Goal: Communication & Community: Share content

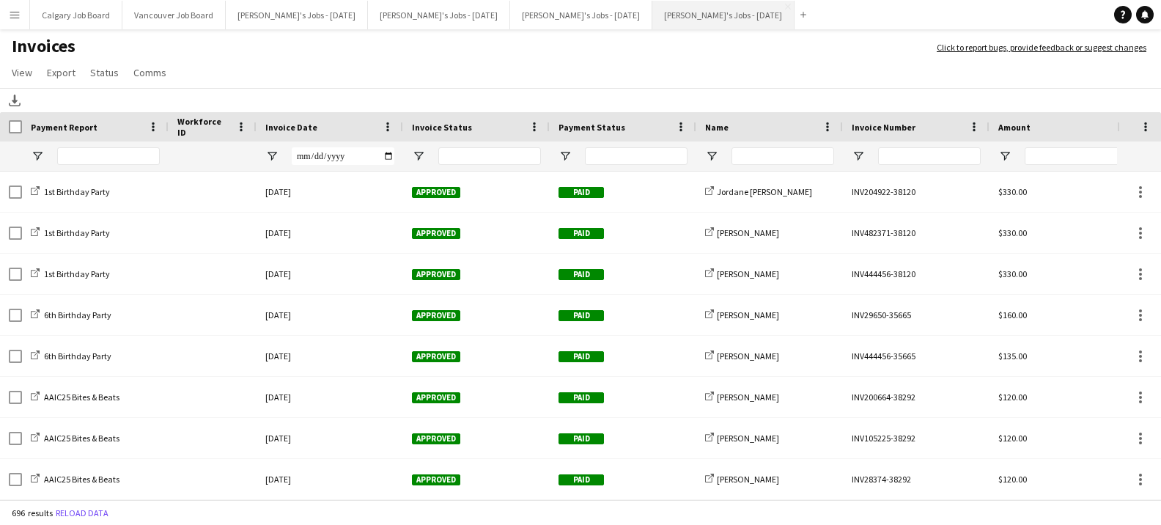
click at [754, 10] on button "[PERSON_NAME]'s Jobs - [DATE] Close" at bounding box center [723, 15] width 142 height 29
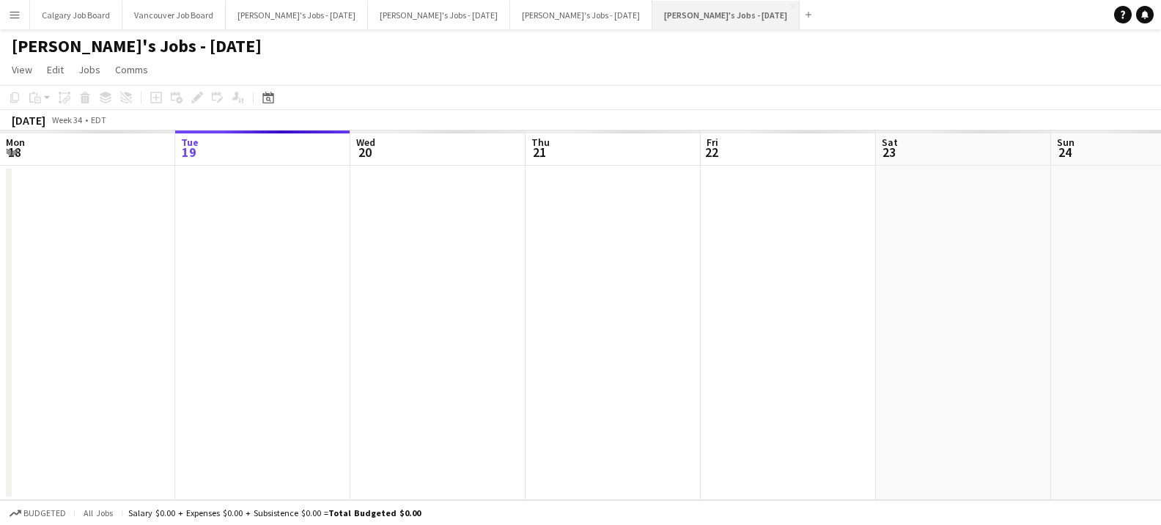
scroll to position [0, 350]
click at [790, 7] on app-icon "Close" at bounding box center [793, 7] width 6 height 6
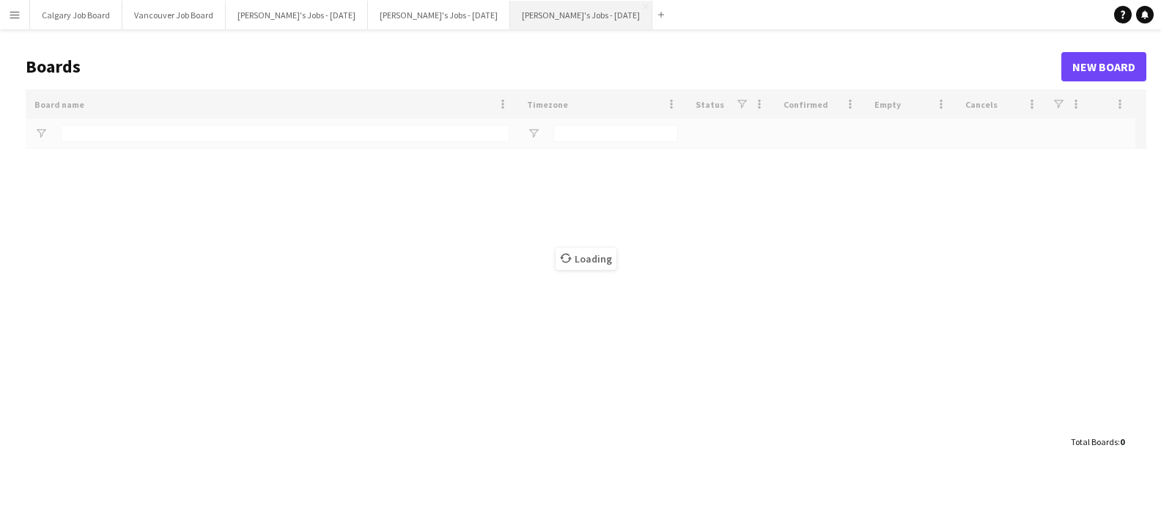
click at [559, 12] on button "[PERSON_NAME]'s Jobs - [DATE] Close" at bounding box center [581, 15] width 142 height 29
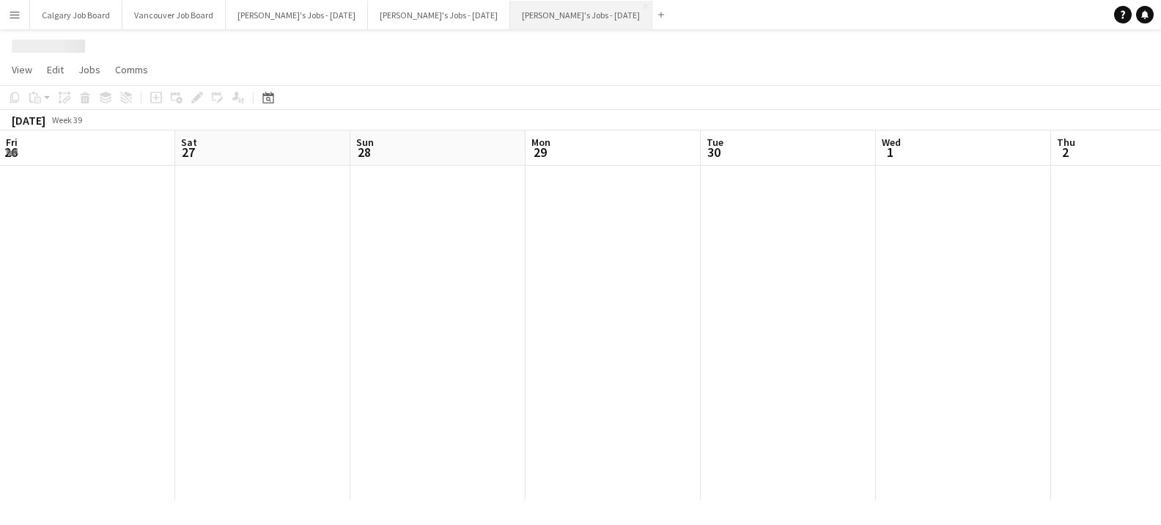
scroll to position [0, 503]
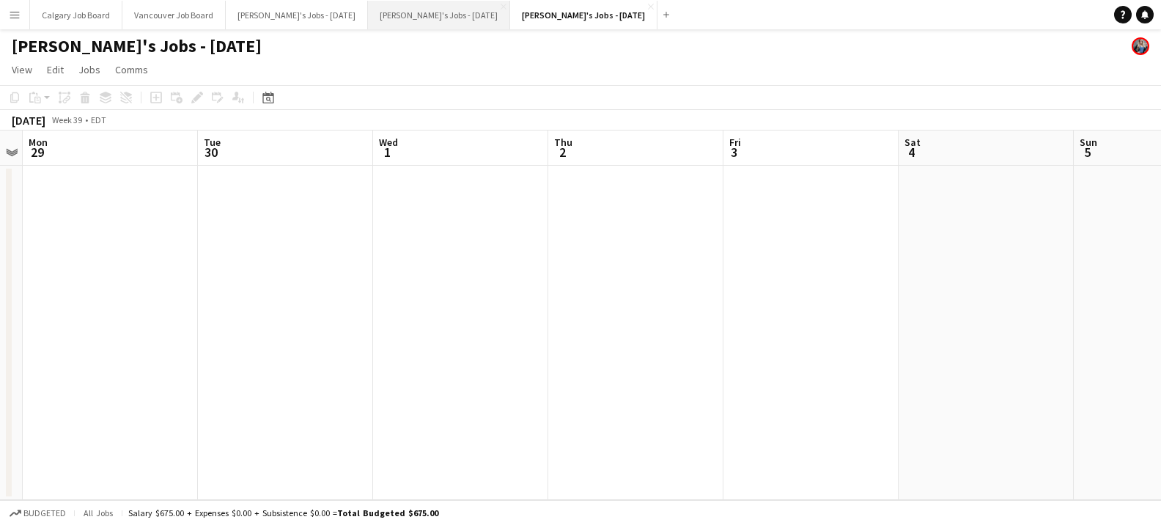
click at [458, 15] on button "[PERSON_NAME]'s Jobs - [DATE] Close" at bounding box center [439, 15] width 142 height 29
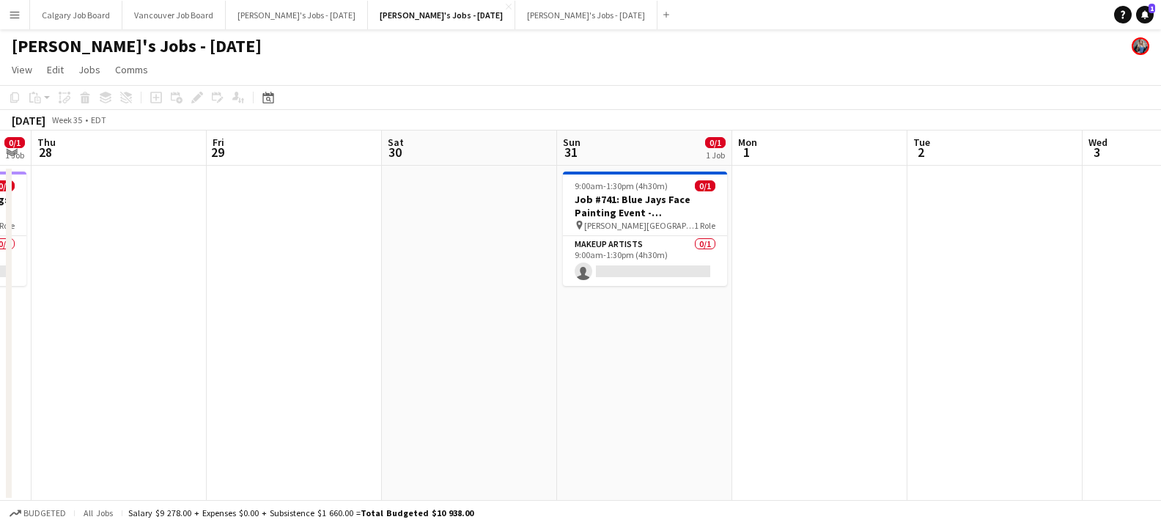
scroll to position [0, 494]
click at [1144, 15] on icon at bounding box center [1144, 13] width 7 height 7
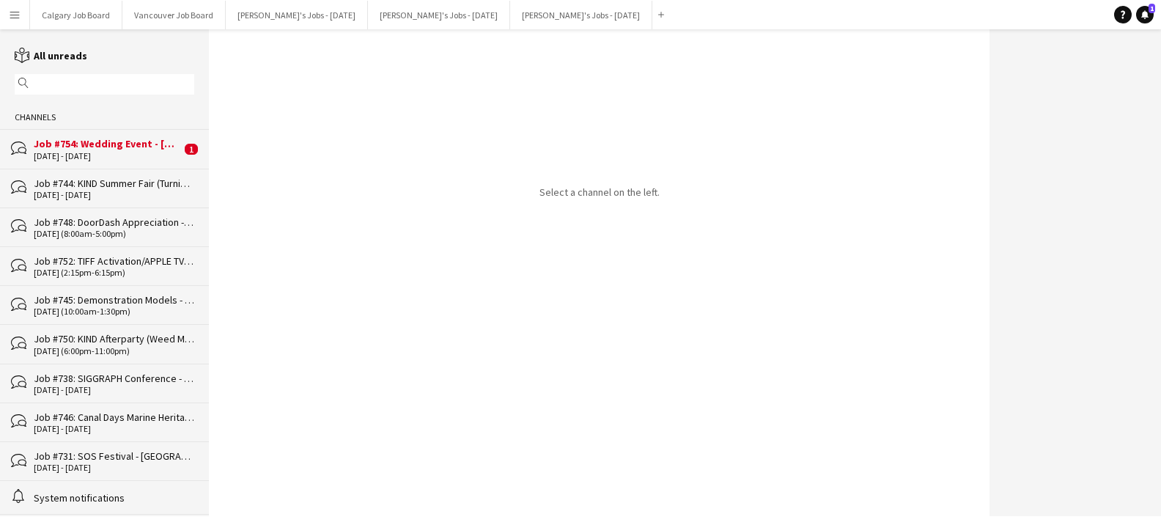
click at [152, 157] on div "[DATE] - [DATE]" at bounding box center [107, 156] width 147 height 10
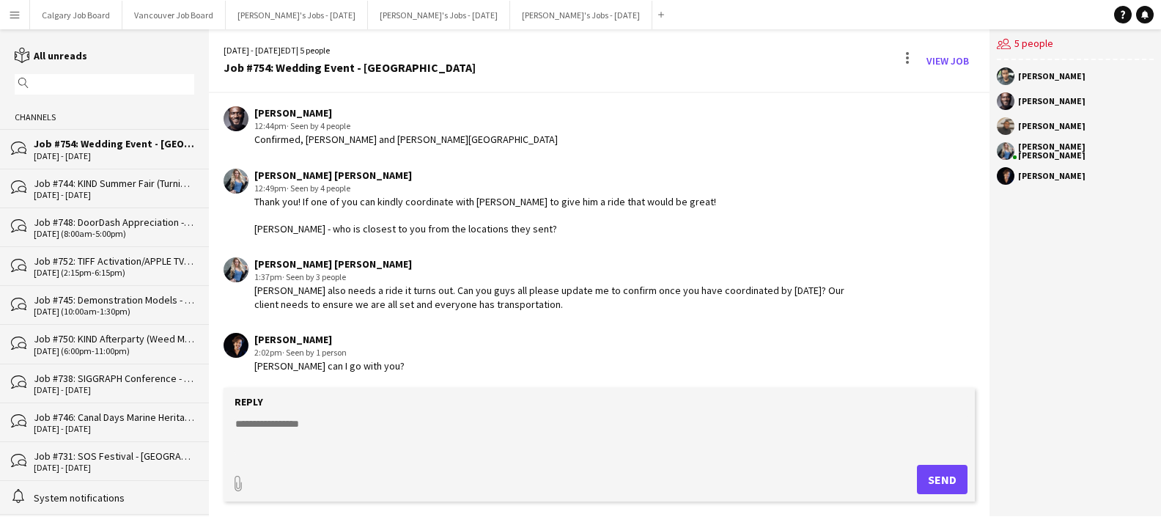
click at [325, 427] on textarea at bounding box center [602, 435] width 736 height 38
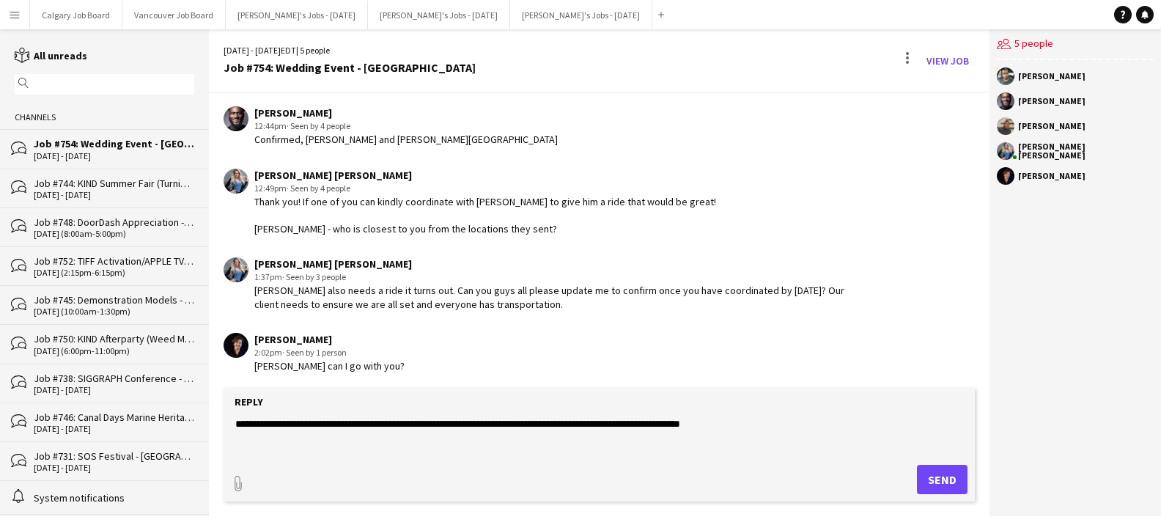
type textarea "**********"
click at [950, 476] on button "Send" at bounding box center [942, 479] width 51 height 29
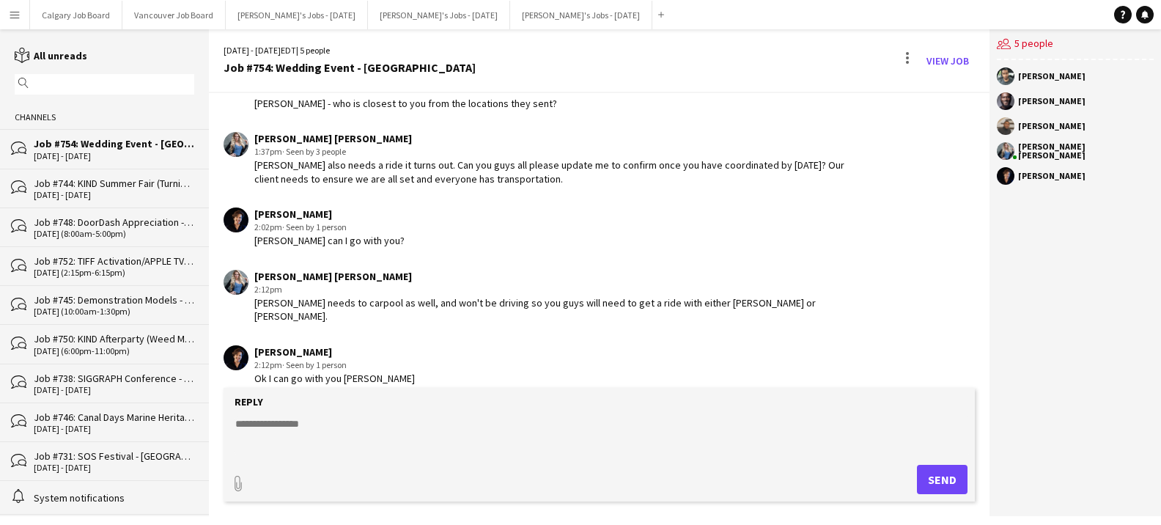
scroll to position [528, 0]
click at [328, 429] on textarea at bounding box center [602, 435] width 736 height 38
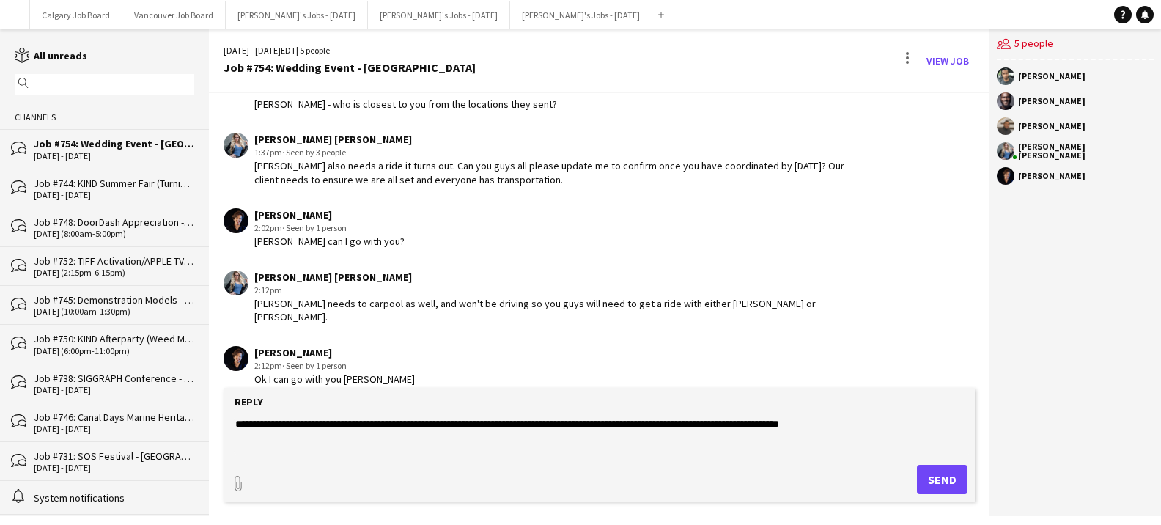
scroll to position [0, 0]
type textarea "**********"
click at [950, 478] on button "Send" at bounding box center [942, 479] width 51 height 29
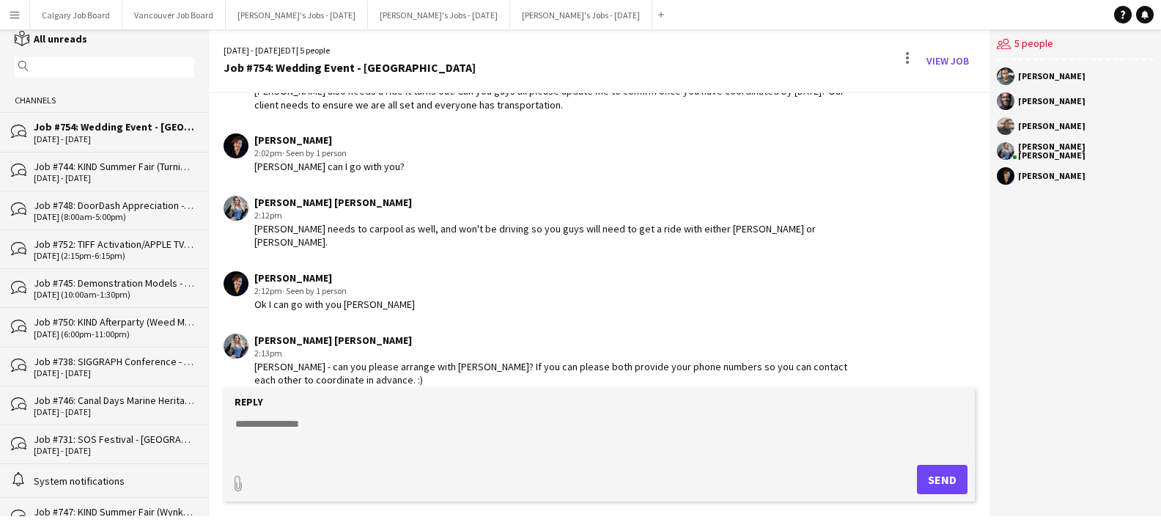
scroll to position [19, 0]
click at [149, 259] on div "bubbles Job #752: TIFF Activation/APPLE TV - [GEOGRAPHIC_DATA] [DATE] (2:15pm-6…" at bounding box center [104, 246] width 209 height 39
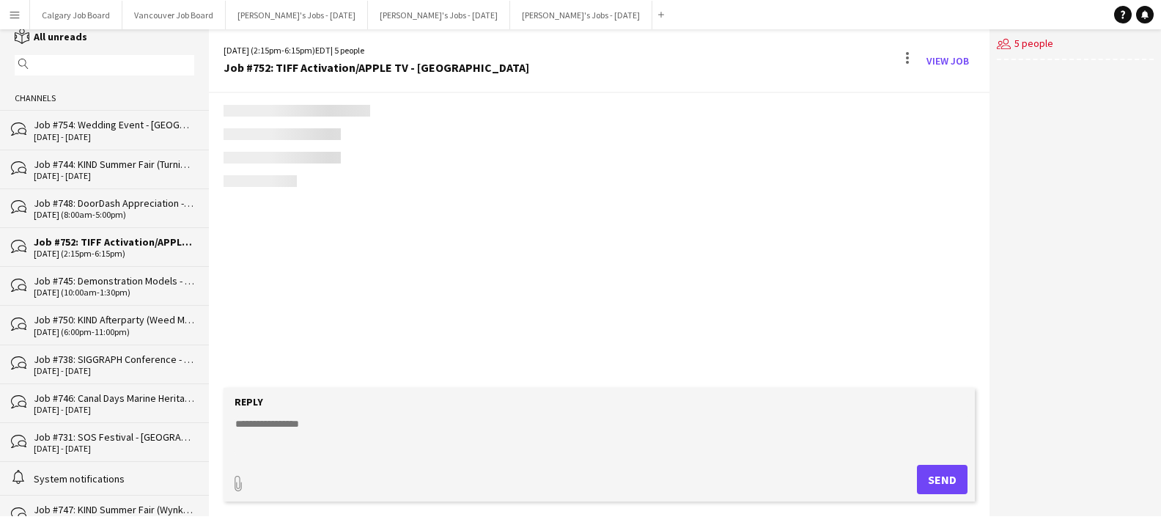
scroll to position [64, 0]
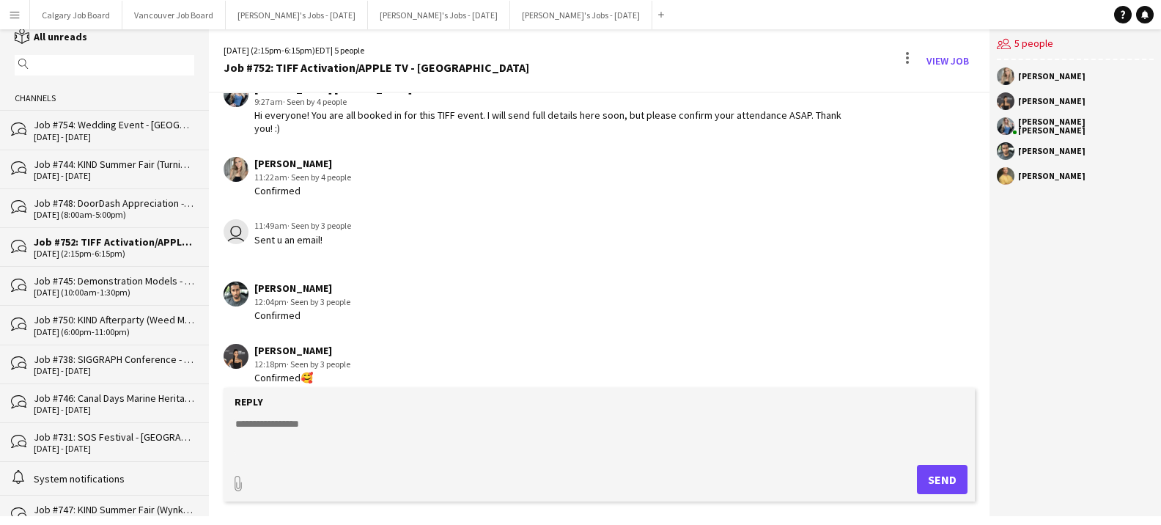
click at [149, 229] on div "bubbles Job #752: TIFF Activation/APPLE TV - [GEOGRAPHIC_DATA] [DATE] (2:15pm-6…" at bounding box center [104, 246] width 209 height 39
click at [144, 205] on div "Job #748: DoorDash Appreciation - [GEOGRAPHIC_DATA]" at bounding box center [114, 202] width 160 height 13
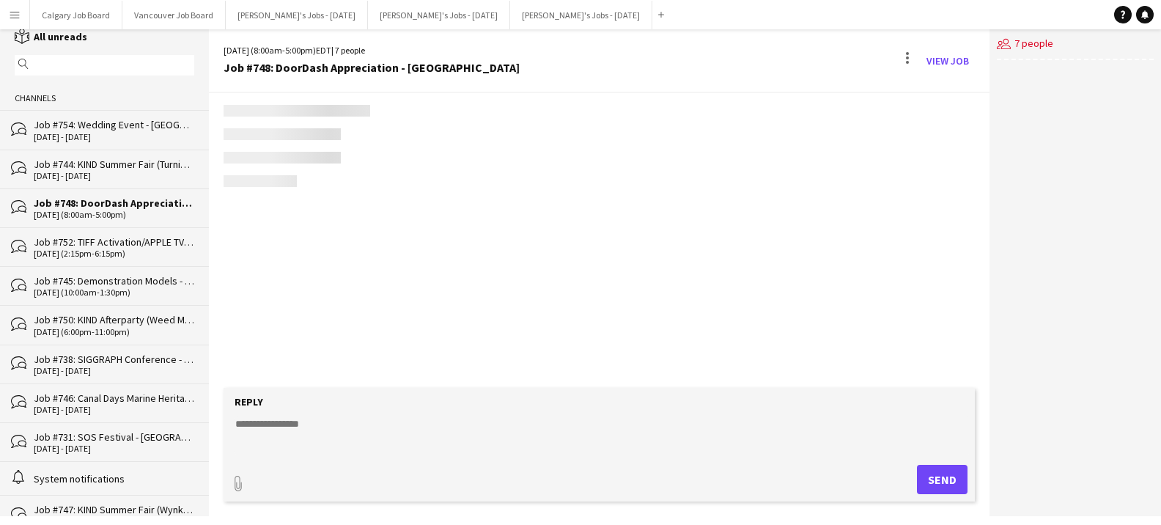
scroll to position [1726, 0]
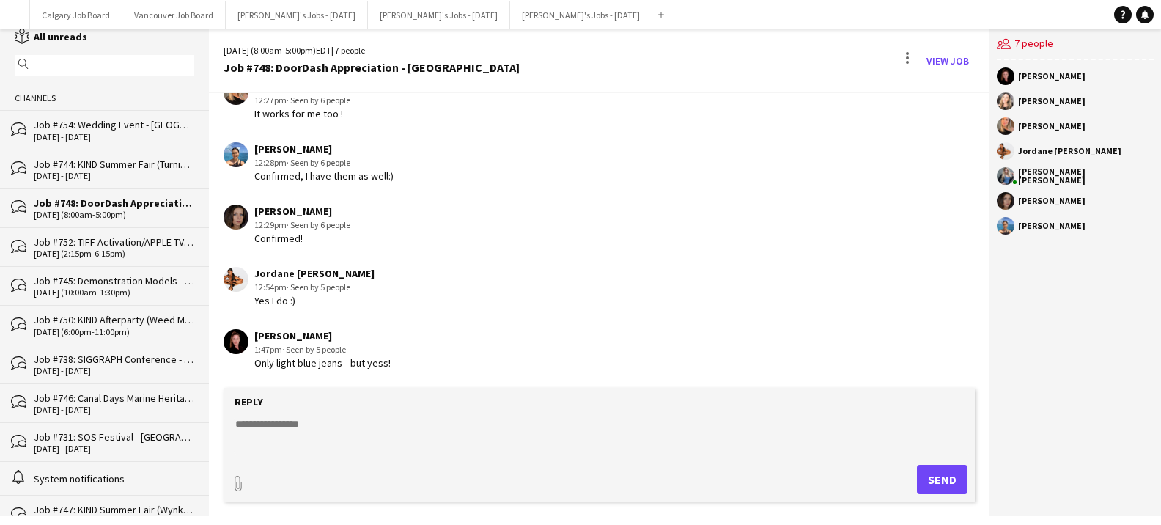
click at [276, 428] on textarea at bounding box center [602, 435] width 736 height 38
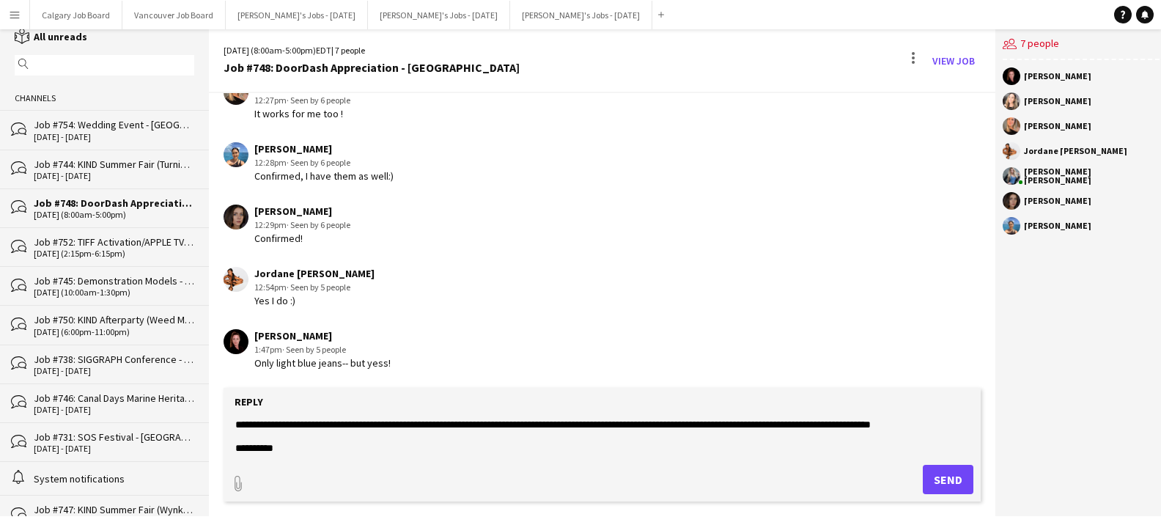
scroll to position [0, 1]
type textarea "**********"
click at [937, 476] on button "Send" at bounding box center [948, 479] width 51 height 29
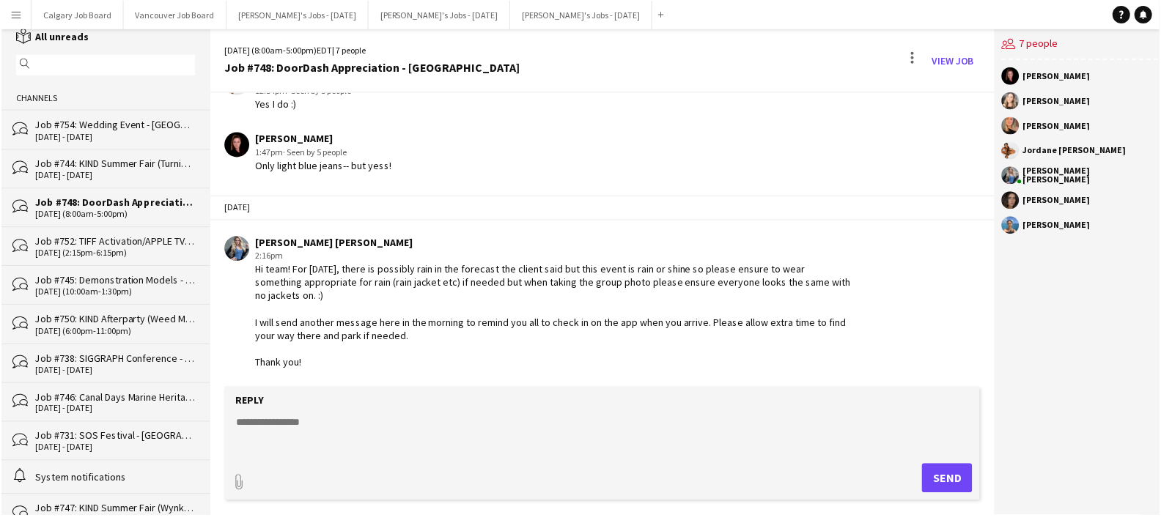
scroll to position [1921, 0]
click at [125, 135] on div "[DATE] - [DATE]" at bounding box center [114, 137] width 160 height 10
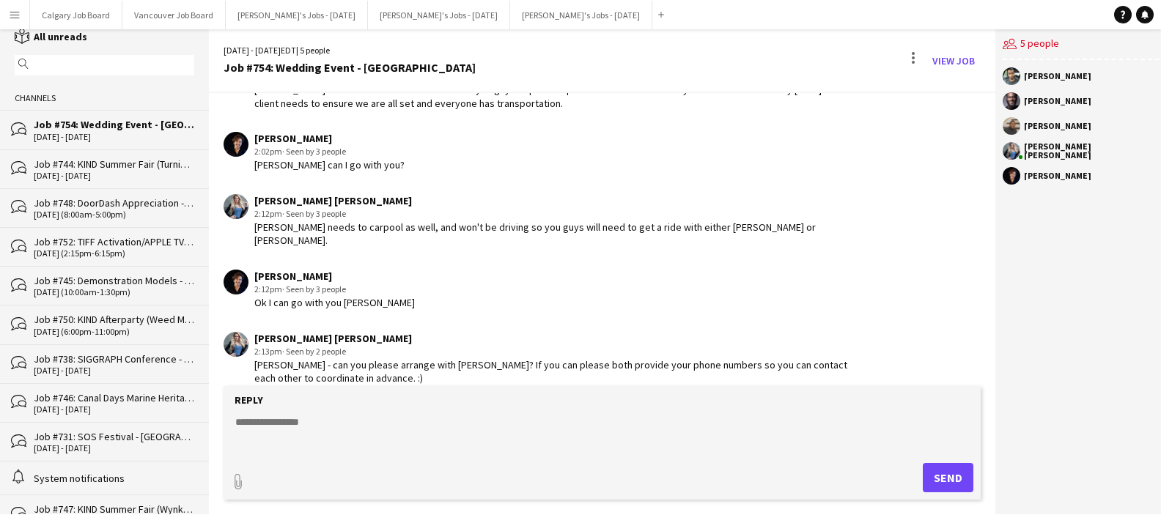
scroll to position [12, 0]
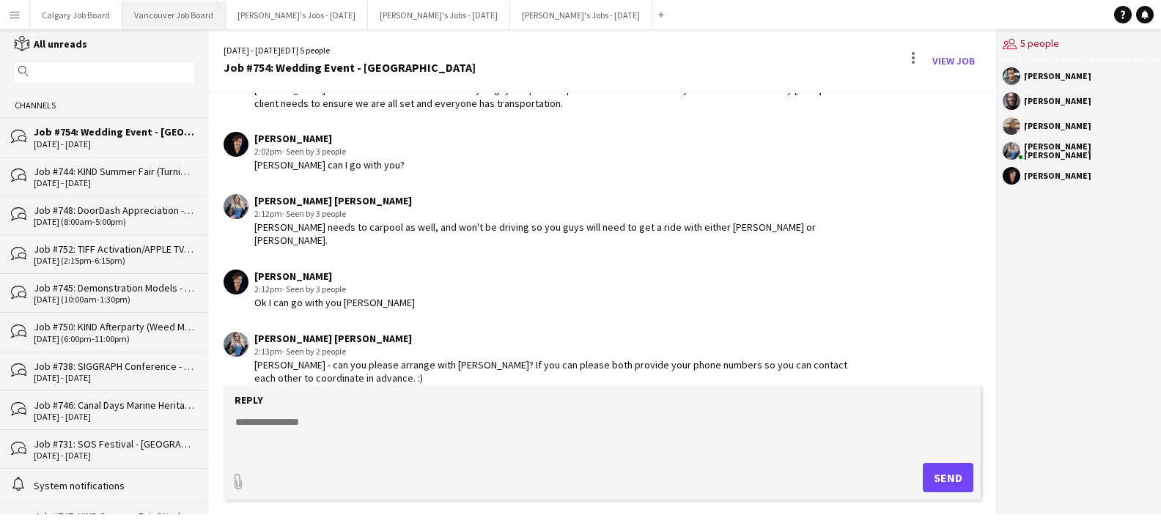
click at [152, 15] on button "Vancouver Job Board Close" at bounding box center [173, 15] width 103 height 29
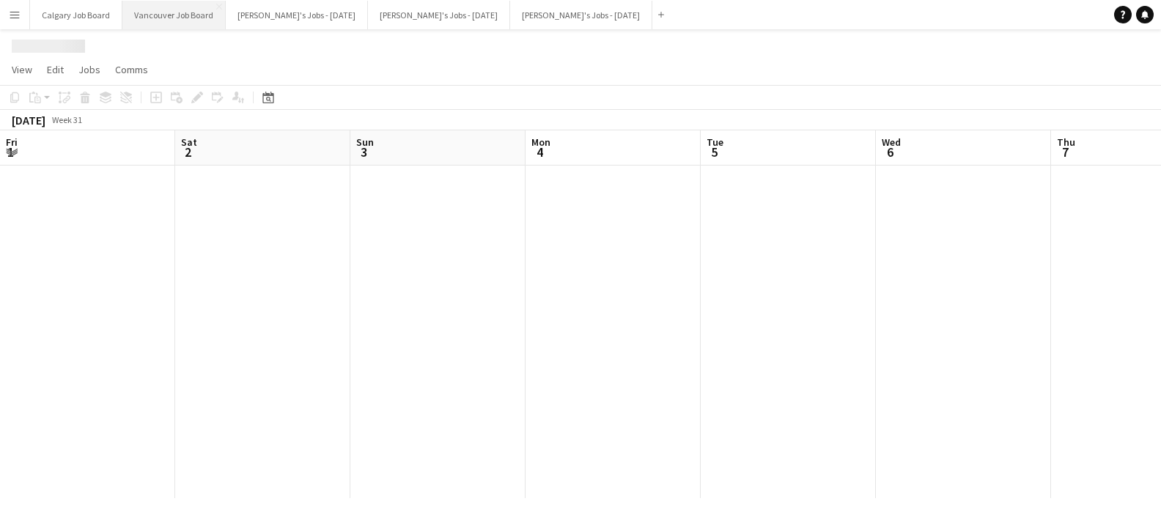
scroll to position [0, 306]
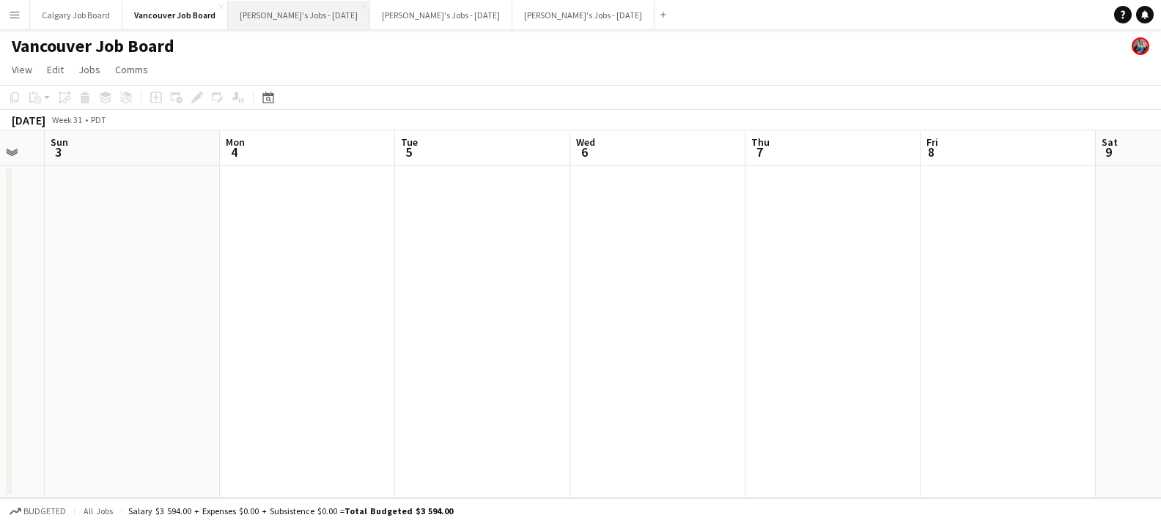
click at [287, 18] on button "[PERSON_NAME]'s Jobs - [DATE] Close" at bounding box center [299, 15] width 142 height 29
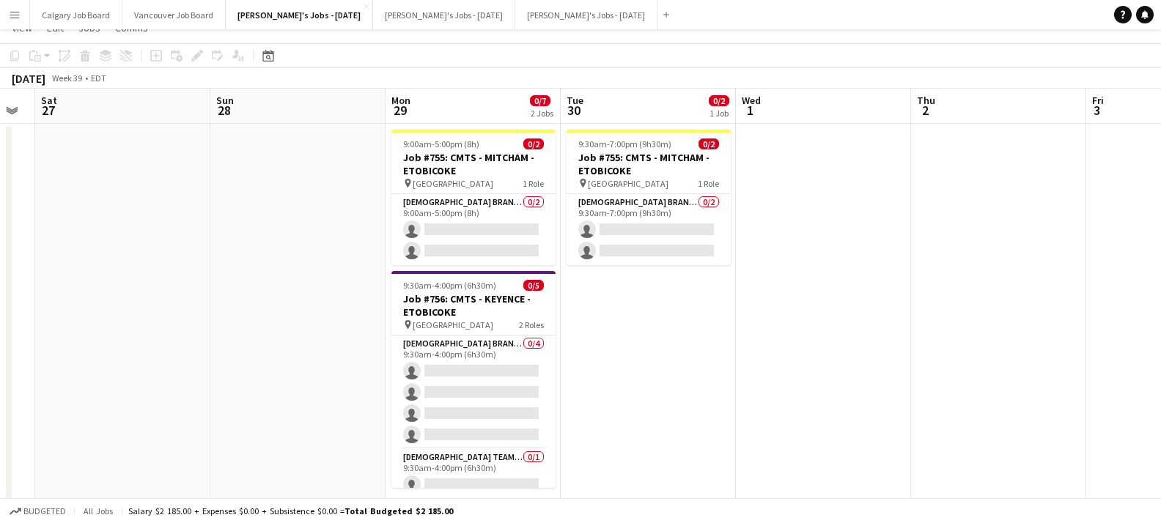
scroll to position [23, 0]
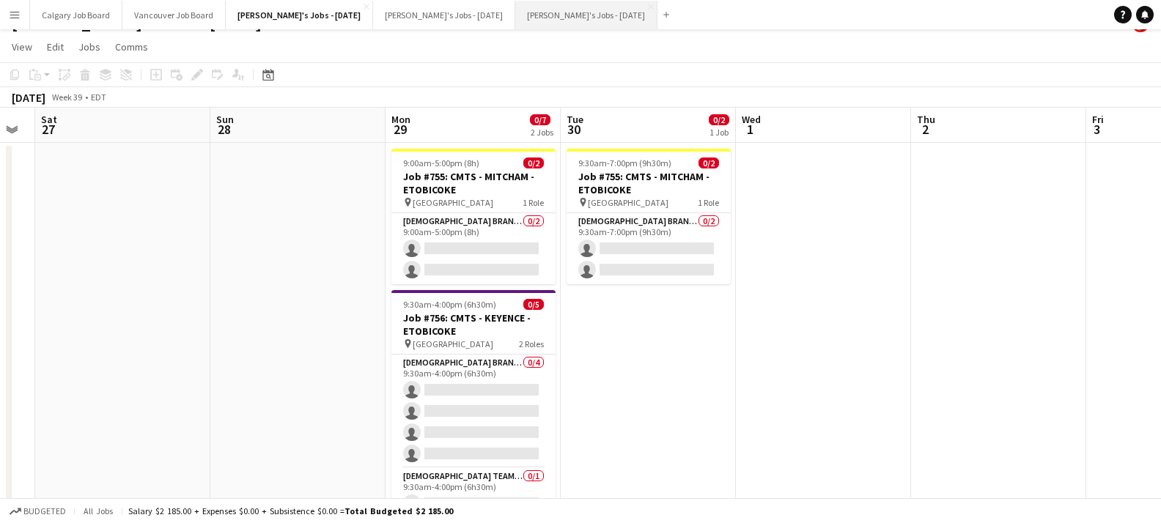
click at [536, 16] on button "[PERSON_NAME]'s Jobs - [DATE] Close" at bounding box center [586, 15] width 142 height 29
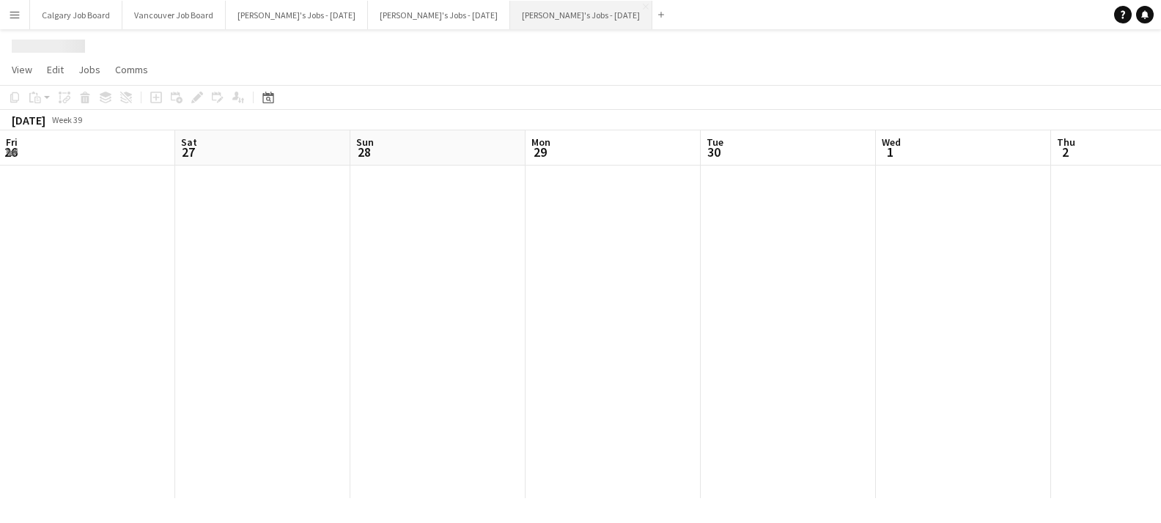
scroll to position [0, 503]
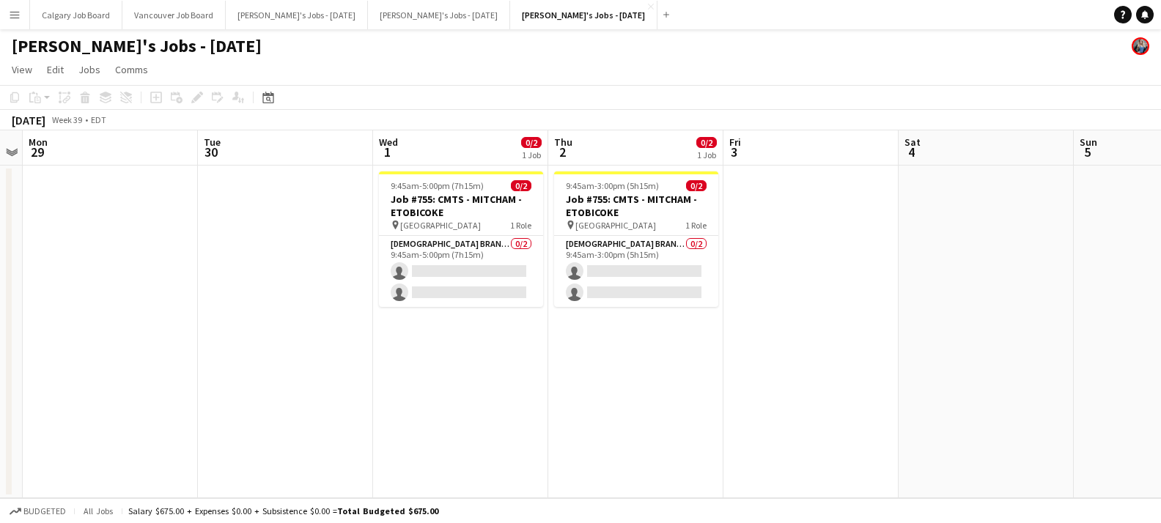
click at [27, 15] on button "Menu" at bounding box center [14, 14] width 29 height 29
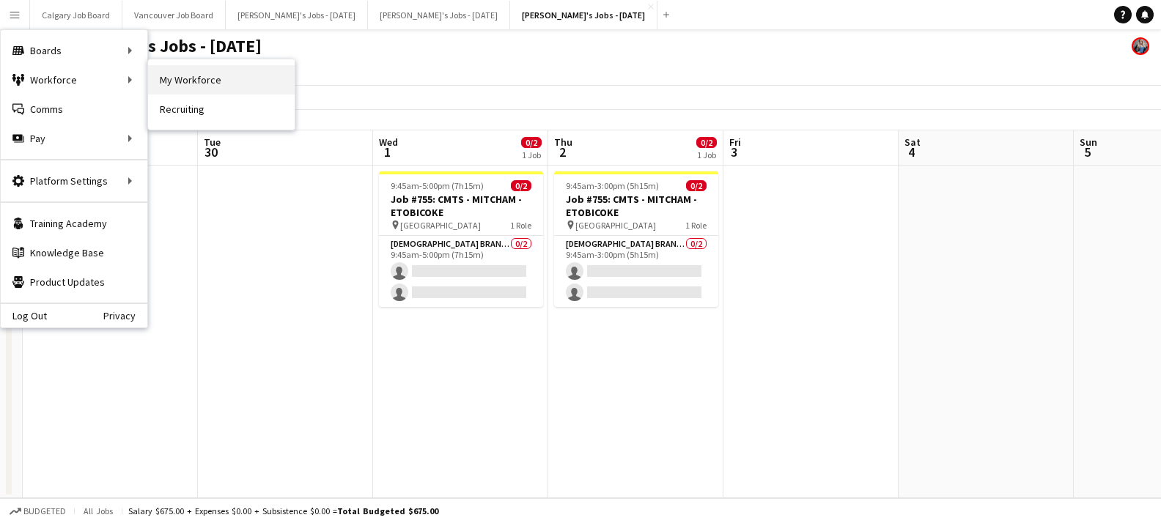
click at [174, 75] on link "My Workforce" at bounding box center [221, 79] width 147 height 29
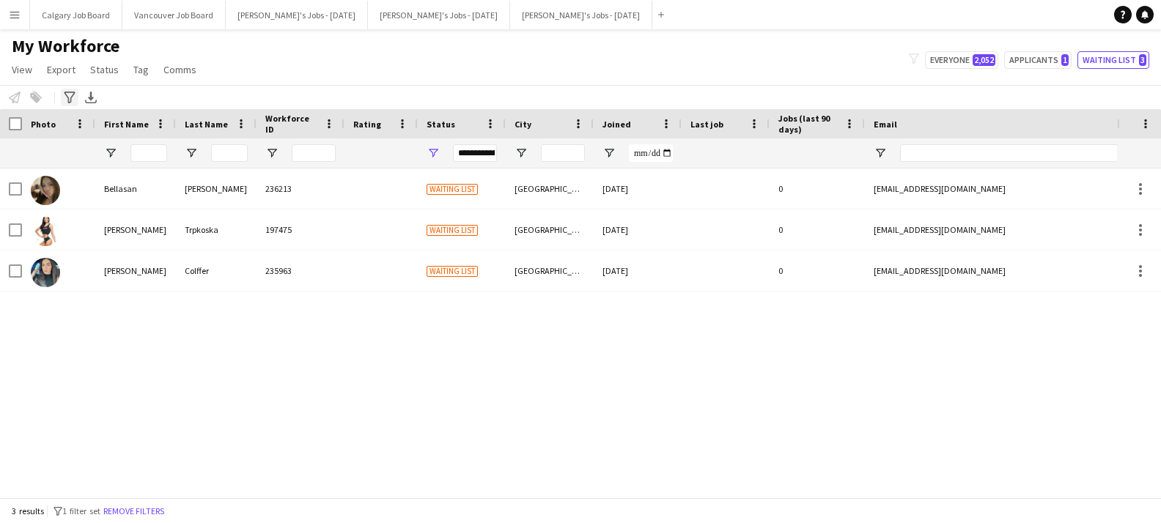
click at [70, 105] on div "Advanced filters" at bounding box center [70, 98] width 18 height 18
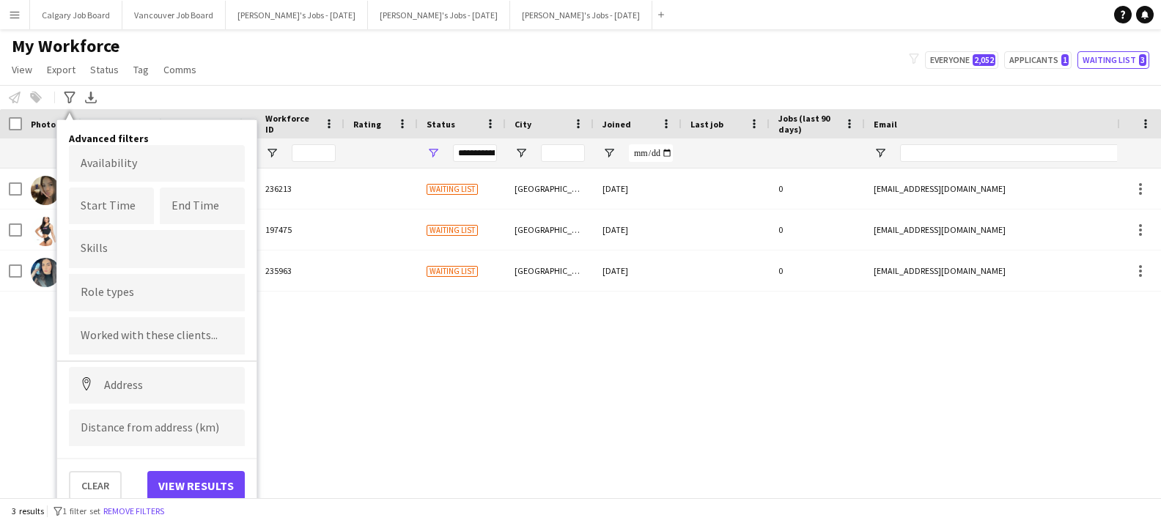
click at [366, 78] on div "My Workforce View Views Default view Active New view Update view Delete view Ed…" at bounding box center [580, 60] width 1161 height 50
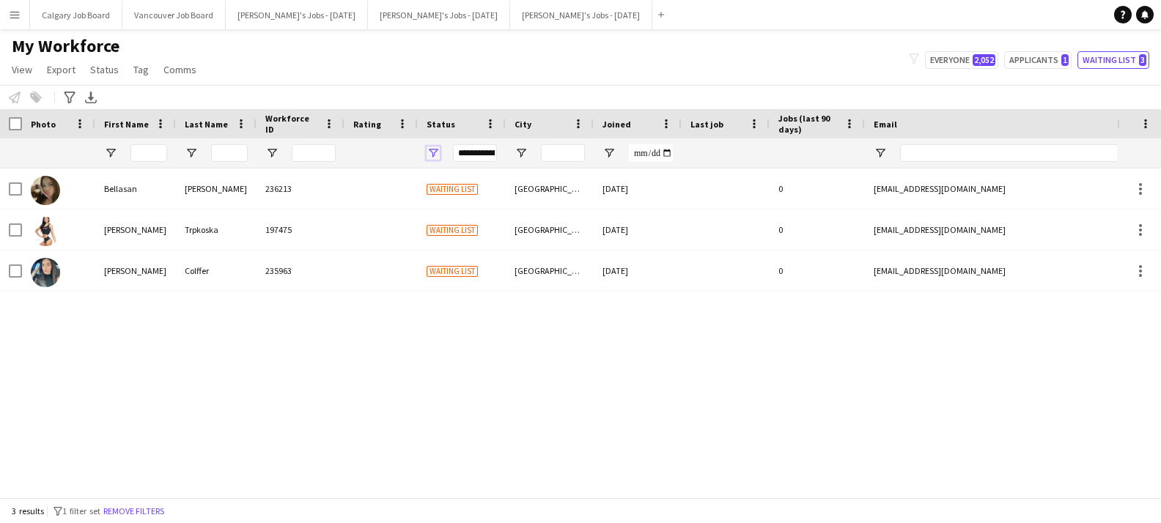
click at [437, 153] on span "Open Filter Menu" at bounding box center [433, 153] width 13 height 13
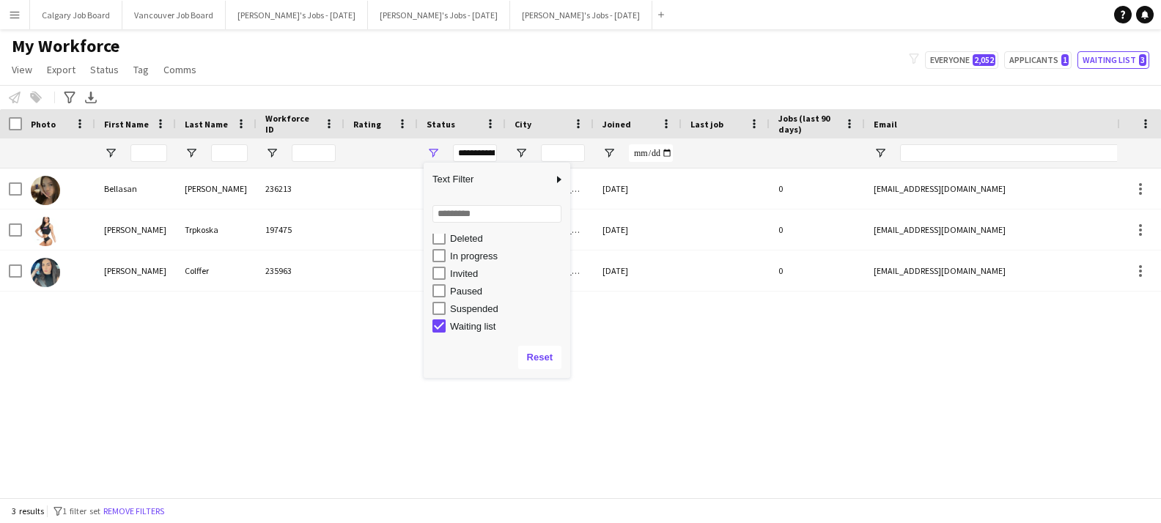
scroll to position [92, 0]
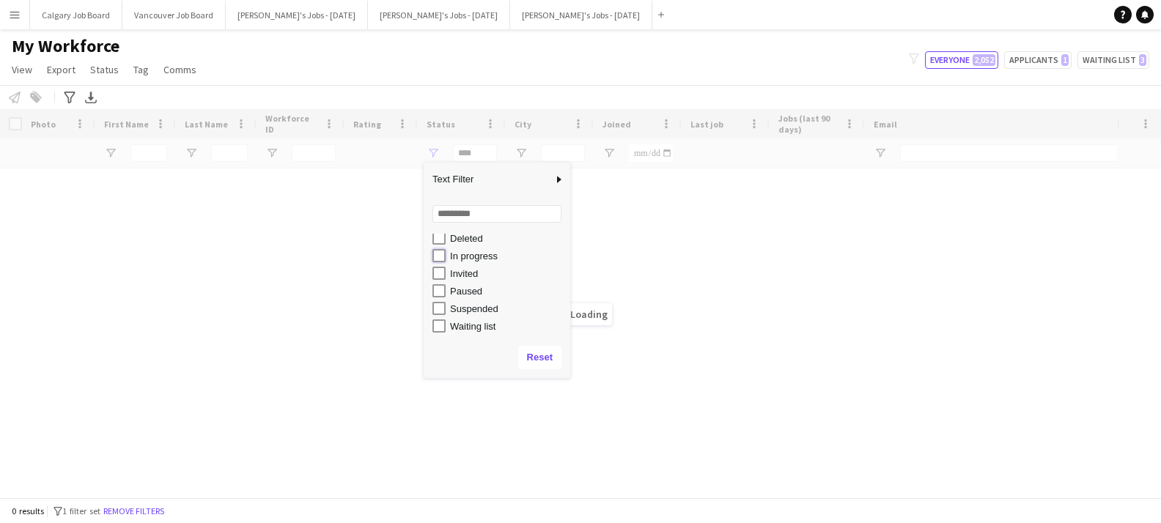
type input "**********"
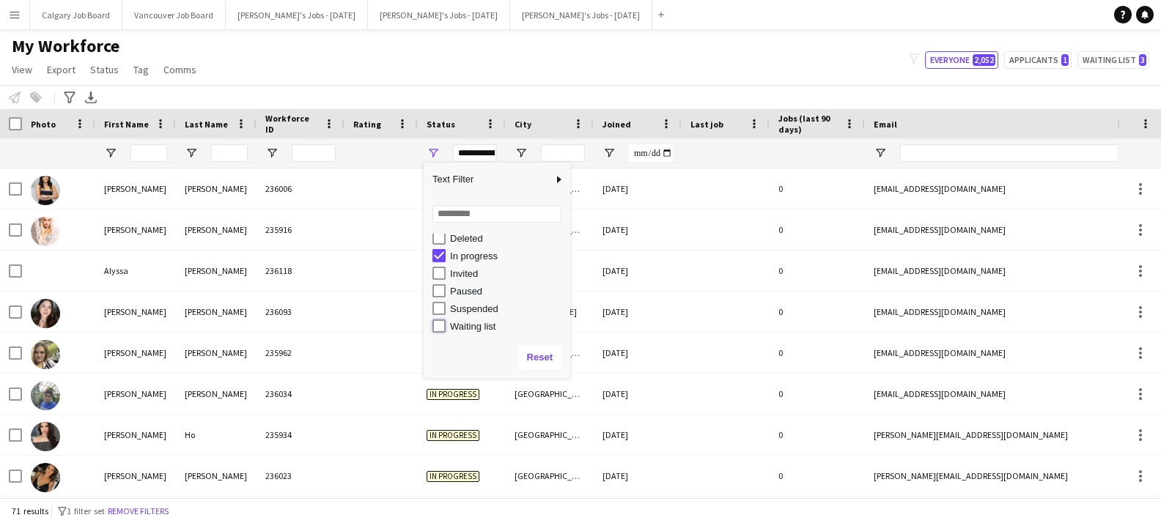
click at [443, 82] on div "My Workforce View Views Default view Active New view Update view Delete view Ed…" at bounding box center [580, 60] width 1161 height 50
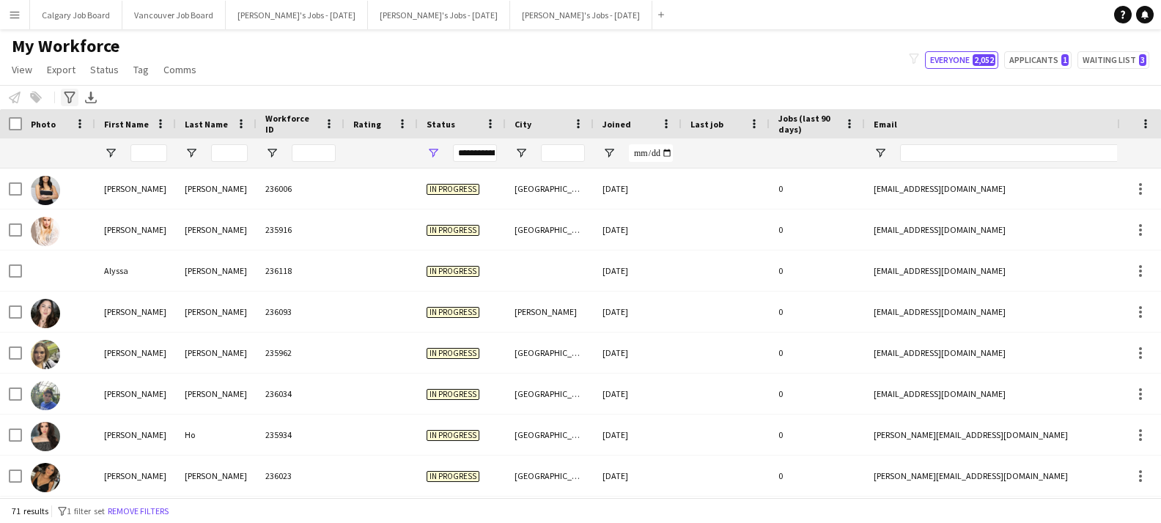
click at [67, 95] on icon at bounding box center [69, 98] width 11 height 12
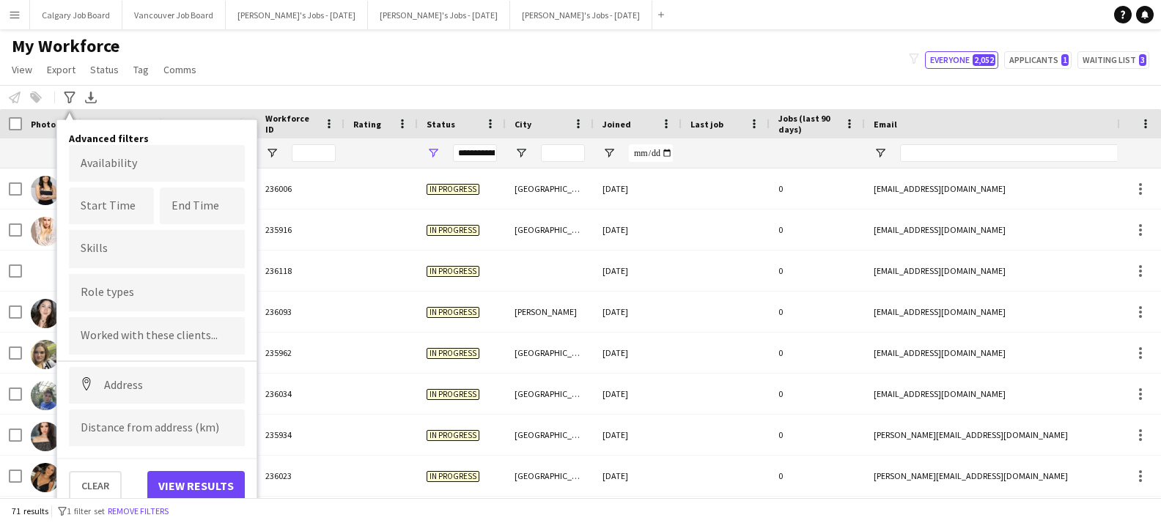
click at [255, 64] on div "My Workforce View Views Default view Active New view Update view Delete view Ed…" at bounding box center [580, 60] width 1161 height 50
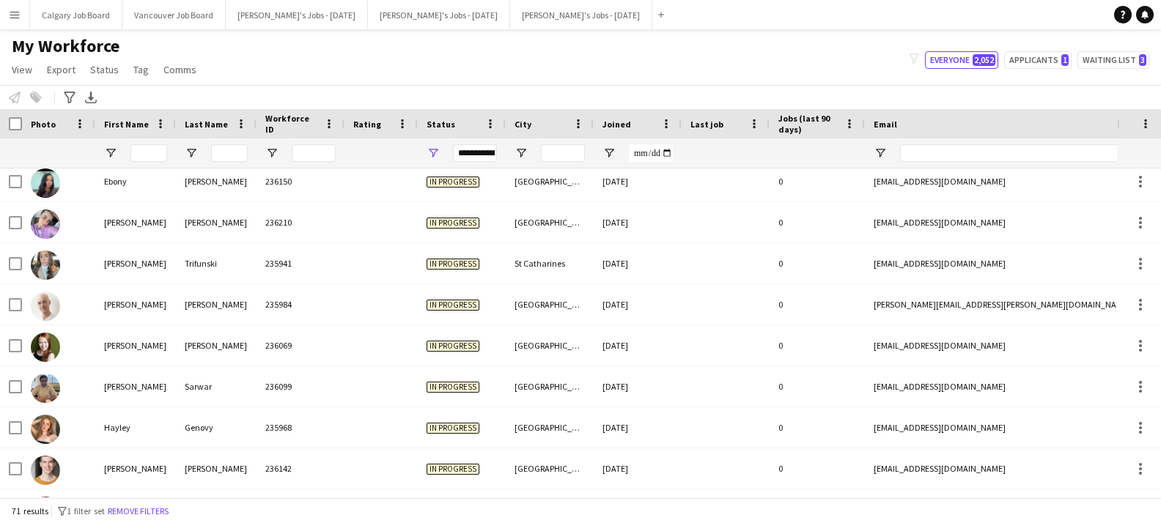
scroll to position [809, 0]
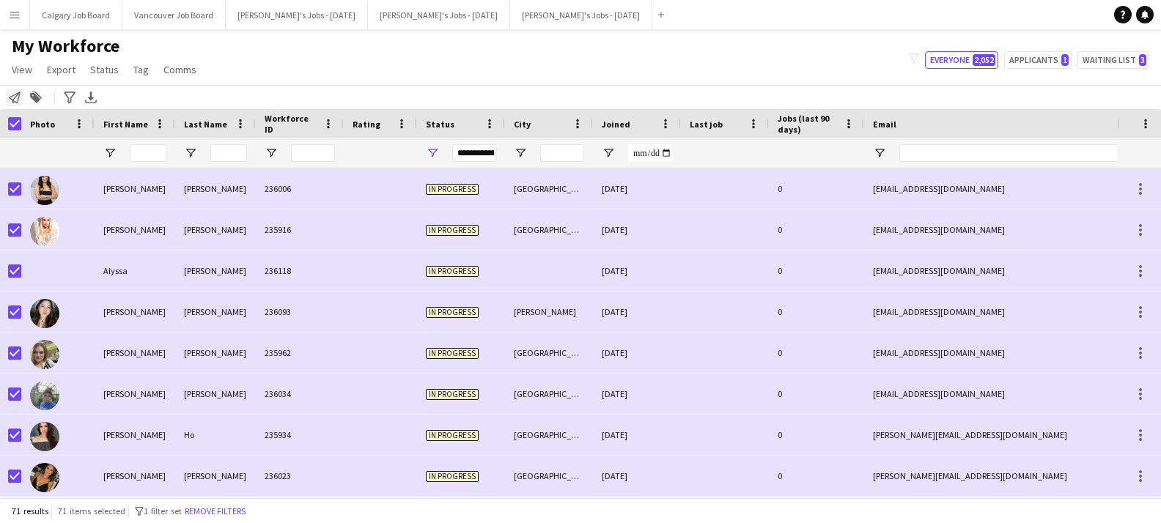
click at [20, 94] on icon at bounding box center [15, 98] width 12 height 12
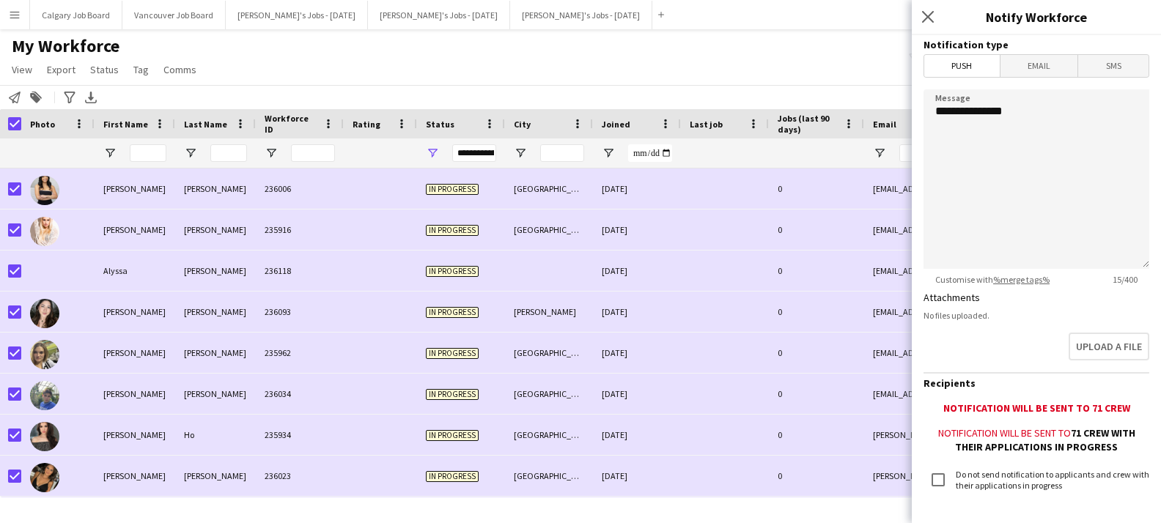
click at [1051, 64] on span "Email" at bounding box center [1039, 66] width 78 height 22
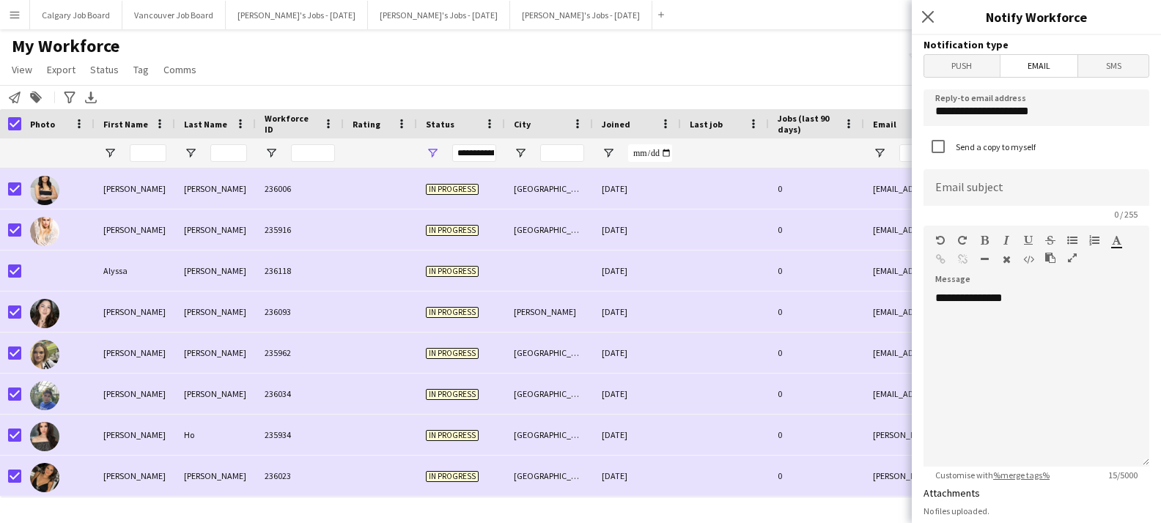
drag, startPoint x: 481, startPoint y: 67, endPoint x: 401, endPoint y: 176, distance: 134.7
click at [481, 67] on div "My Workforce View Views Default view Active New view Update view Delete view Ed…" at bounding box center [580, 60] width 1161 height 50
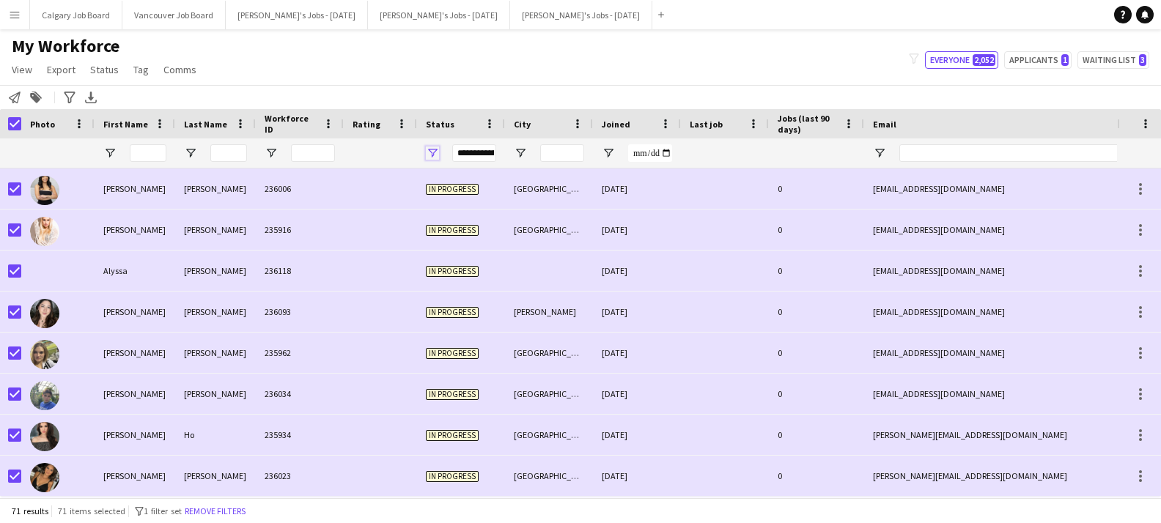
click at [435, 154] on span "Open Filter Menu" at bounding box center [432, 153] width 13 height 13
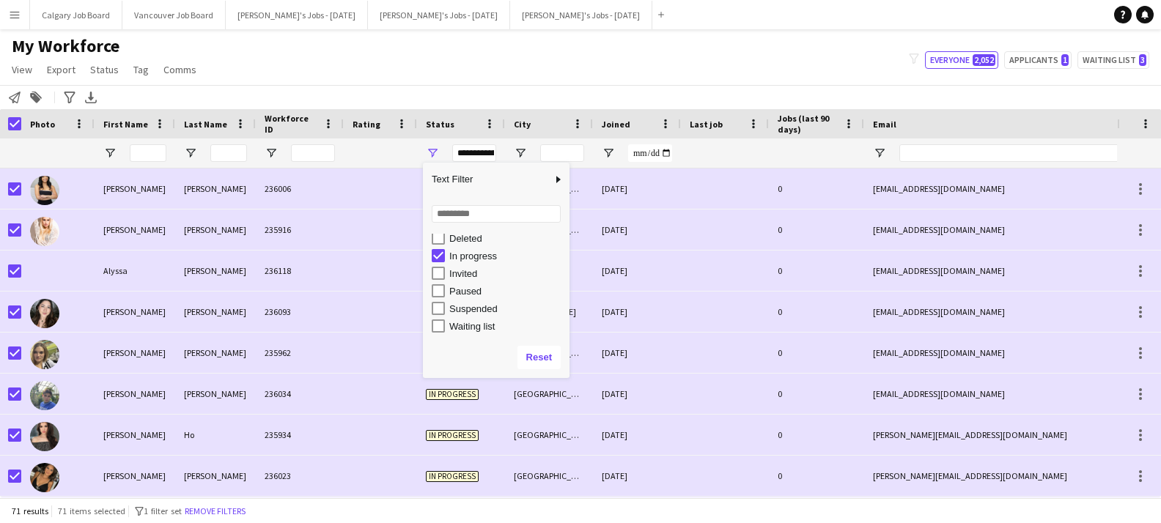
click at [465, 93] on div "Notify workforce Add to tag Search tags magnifier Add tag Advanced filters Adva…" at bounding box center [580, 97] width 1161 height 24
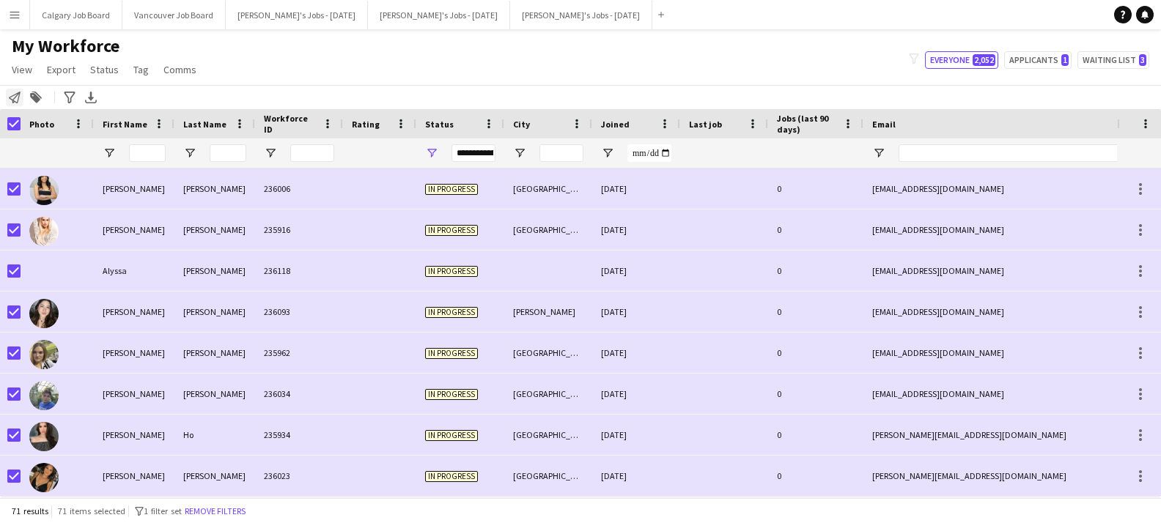
click at [21, 100] on div "Notify workforce" at bounding box center [15, 98] width 18 height 18
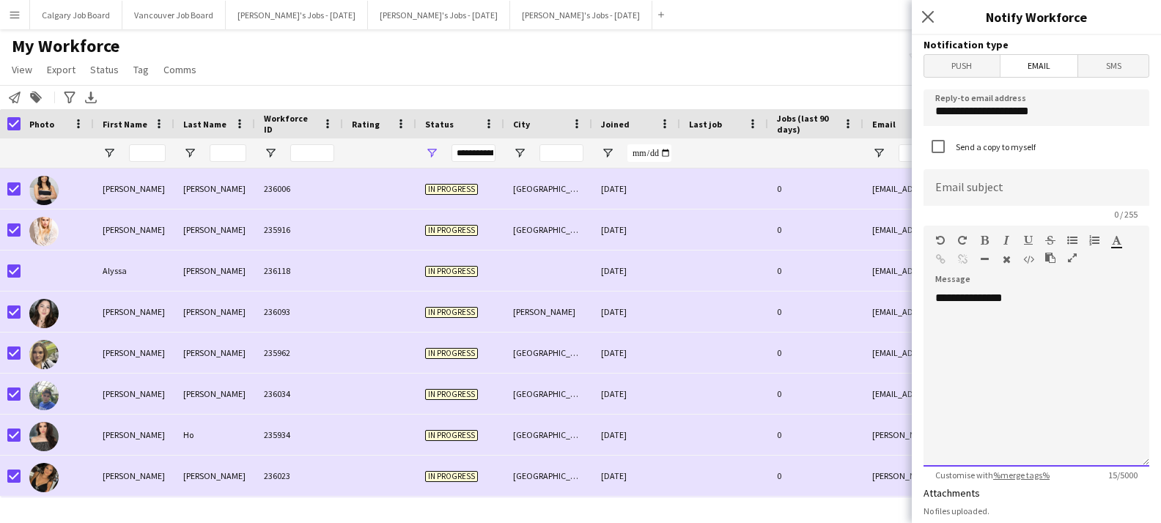
click at [1070, 313] on div "**********" at bounding box center [1036, 379] width 226 height 176
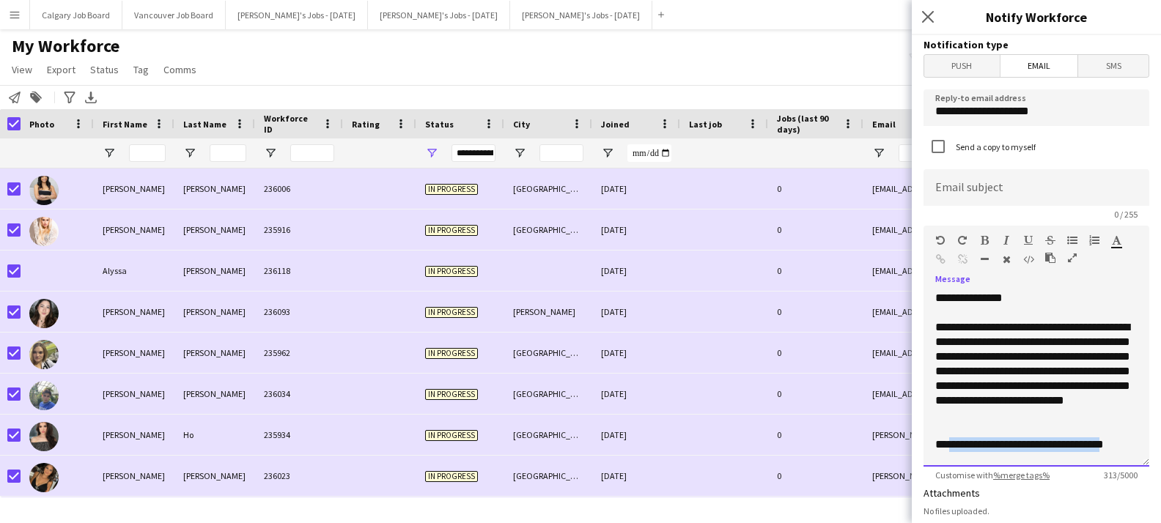
drag, startPoint x: 1069, startPoint y: 447, endPoint x: 944, endPoint y: 446, distance: 125.3
click at [944, 446] on div "**********" at bounding box center [1036, 444] width 202 height 15
click at [953, 443] on div "*****" at bounding box center [1036, 444] width 202 height 15
click at [947, 444] on div "**********" at bounding box center [1036, 444] width 202 height 15
click at [1123, 443] on div "**********" at bounding box center [1036, 444] width 202 height 15
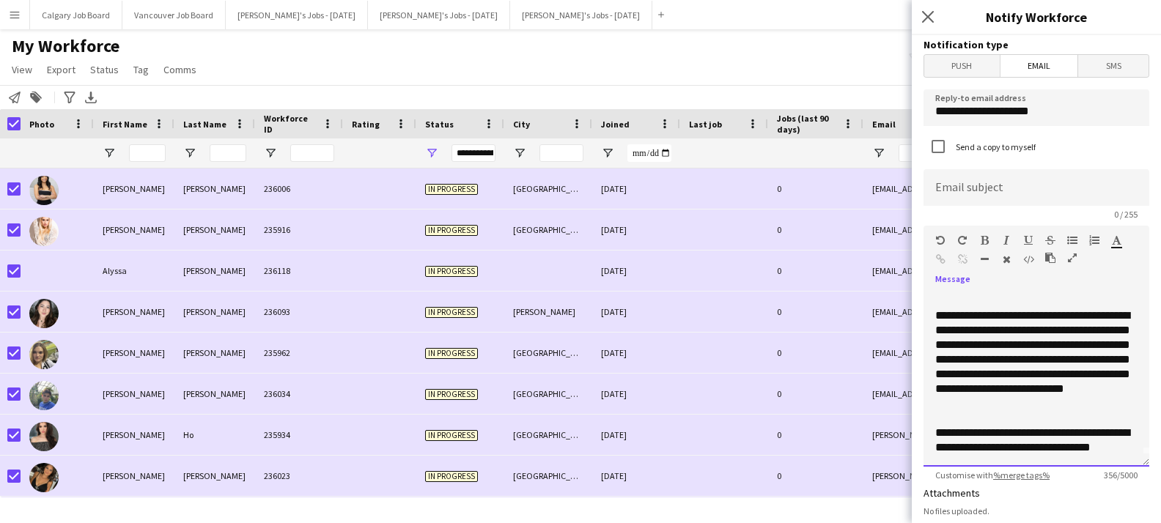
scroll to position [16, 0]
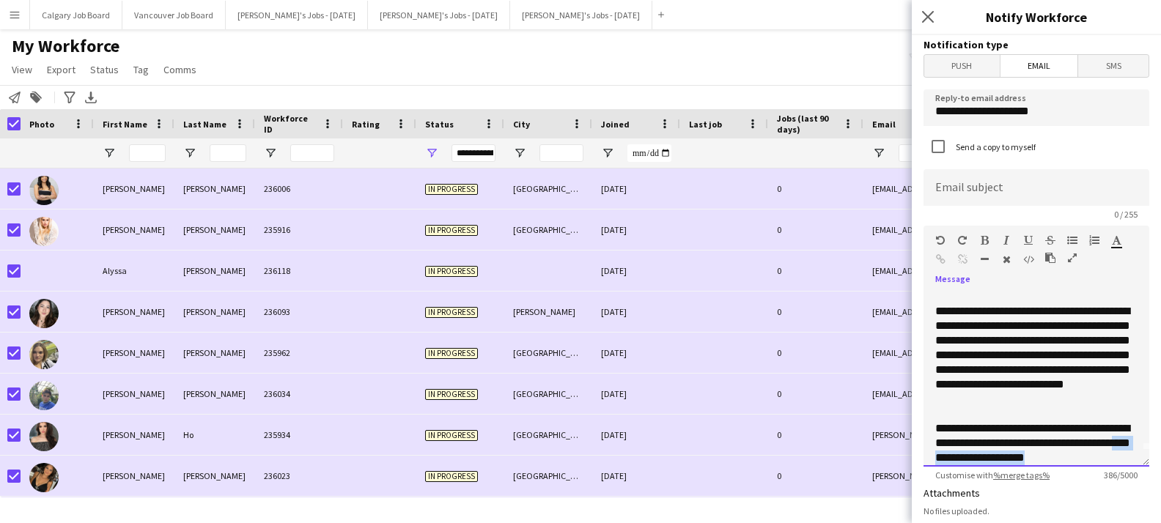
drag, startPoint x: 960, startPoint y: 459, endPoint x: 1085, endPoint y: 457, distance: 125.3
click at [1085, 457] on div "**********" at bounding box center [1036, 443] width 202 height 44
click at [1092, 437] on div "**********" at bounding box center [1036, 443] width 202 height 44
click at [1101, 432] on div "**********" at bounding box center [1036, 443] width 202 height 44
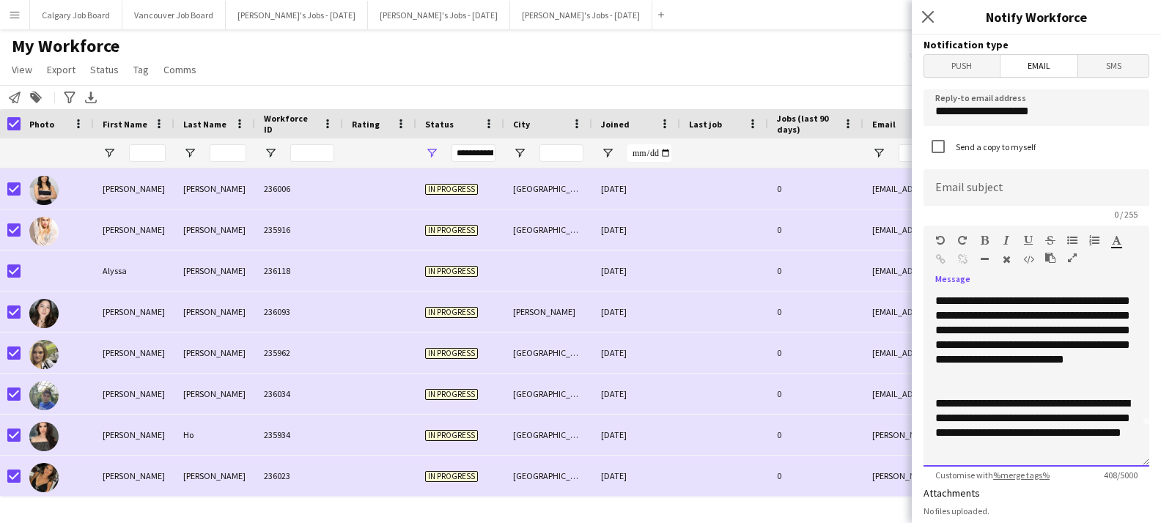
scroll to position [41, 0]
click at [1077, 446] on div "**********" at bounding box center [1036, 425] width 202 height 59
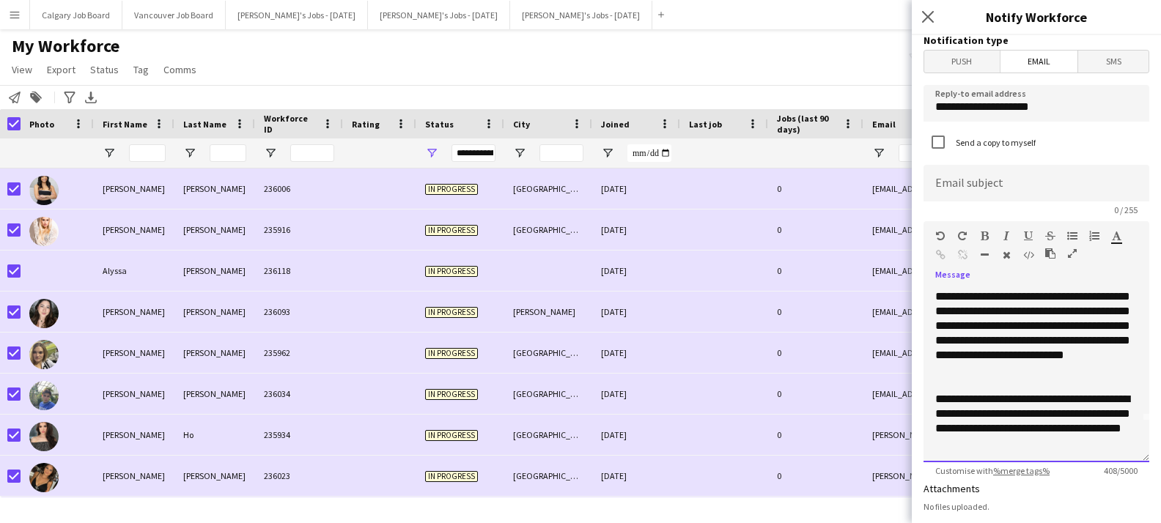
scroll to position [7, 0]
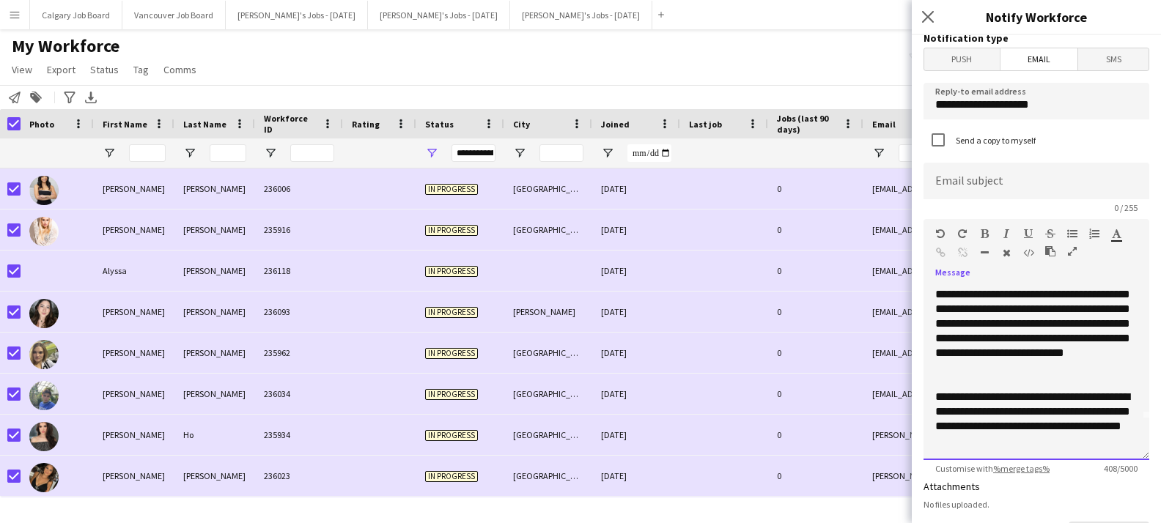
click at [1079, 427] on div "**********" at bounding box center [1036, 419] width 202 height 59
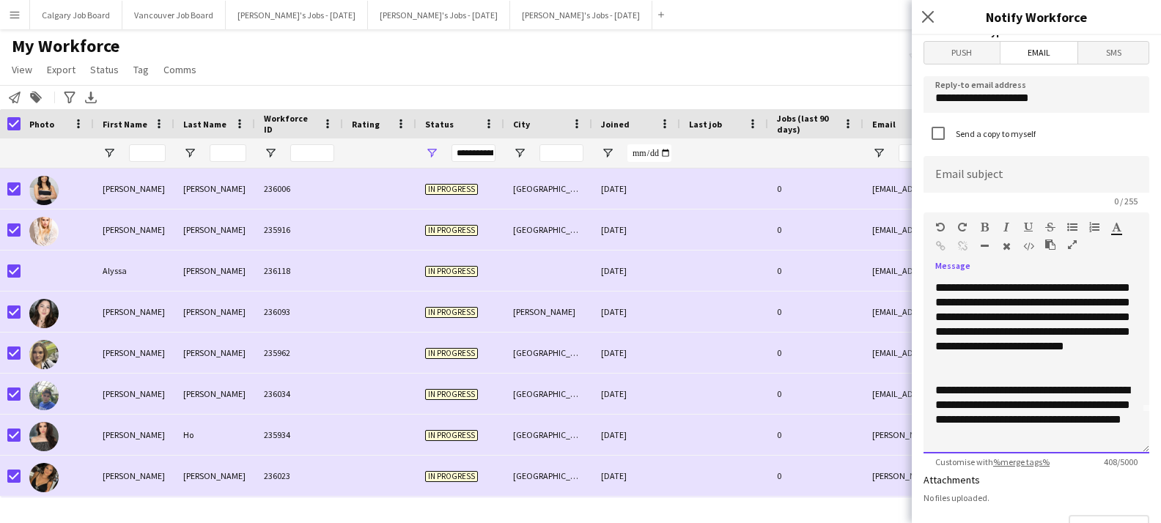
scroll to position [15, 0]
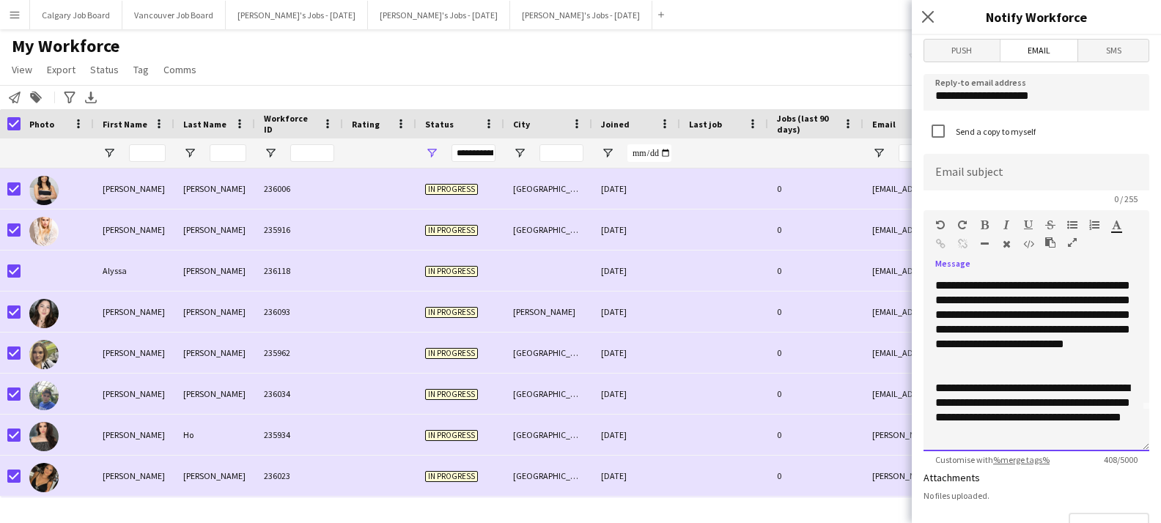
click at [1023, 435] on div "**********" at bounding box center [1036, 410] width 202 height 59
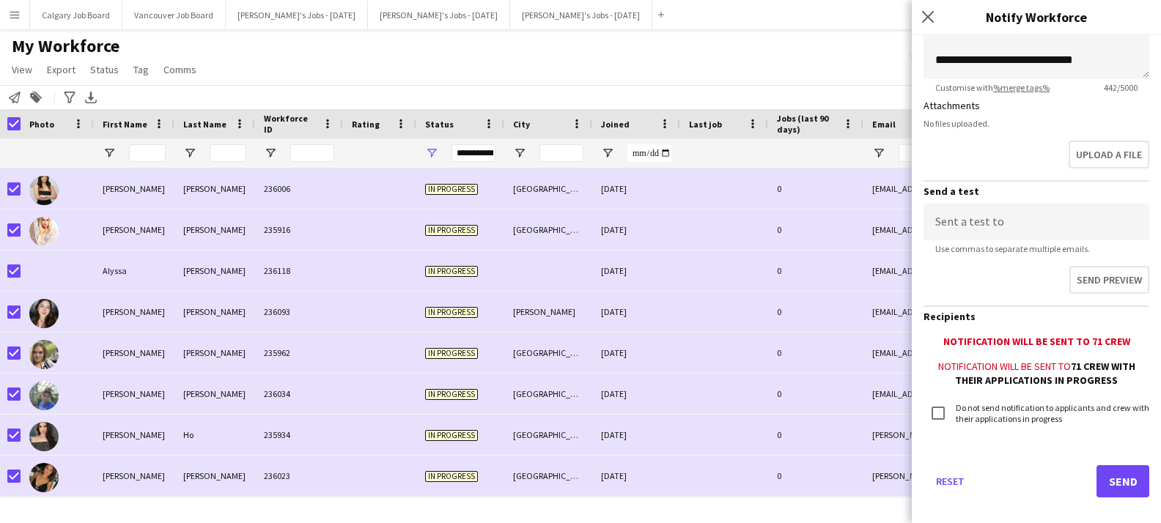
scroll to position [391, 0]
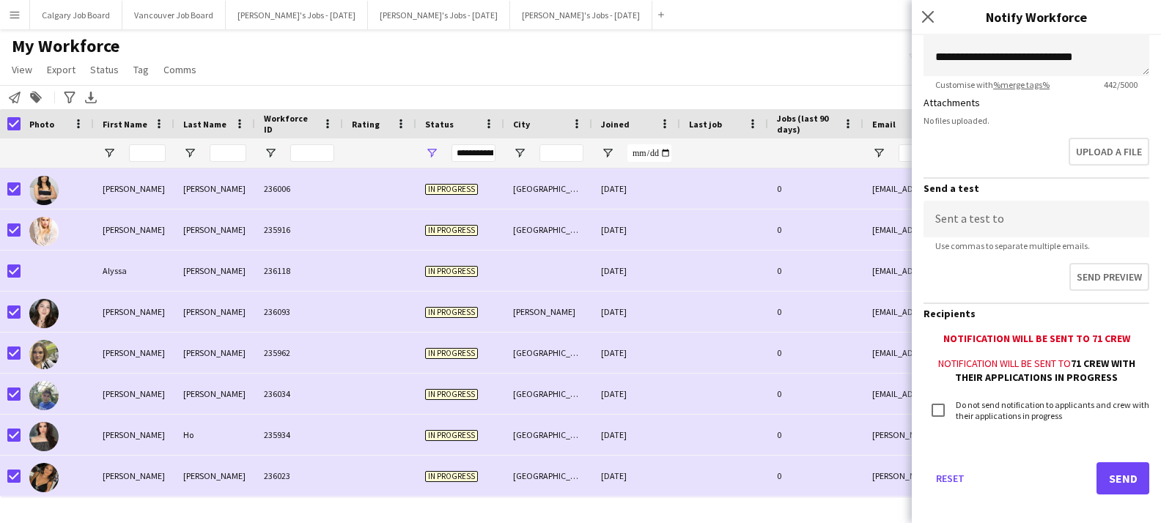
type input "**********"
click at [1123, 476] on button "Send" at bounding box center [1122, 478] width 53 height 32
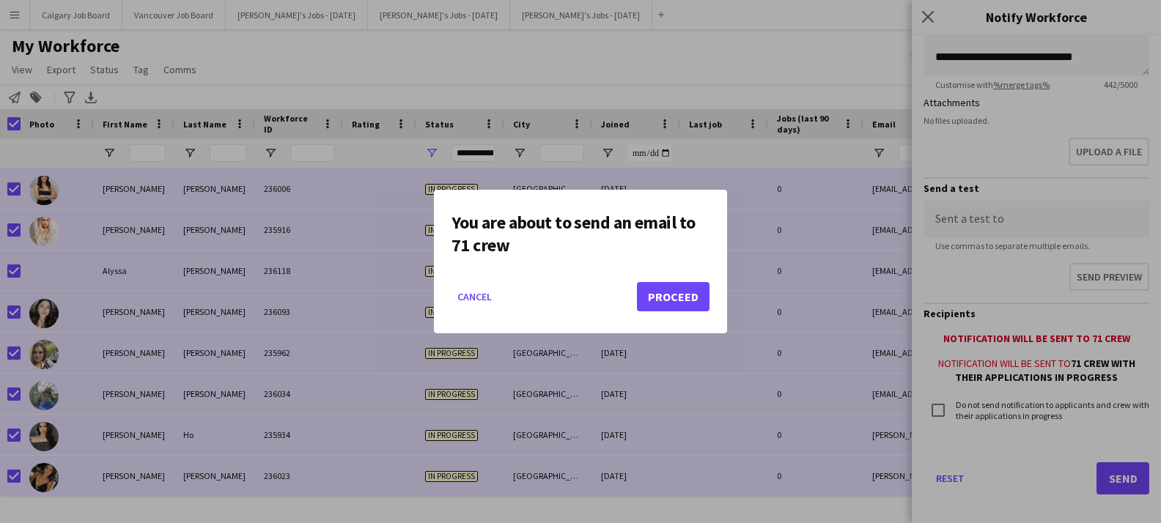
click at [672, 293] on button "Proceed" at bounding box center [673, 296] width 73 height 29
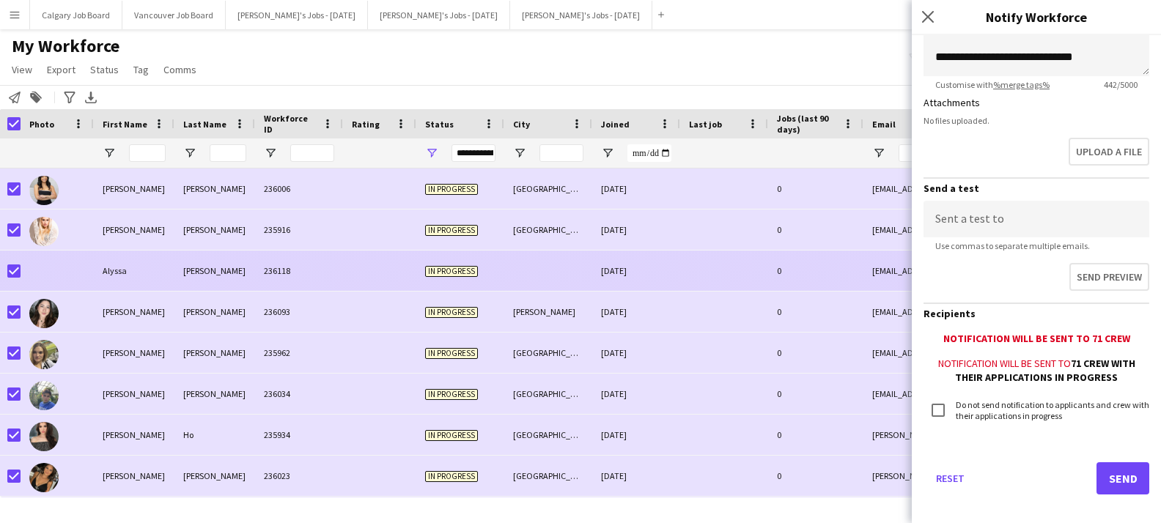
scroll to position [0, 2]
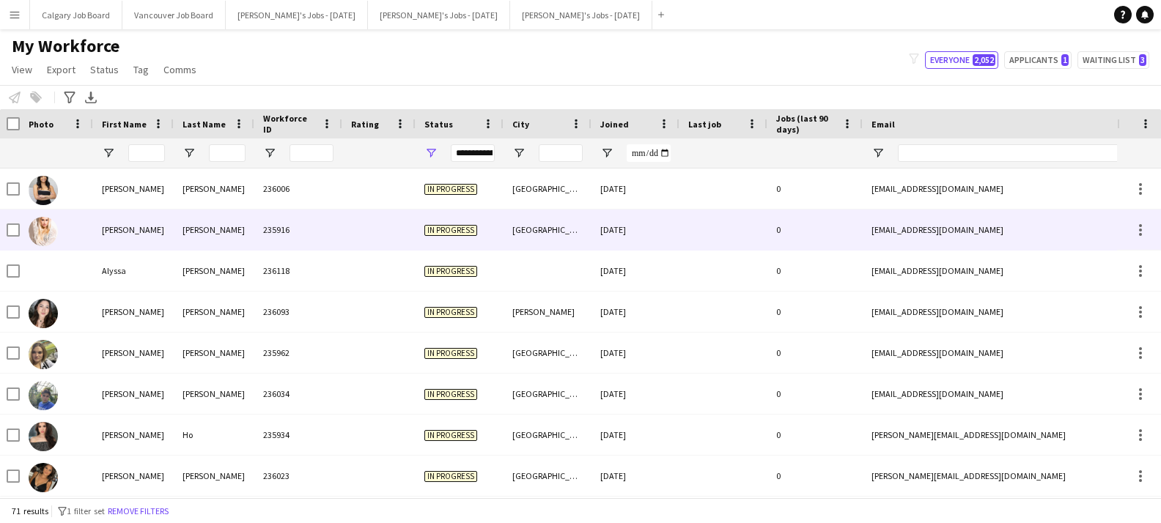
click at [100, 250] on div "[PERSON_NAME] [PERSON_NAME] 235916 In progress Bronx [DATE] 0 [EMAIL_ADDRESS][D…" at bounding box center [1049, 230] width 2102 height 41
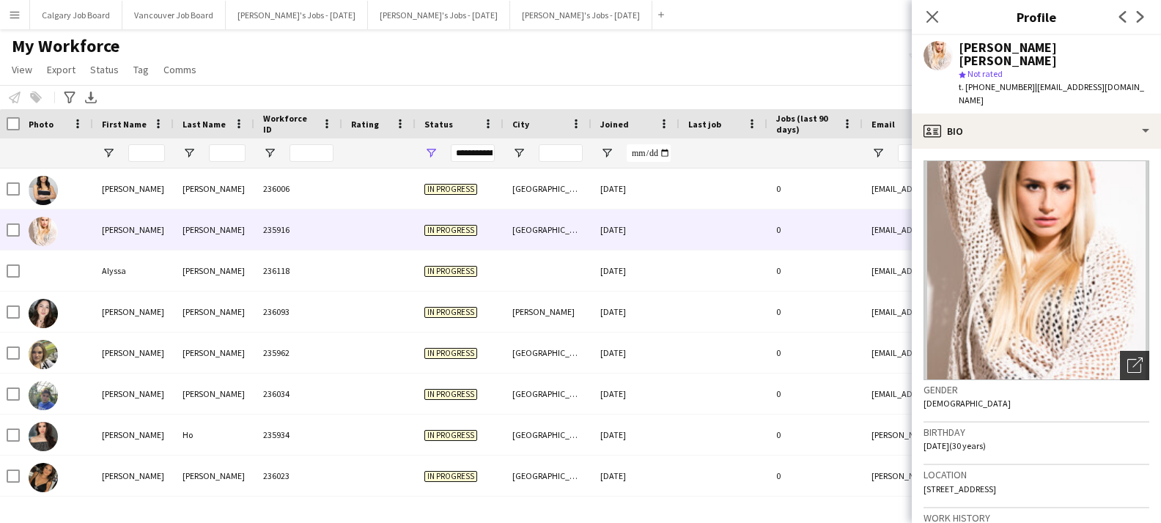
click at [1129, 358] on icon "Open photos pop-in" at bounding box center [1134, 365] width 15 height 15
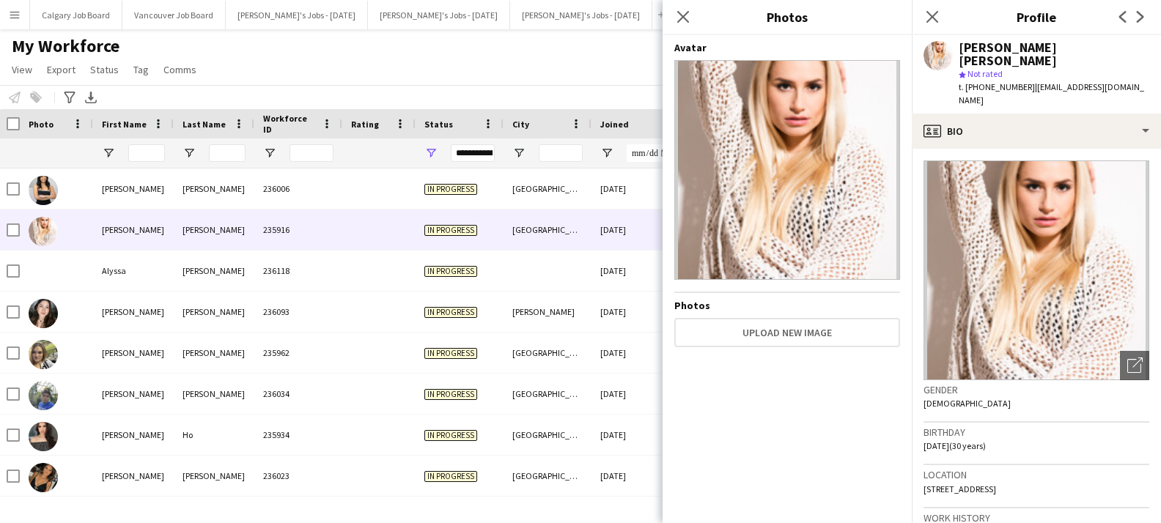
click at [558, 86] on div "Notify workforce Add to tag Select at least one crew to tag him or her. Advance…" at bounding box center [580, 97] width 1161 height 24
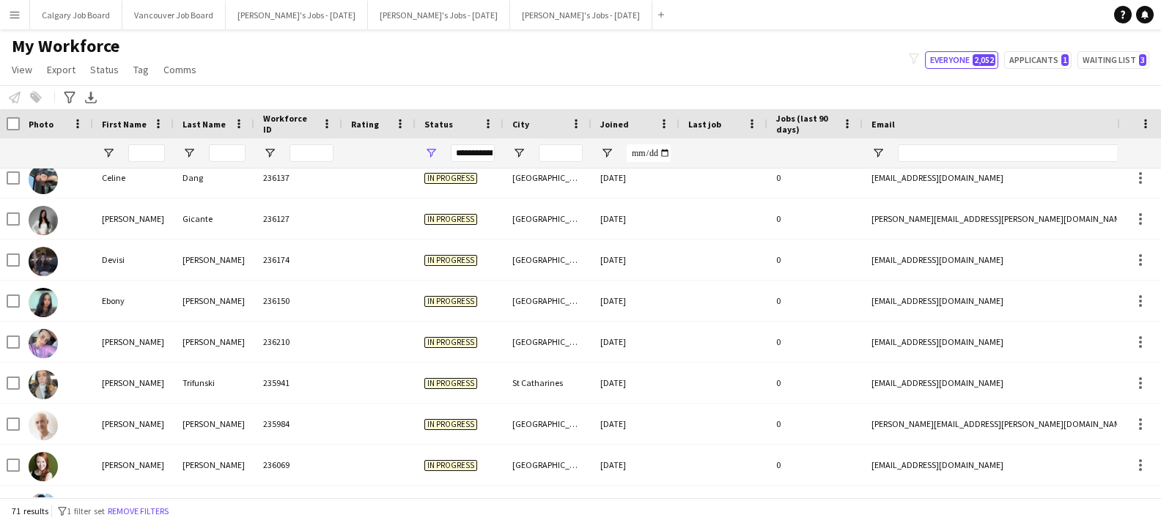
scroll to position [808, 0]
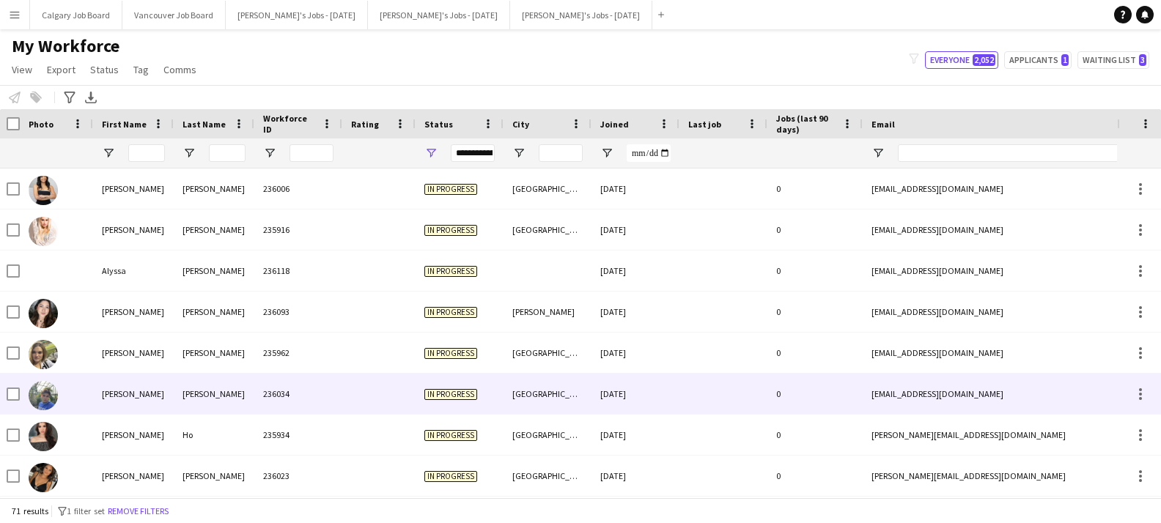
click at [126, 385] on div "[PERSON_NAME]" at bounding box center [133, 394] width 81 height 40
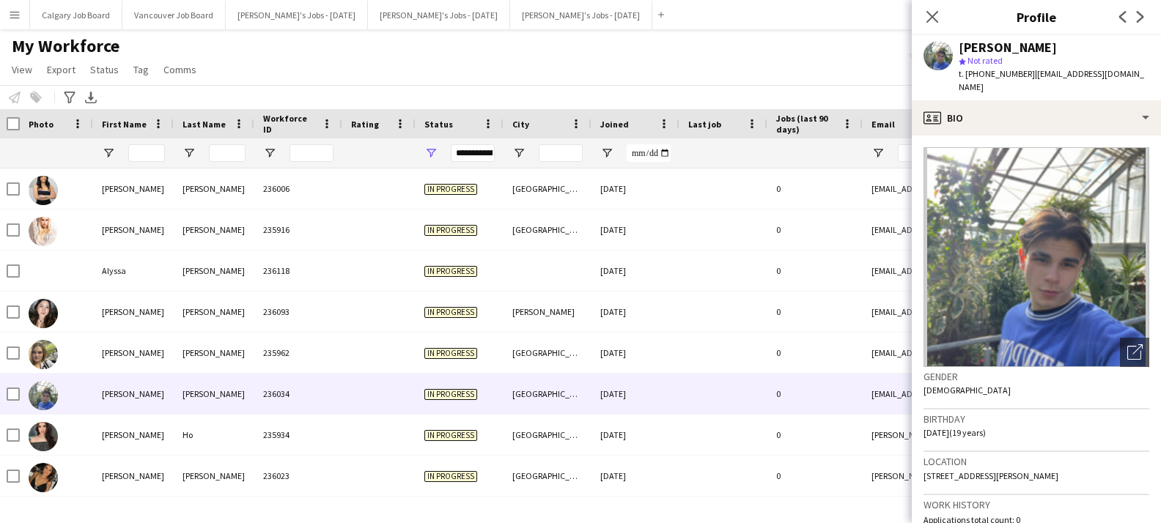
click at [690, 76] on div "My Workforce View Views Default view Active New view Update view Delete view Ed…" at bounding box center [580, 60] width 1161 height 50
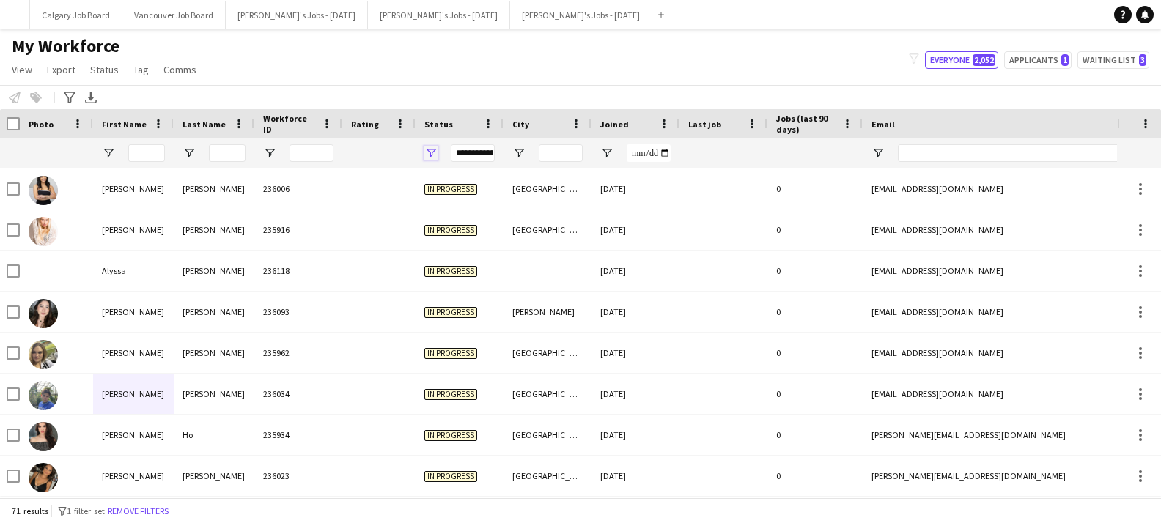
click at [427, 148] on span "Open Filter Menu" at bounding box center [430, 153] width 13 height 13
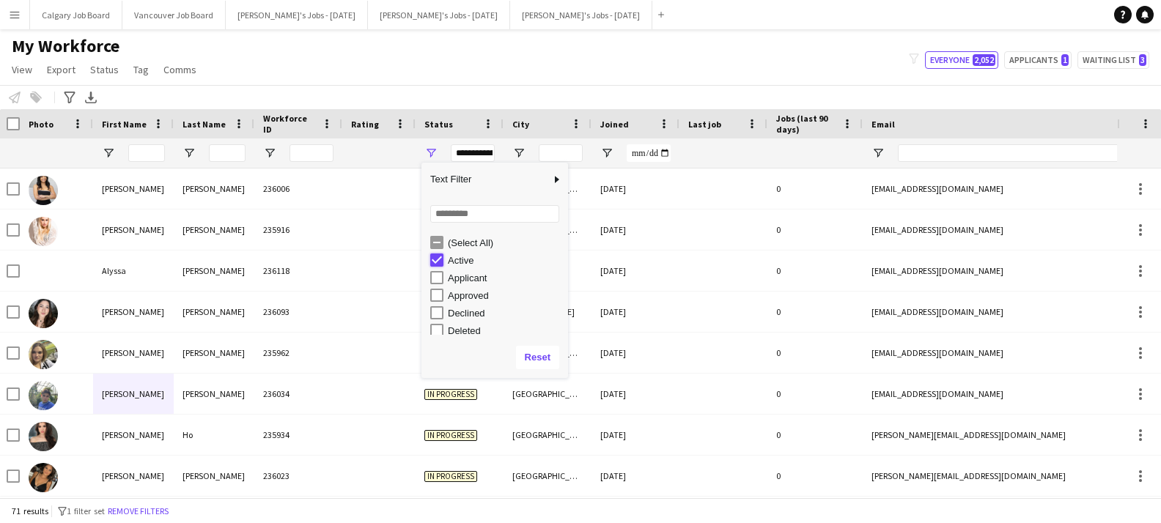
type input "**********"
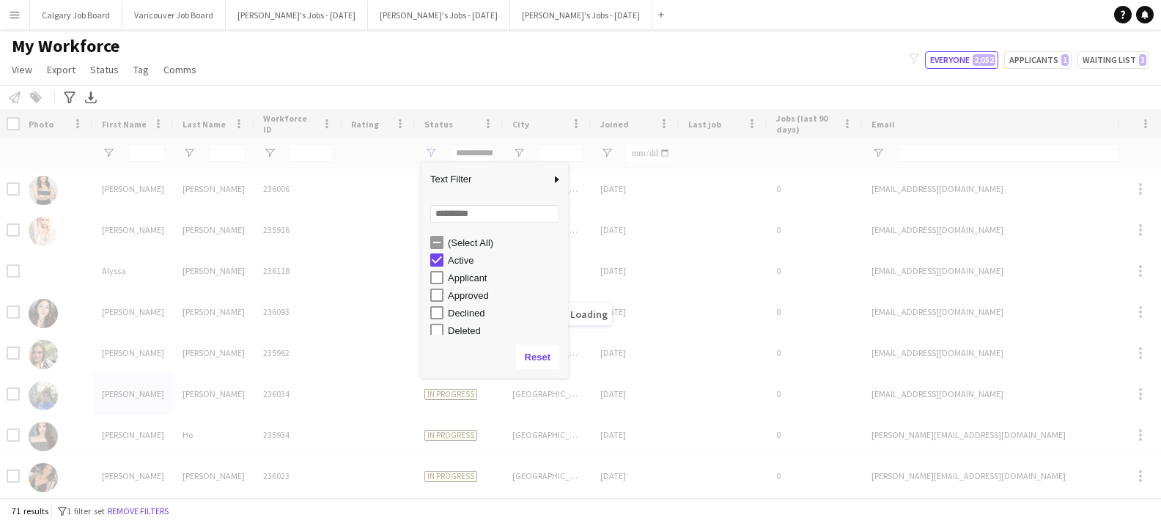
click at [470, 97] on div "Notify workforce Add to tag Select at least one crew to tag him or her. Advance…" at bounding box center [580, 97] width 1161 height 24
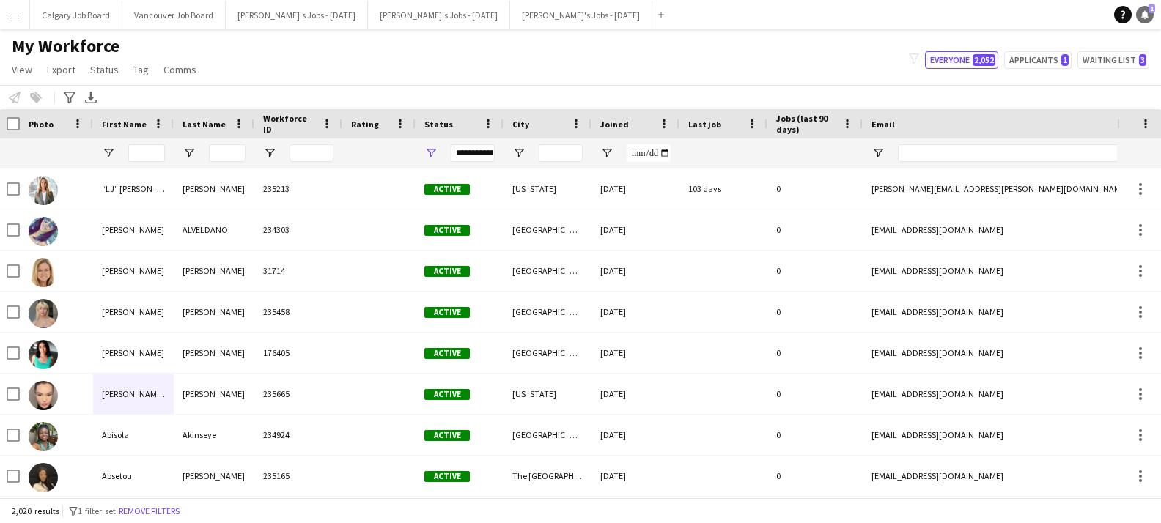
click at [1137, 10] on link "Notifications 1" at bounding box center [1145, 15] width 18 height 18
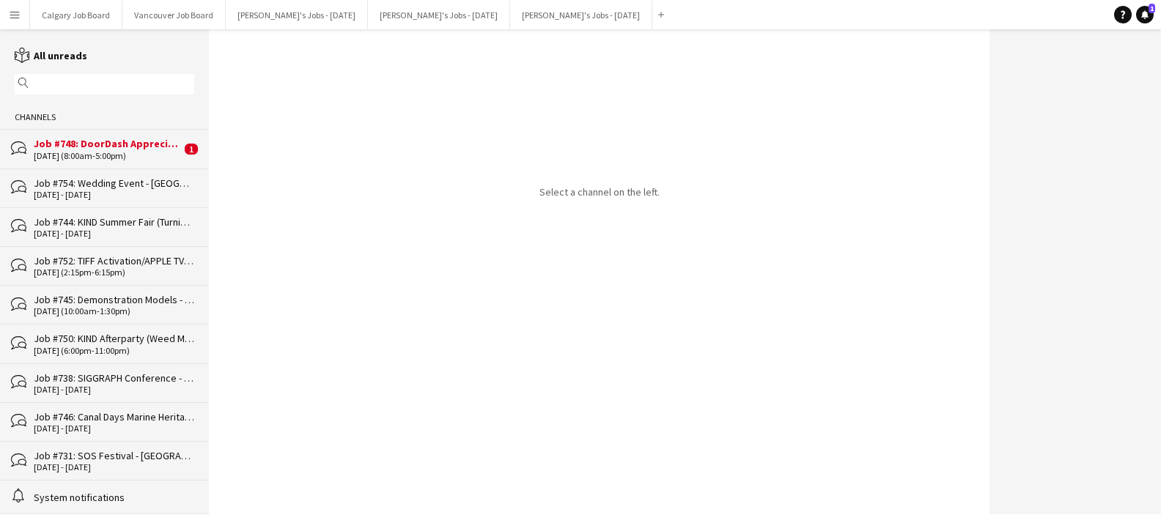
click at [98, 151] on div "[DATE] (8:00am-5:00pm)" at bounding box center [107, 156] width 147 height 10
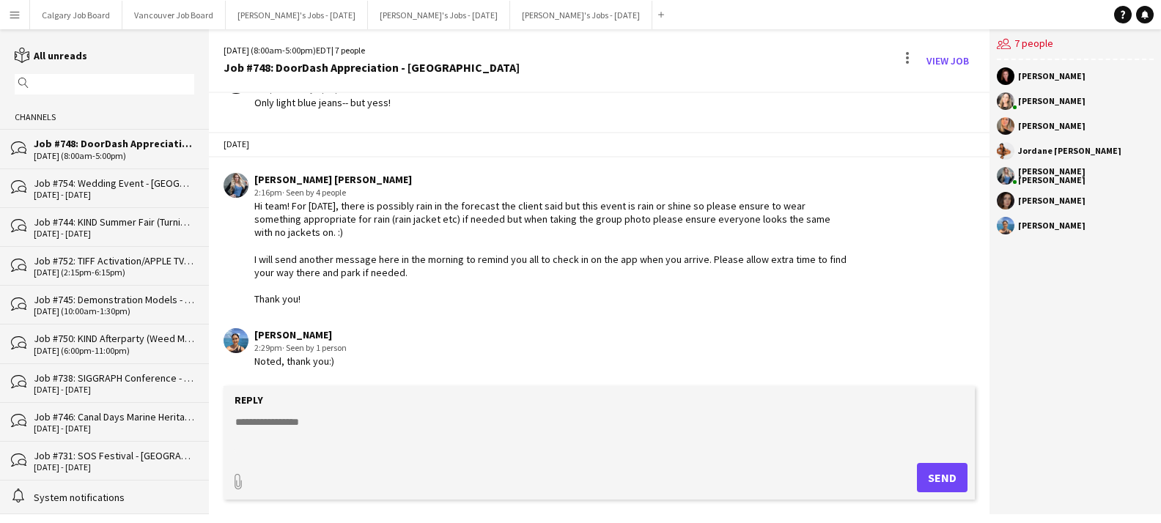
click at [137, 196] on div "[DATE] - [DATE]" at bounding box center [114, 195] width 160 height 10
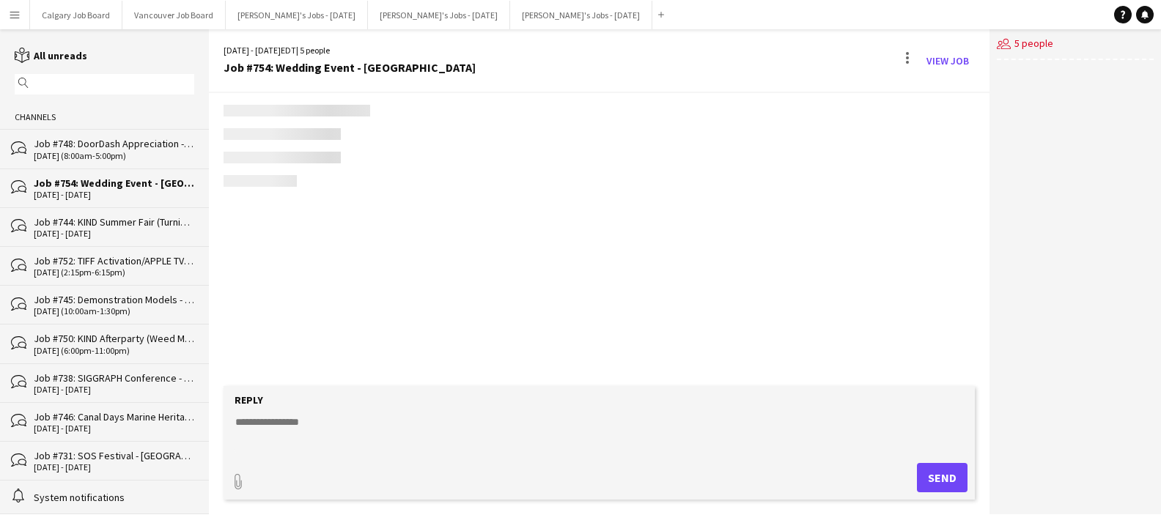
scroll to position [605, 0]
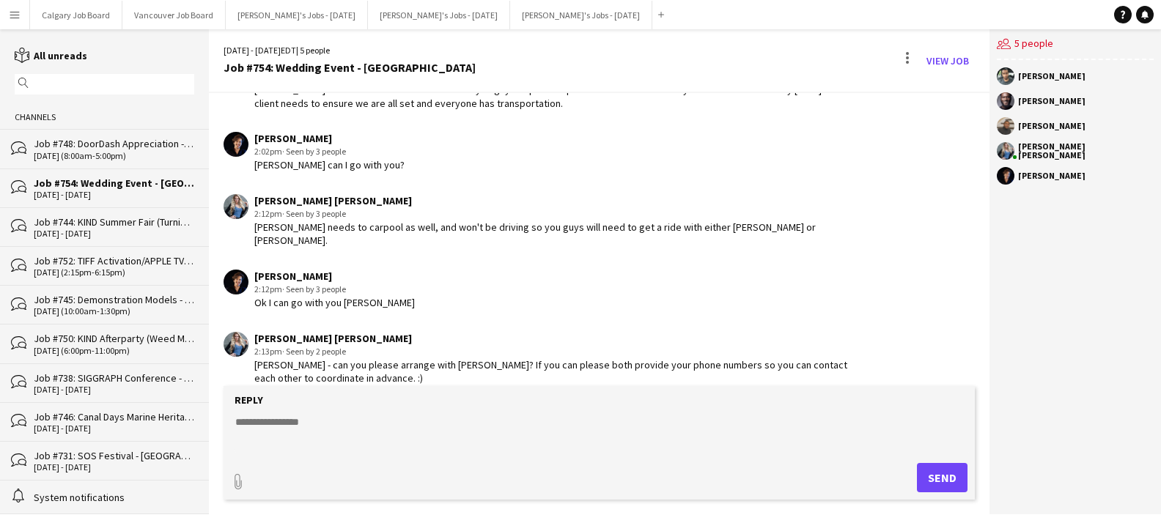
click at [138, 153] on div "[DATE] (8:00am-5:00pm)" at bounding box center [114, 156] width 160 height 10
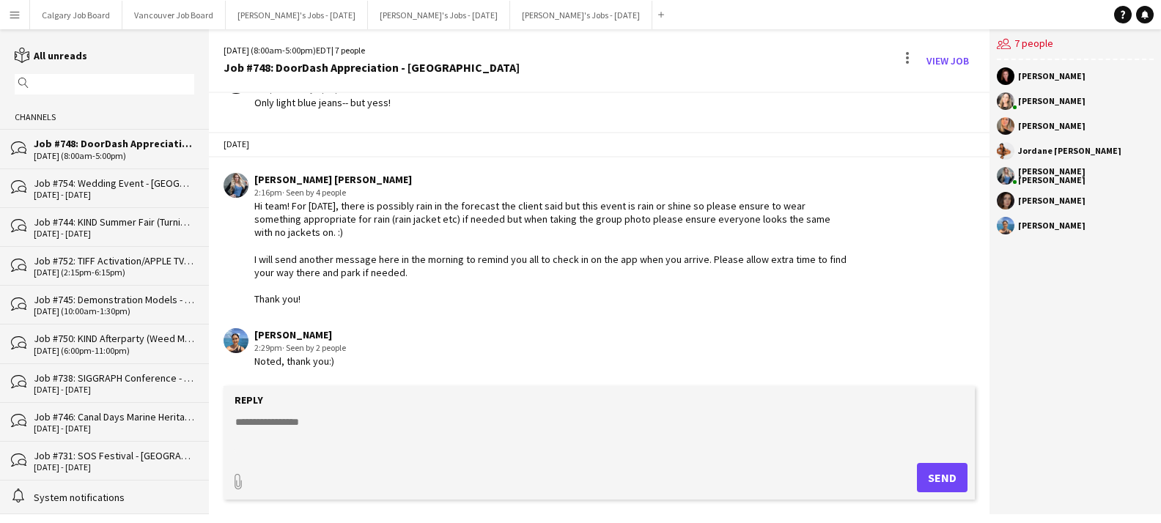
click at [289, 433] on textarea at bounding box center [602, 434] width 736 height 38
click at [328, 422] on textarea "**********" at bounding box center [602, 434] width 736 height 38
click at [531, 420] on textarea "**********" at bounding box center [602, 434] width 736 height 38
drag, startPoint x: 511, startPoint y: 423, endPoint x: 644, endPoint y: 422, distance: 133.4
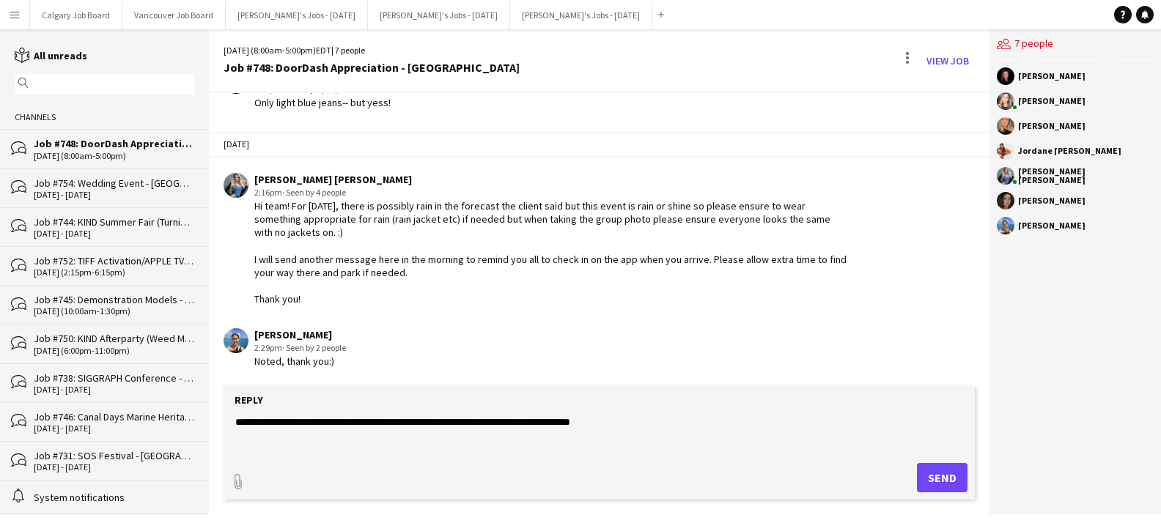
click at [644, 422] on textarea "**********" at bounding box center [602, 434] width 736 height 38
type textarea "**********"
click at [926, 476] on button "Send" at bounding box center [942, 477] width 51 height 29
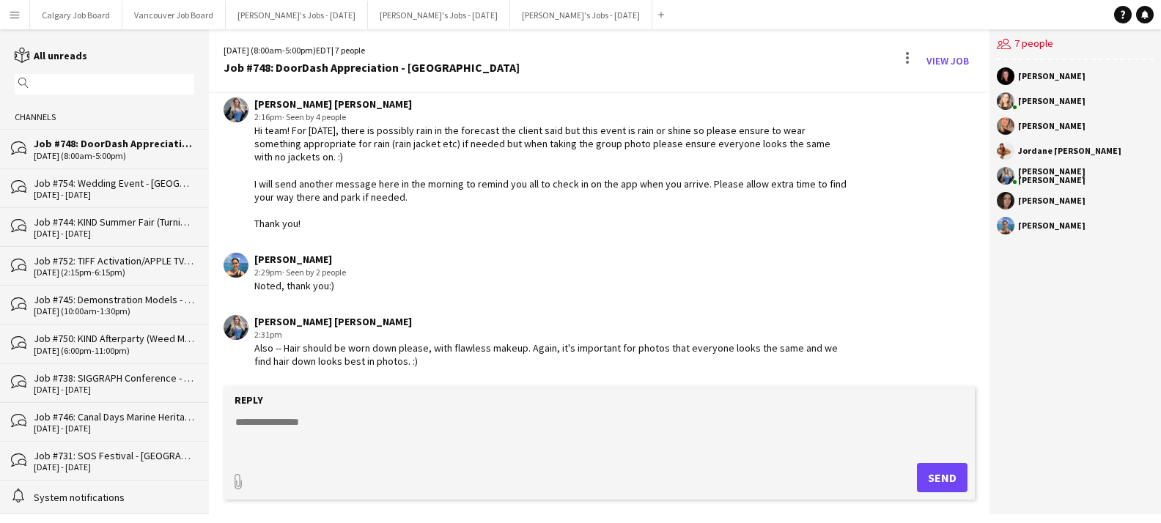
scroll to position [1935, 0]
click at [20, 5] on button "Menu" at bounding box center [14, 14] width 29 height 29
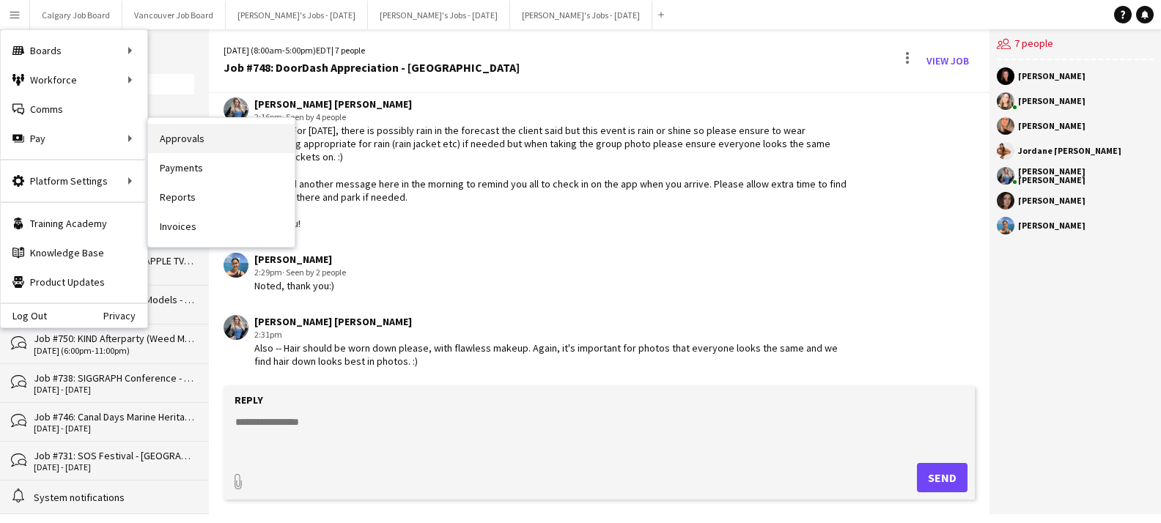
click at [192, 144] on link "Approvals" at bounding box center [221, 138] width 147 height 29
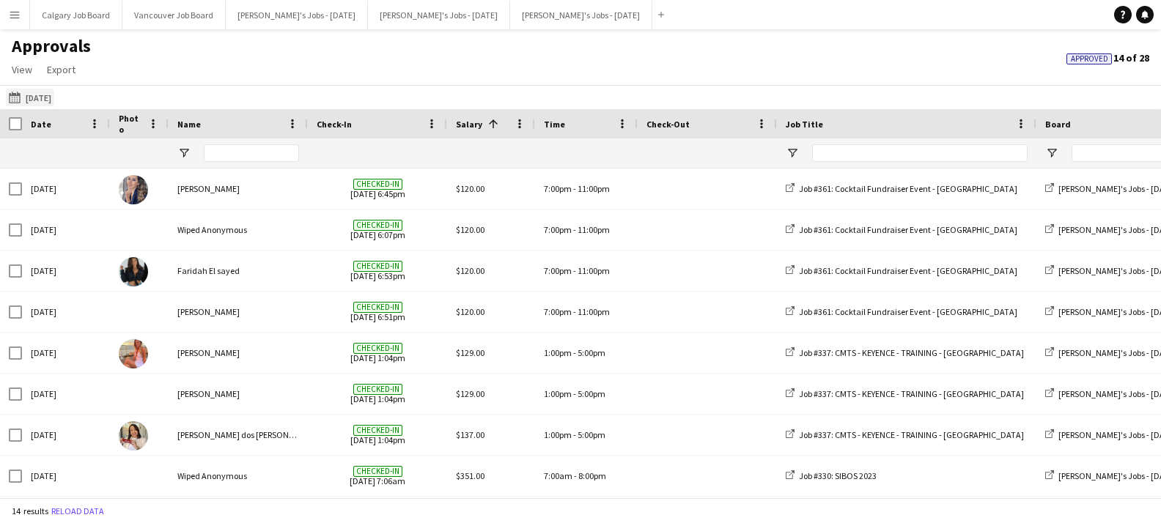
click at [54, 97] on button "[DATE] [DATE]" at bounding box center [30, 98] width 48 height 18
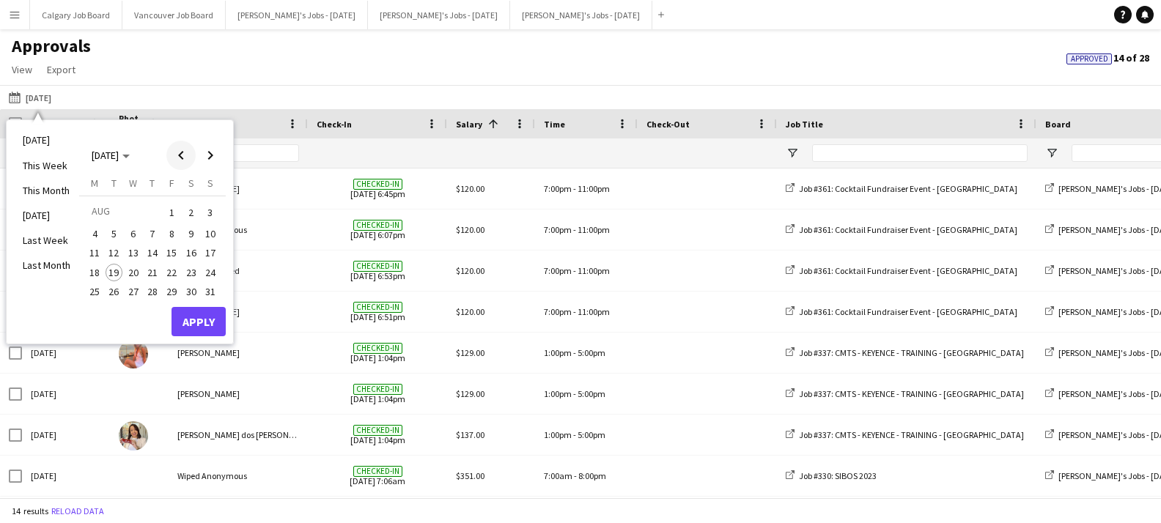
click at [177, 155] on span "Previous month" at bounding box center [180, 155] width 29 height 29
click at [180, 154] on span "Previous month" at bounding box center [180, 155] width 29 height 29
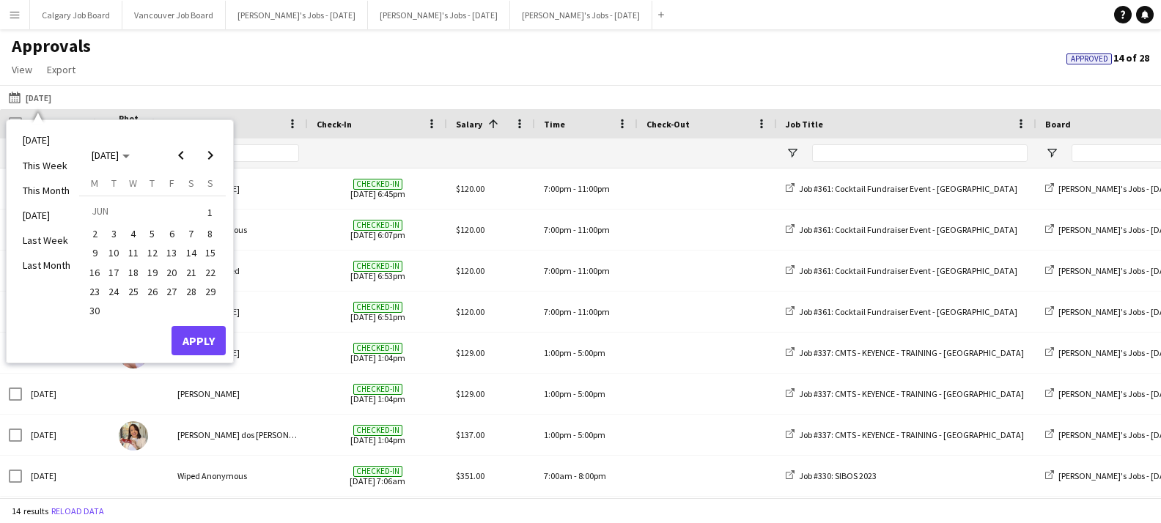
click at [216, 287] on span "29" at bounding box center [211, 292] width 18 height 18
click at [190, 341] on button "Apply" at bounding box center [198, 340] width 54 height 29
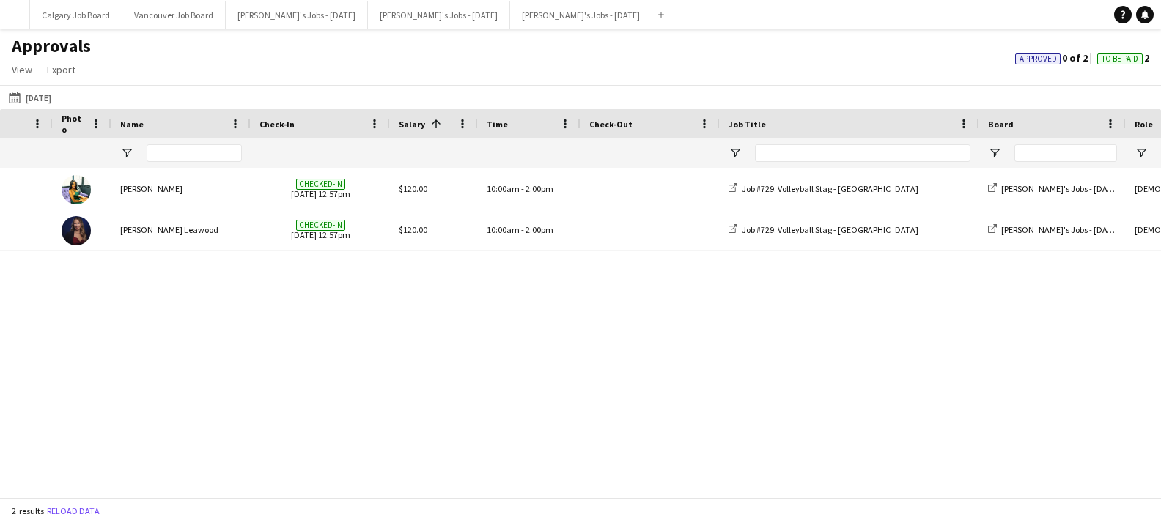
scroll to position [0, 84]
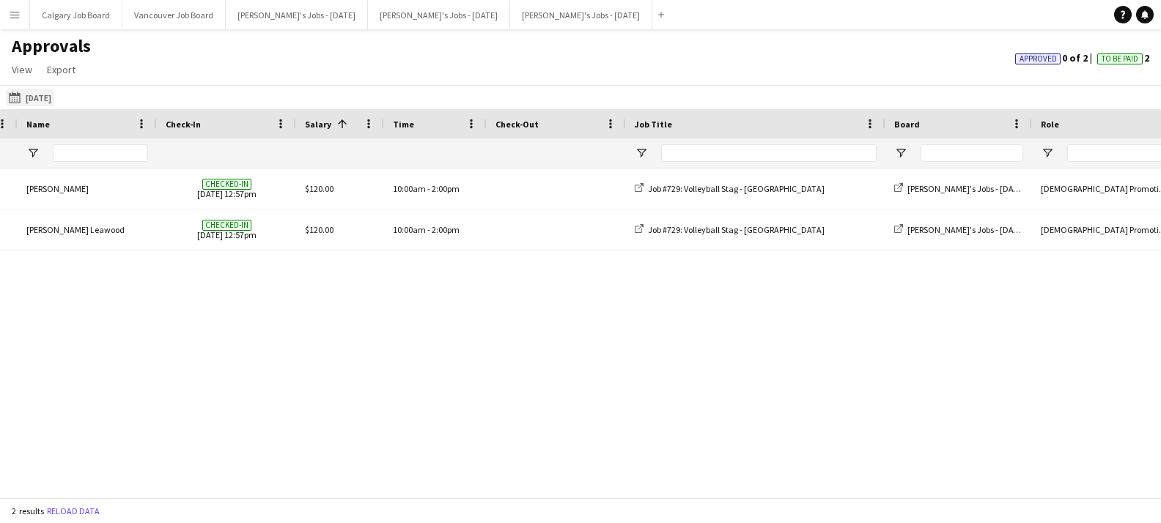
click at [34, 98] on button "[DATE] [DATE]" at bounding box center [30, 98] width 48 height 18
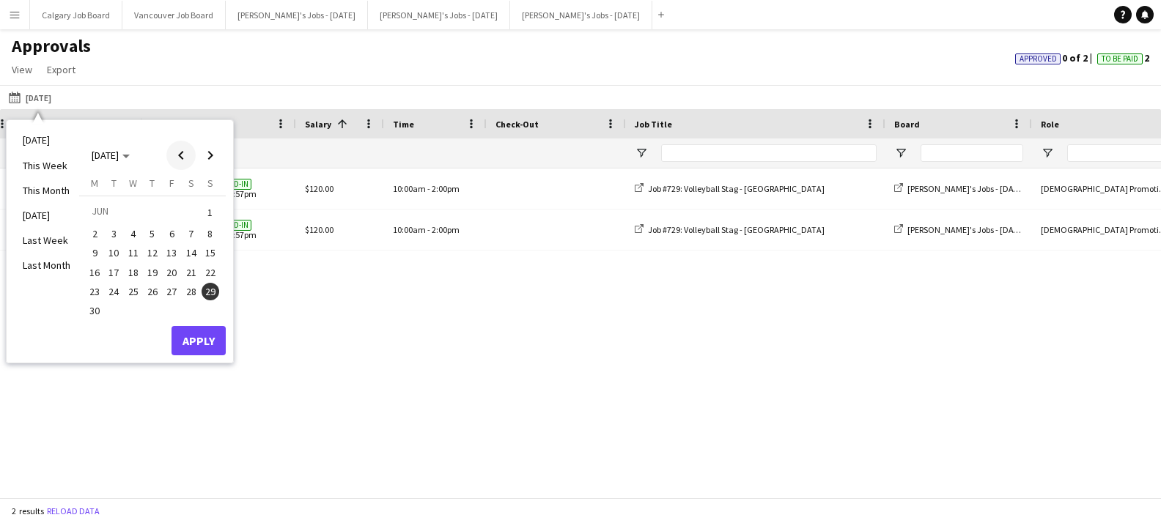
click at [187, 160] on span "Previous month" at bounding box center [180, 155] width 29 height 29
click at [202, 158] on span "Next month" at bounding box center [210, 155] width 29 height 29
drag, startPoint x: 166, startPoint y: 267, endPoint x: 185, endPoint y: 328, distance: 63.5
click at [167, 270] on span "18" at bounding box center [172, 269] width 18 height 18
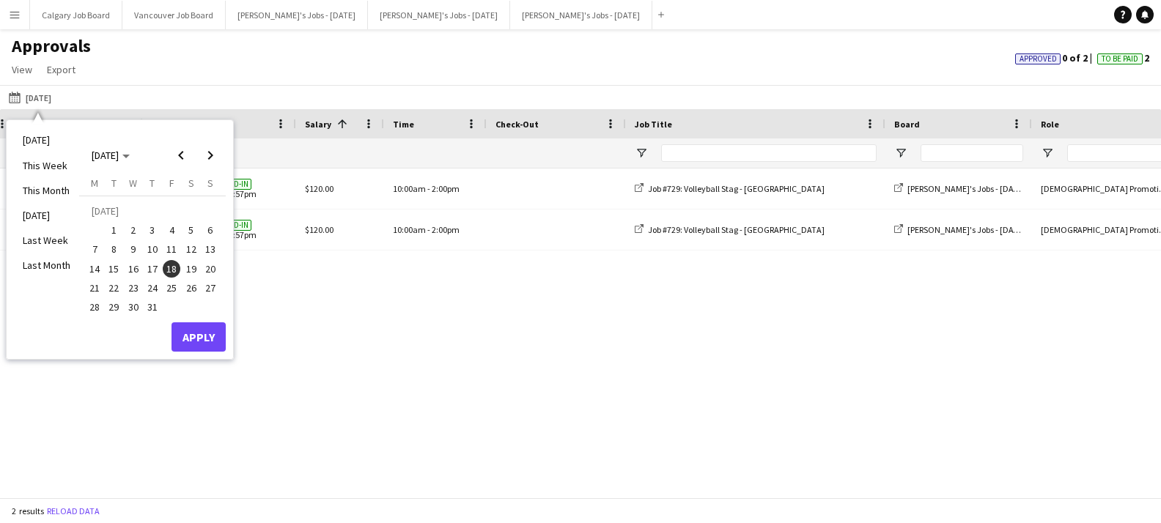
click at [185, 331] on button "Apply" at bounding box center [198, 336] width 54 height 29
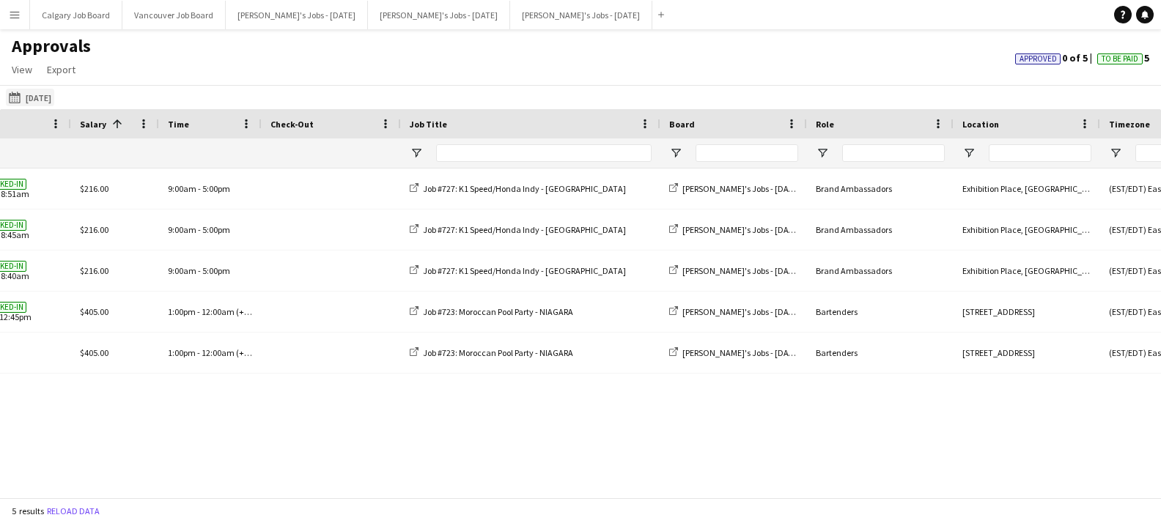
click at [54, 101] on button "[DATE] [DATE]" at bounding box center [30, 98] width 48 height 18
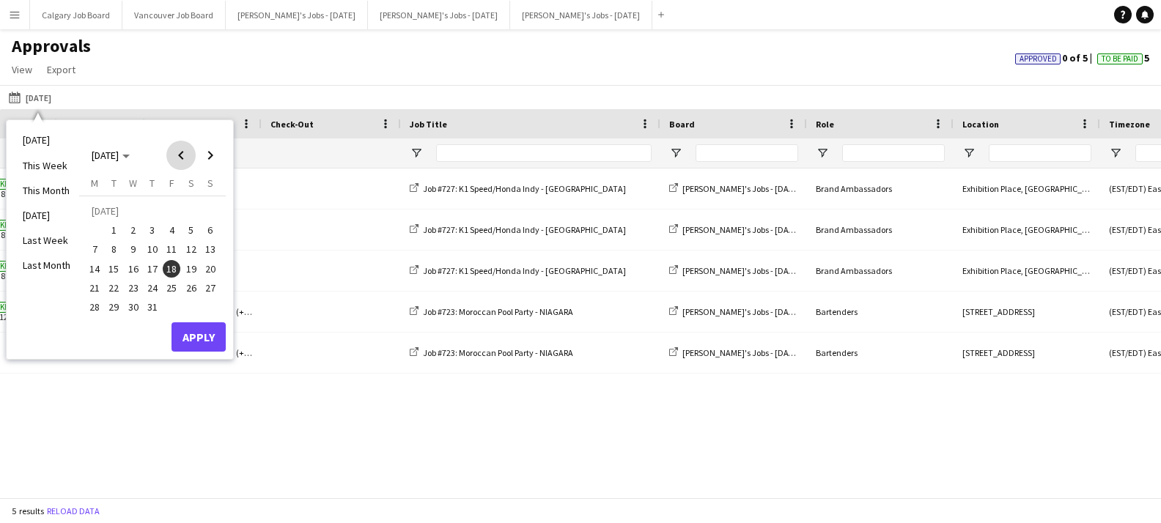
click at [182, 160] on span "Previous month" at bounding box center [180, 155] width 29 height 29
drag, startPoint x: 149, startPoint y: 248, endPoint x: 169, endPoint y: 287, distance: 42.9
click at [149, 249] on span "12" at bounding box center [153, 254] width 18 height 18
click at [200, 339] on button "Apply" at bounding box center [198, 340] width 54 height 29
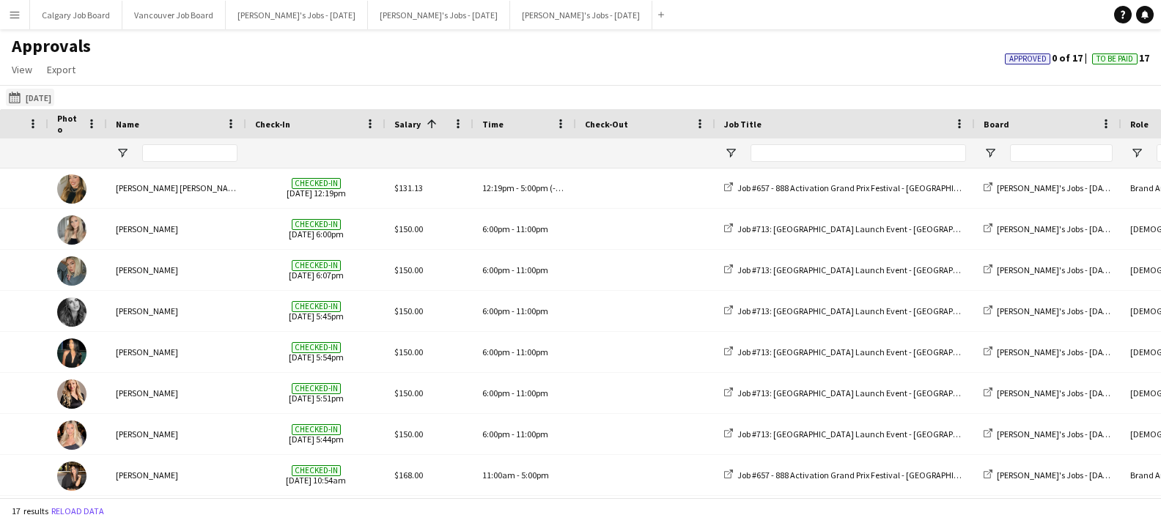
click at [51, 102] on button "[DATE] [DATE]" at bounding box center [30, 98] width 48 height 18
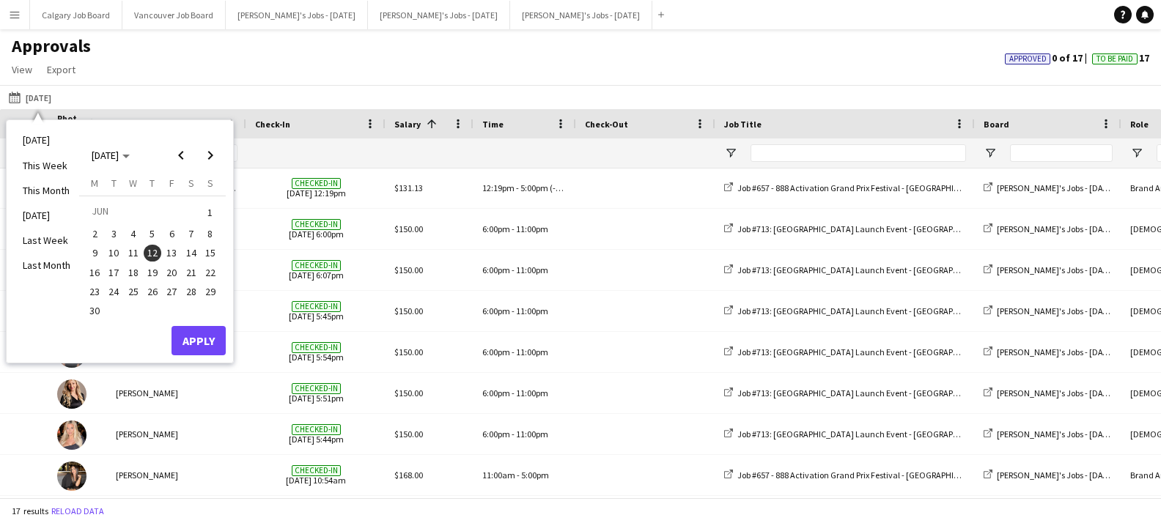
drag, startPoint x: 159, startPoint y: 265, endPoint x: 191, endPoint y: 320, distance: 62.7
click at [160, 267] on span "19" at bounding box center [153, 273] width 18 height 18
click at [198, 331] on button "Apply" at bounding box center [198, 340] width 54 height 29
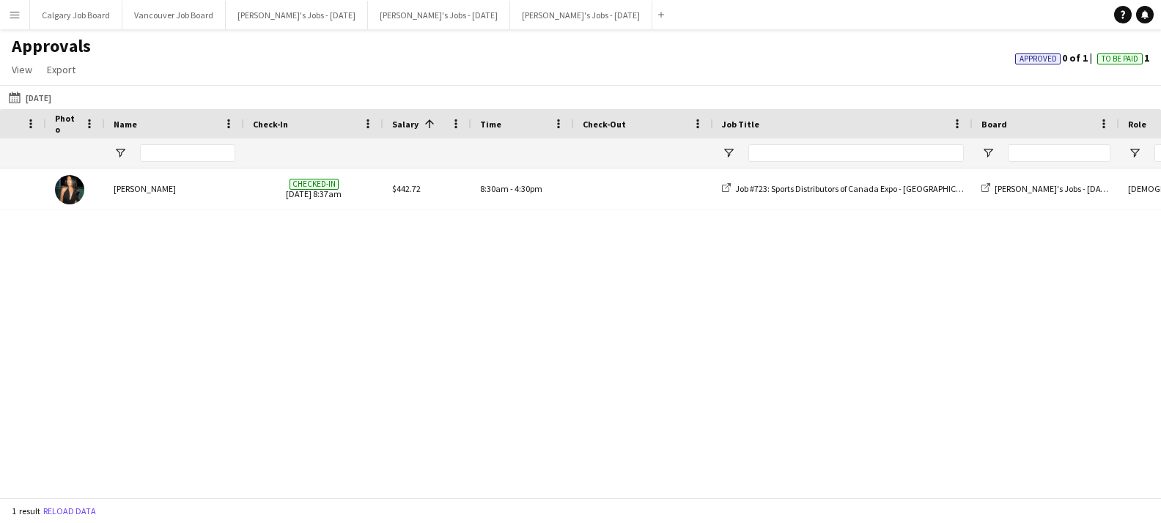
drag, startPoint x: 52, startPoint y: 97, endPoint x: 118, endPoint y: 149, distance: 83.6
click at [53, 97] on button "[DATE] [DATE]" at bounding box center [30, 98] width 48 height 18
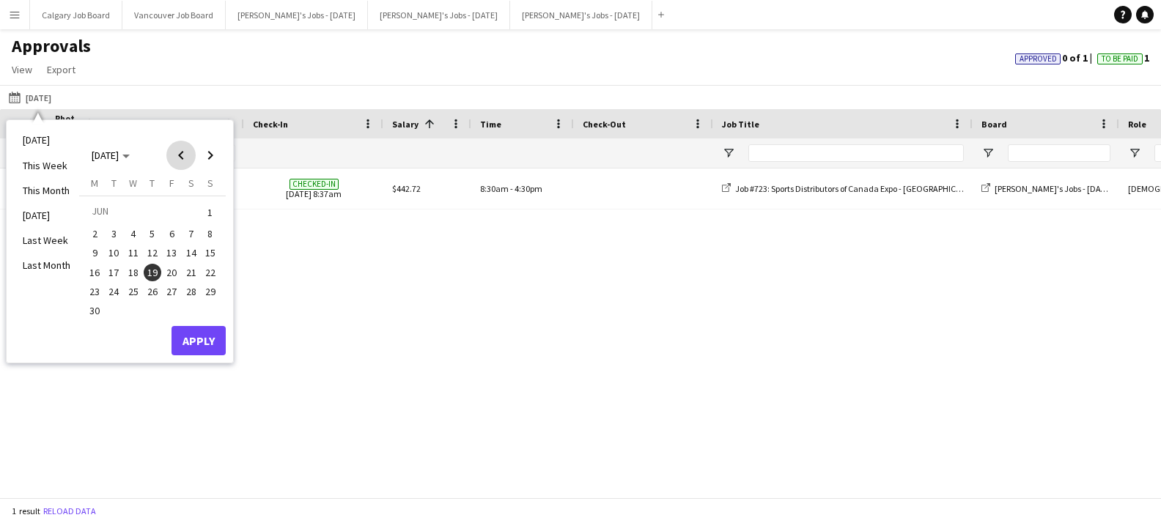
click at [188, 154] on span "Previous month" at bounding box center [180, 155] width 29 height 29
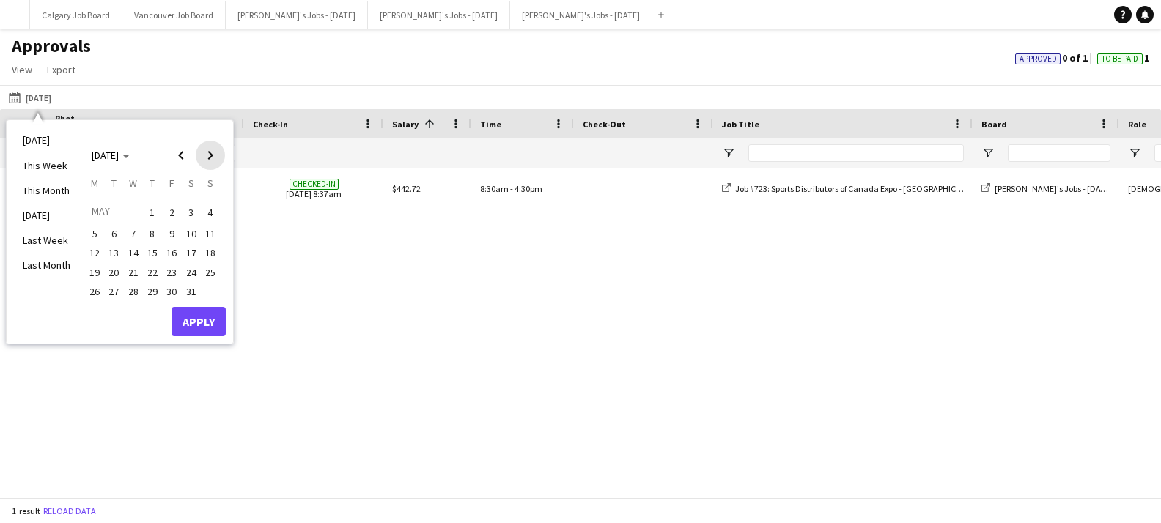
drag, startPoint x: 201, startPoint y: 154, endPoint x: 199, endPoint y: 196, distance: 42.6
click at [201, 154] on span "Next month" at bounding box center [210, 155] width 29 height 29
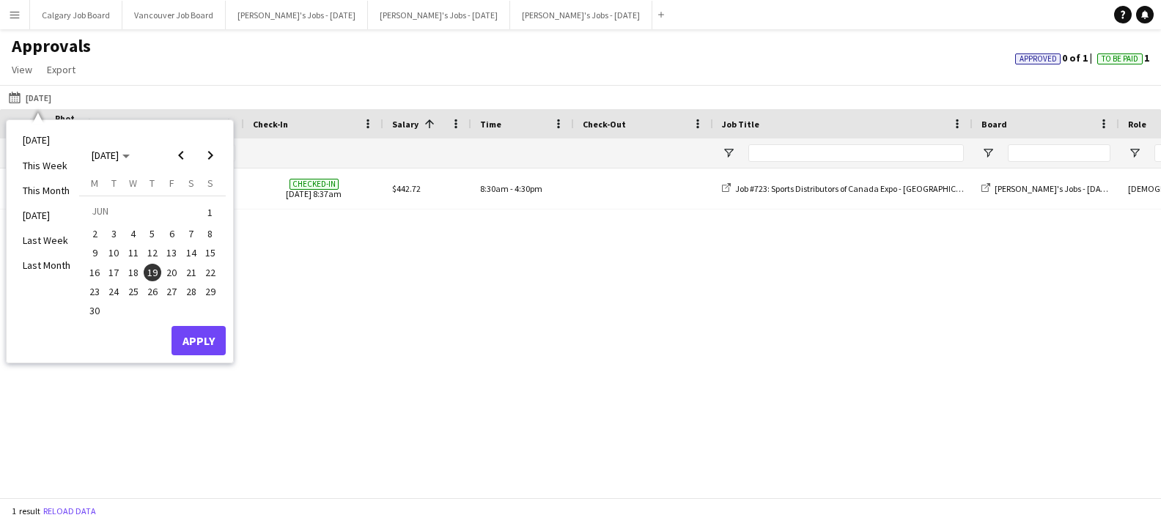
click at [132, 264] on span "18" at bounding box center [134, 273] width 18 height 18
click at [175, 336] on button "Apply" at bounding box center [198, 340] width 54 height 29
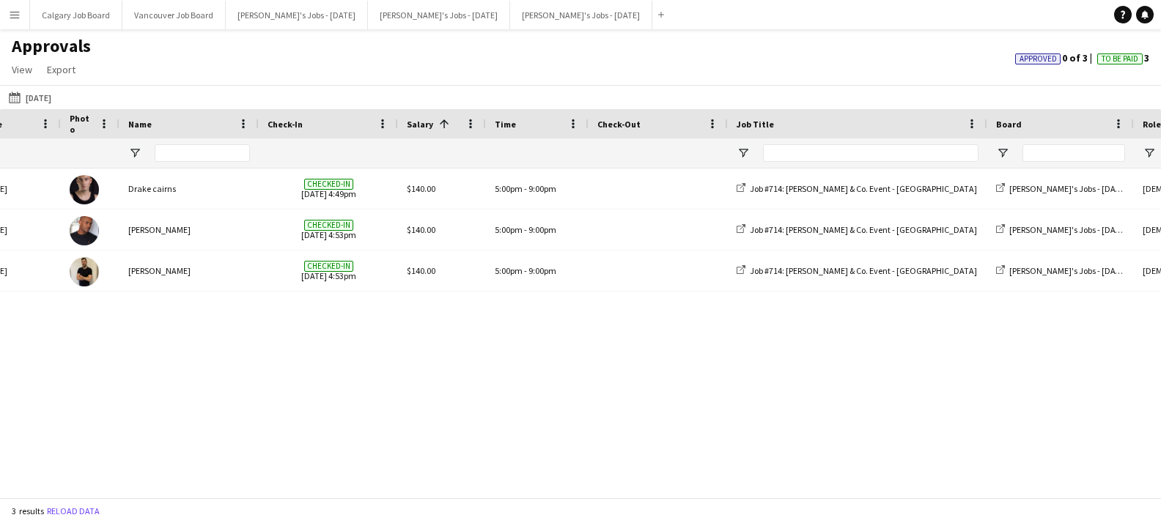
scroll to position [0, 44]
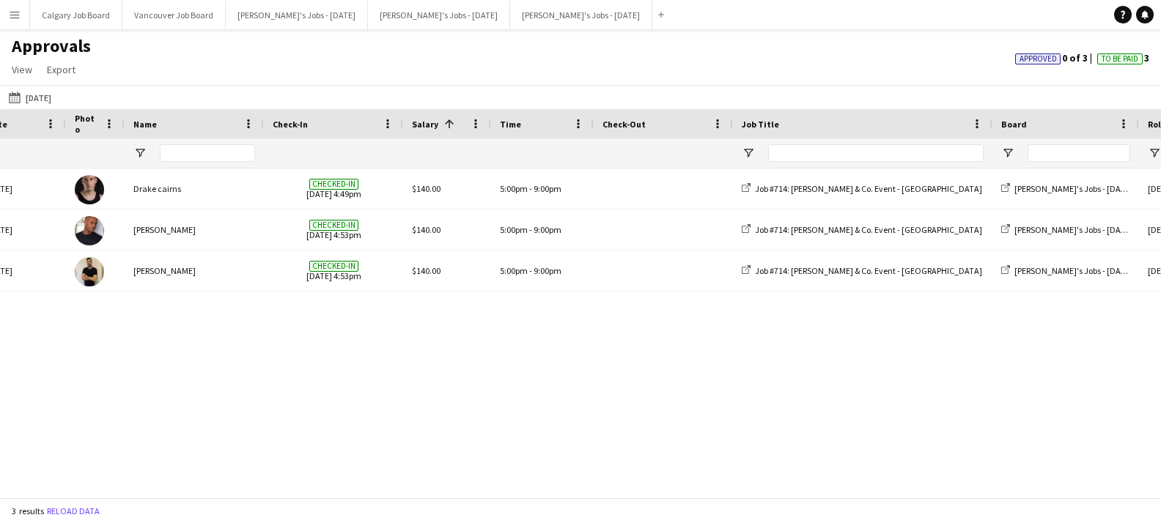
drag, startPoint x: 42, startPoint y: 92, endPoint x: 63, endPoint y: 109, distance: 27.1
click at [43, 93] on button "[DATE] [DATE]" at bounding box center [30, 98] width 48 height 18
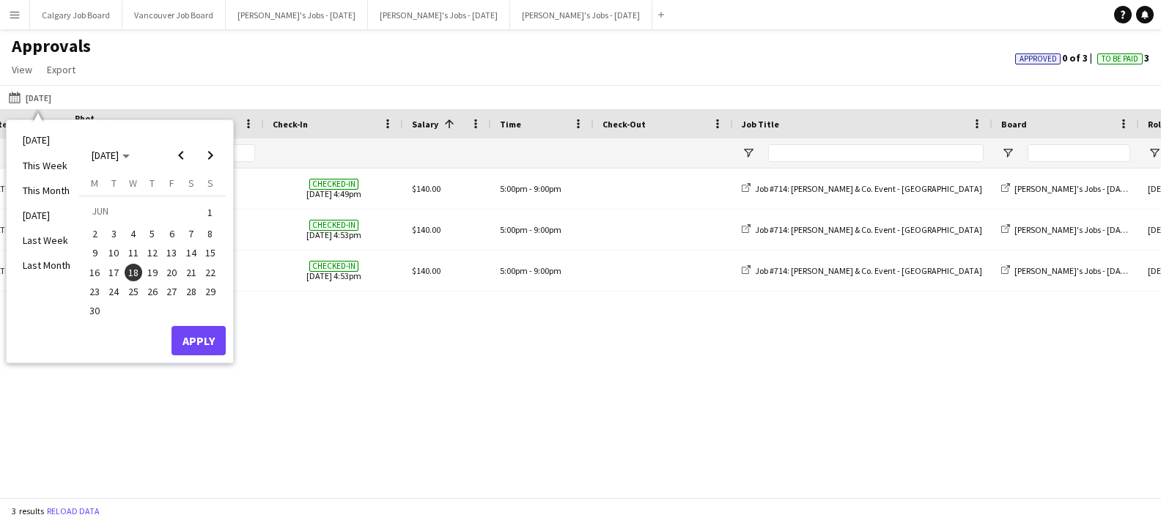
drag, startPoint x: 139, startPoint y: 230, endPoint x: 176, endPoint y: 297, distance: 76.4
click at [139, 230] on span "4" at bounding box center [134, 234] width 18 height 18
click at [189, 321] on div "[DATE] M [DATE] T [DATE] W [DATE] T [DATE] F [DATE] S [DATE] S [DATE] 2 3 4 5 6…" at bounding box center [152, 252] width 147 height 150
click at [188, 339] on button "Apply" at bounding box center [198, 340] width 54 height 29
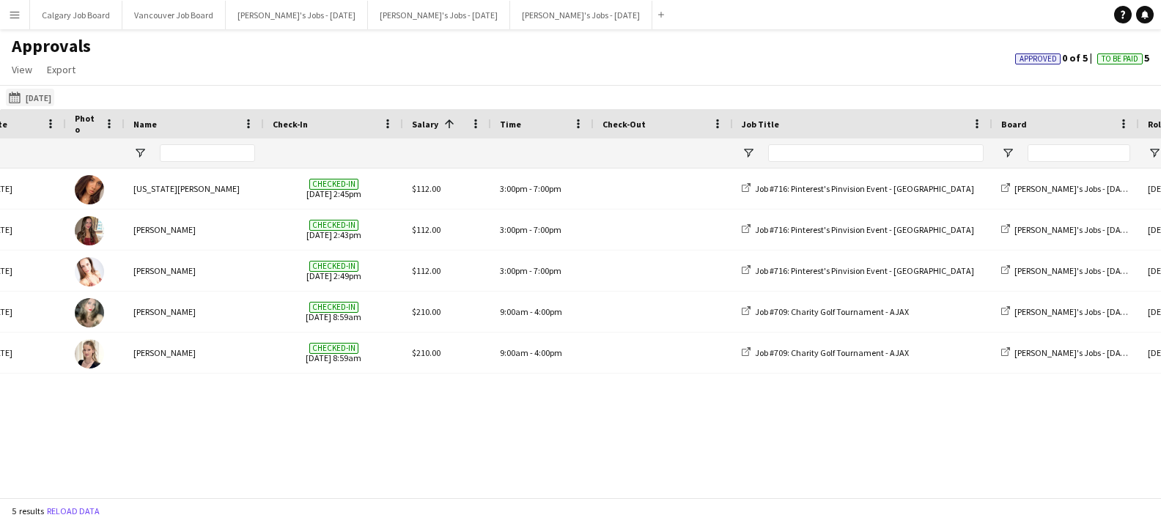
drag, startPoint x: 54, startPoint y: 94, endPoint x: 60, endPoint y: 100, distance: 8.8
click at [54, 94] on button "[DATE] [DATE]" at bounding box center [30, 98] width 48 height 18
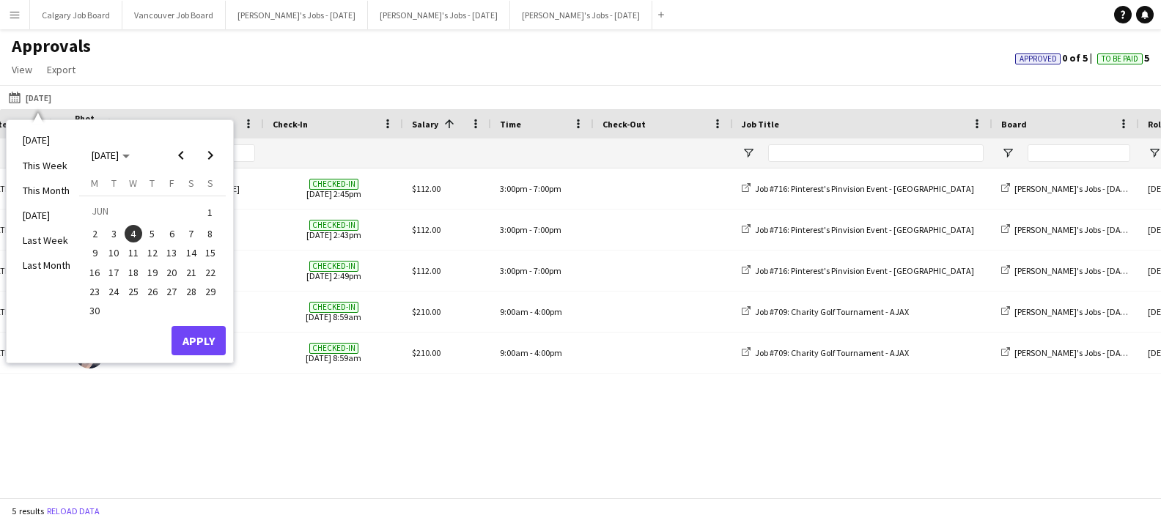
click at [148, 297] on button "26" at bounding box center [152, 291] width 19 height 19
click at [180, 322] on div "[DATE] M [DATE] T [DATE] W [DATE] T [DATE] F [DATE] S [DATE] S [DATE] 2 3 4 5 6…" at bounding box center [152, 252] width 147 height 150
click at [185, 335] on button "Apply" at bounding box center [198, 340] width 54 height 29
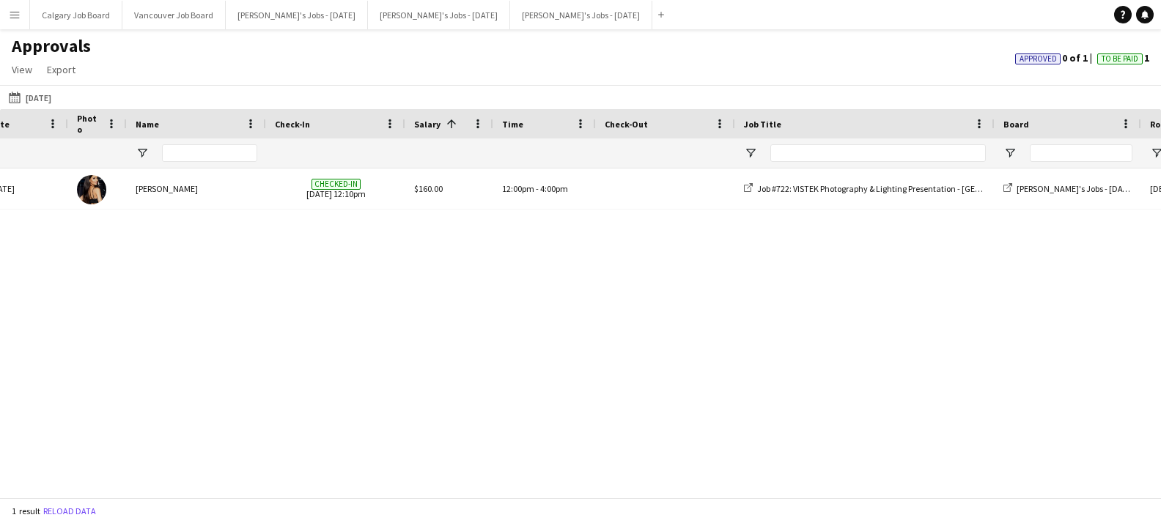
scroll to position [0, 26]
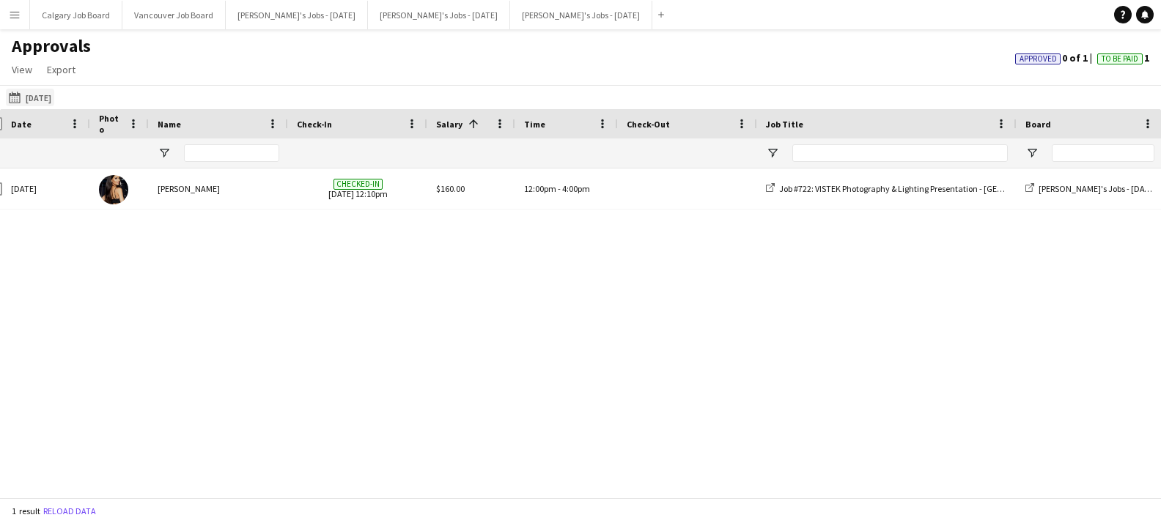
drag, startPoint x: 62, startPoint y: 97, endPoint x: 70, endPoint y: 103, distance: 9.4
click at [54, 97] on button "[DATE] [DATE]" at bounding box center [30, 98] width 48 height 18
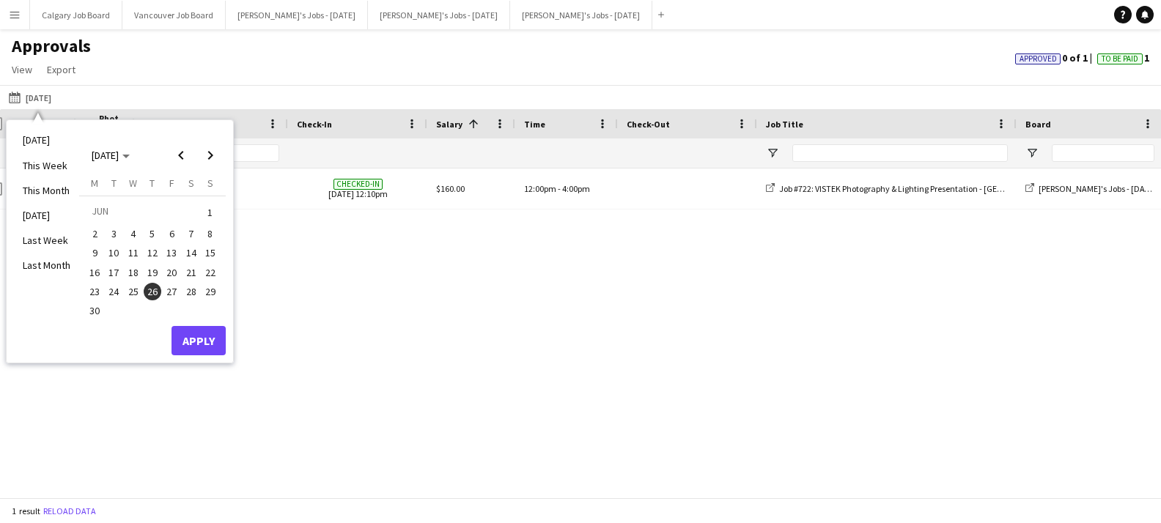
drag, startPoint x: 116, startPoint y: 269, endPoint x: 122, endPoint y: 273, distance: 7.9
click at [116, 270] on span "17" at bounding box center [115, 273] width 18 height 18
click at [193, 332] on button "Apply" at bounding box center [198, 340] width 54 height 29
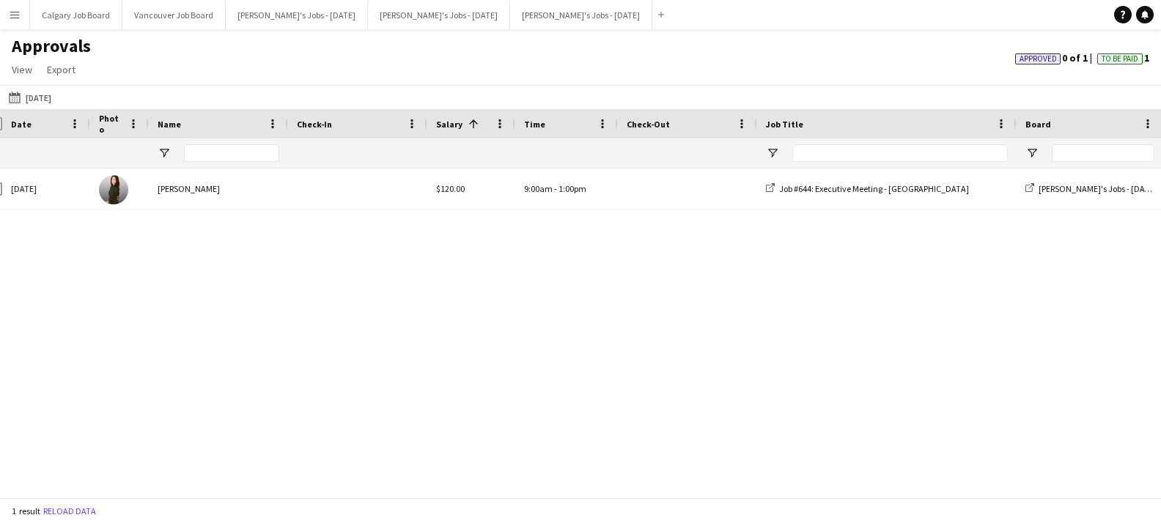
scroll to position [0, 24]
click at [54, 104] on button "[DATE] [DATE]" at bounding box center [30, 98] width 48 height 18
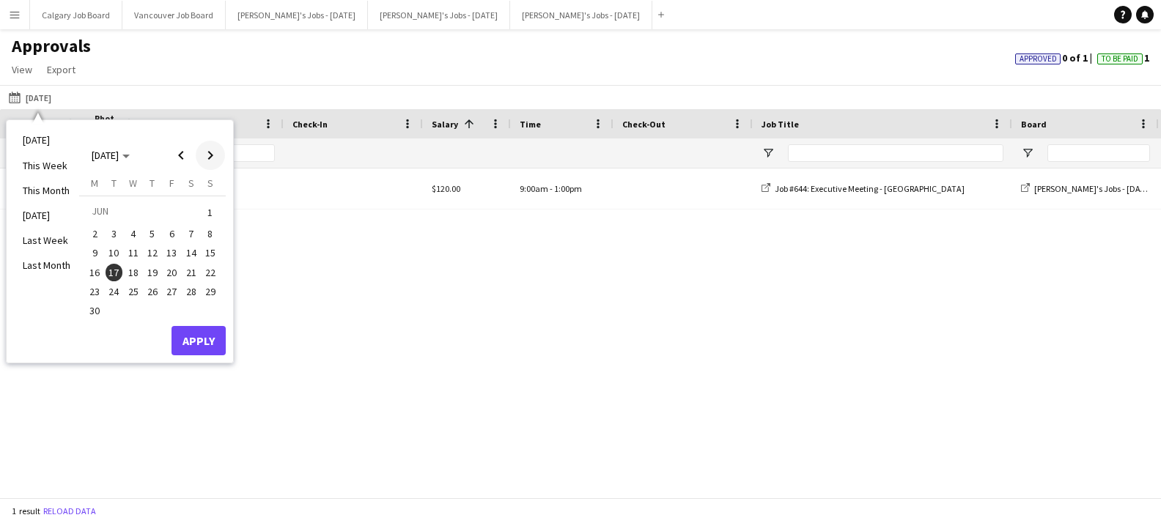
click at [209, 155] on span "Next month" at bounding box center [210, 155] width 29 height 29
click at [169, 232] on span "4" at bounding box center [172, 230] width 18 height 18
click at [188, 231] on span "5" at bounding box center [191, 230] width 18 height 18
click at [209, 339] on button "Apply" at bounding box center [198, 336] width 54 height 29
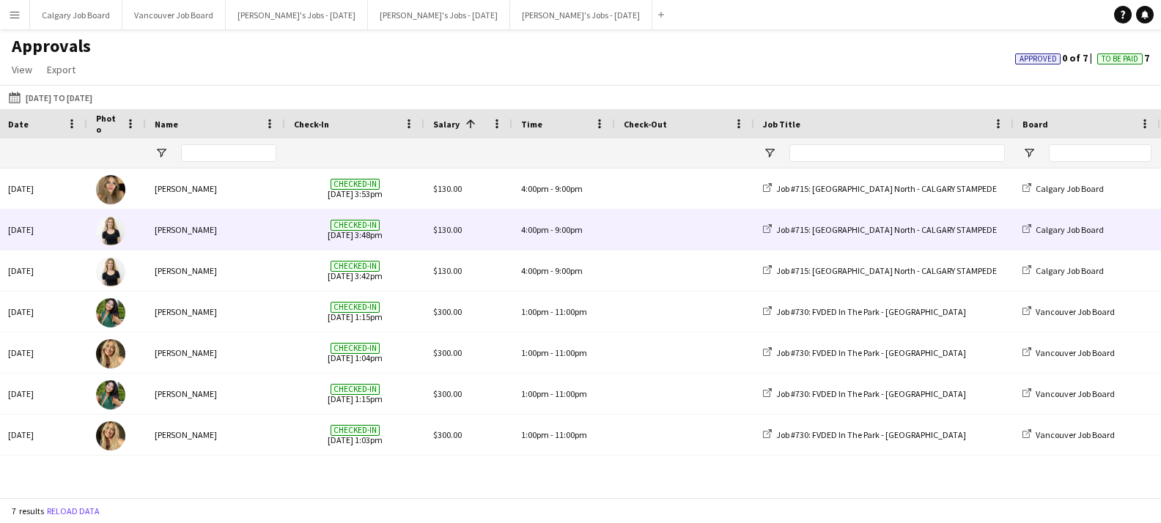
scroll to position [0, 27]
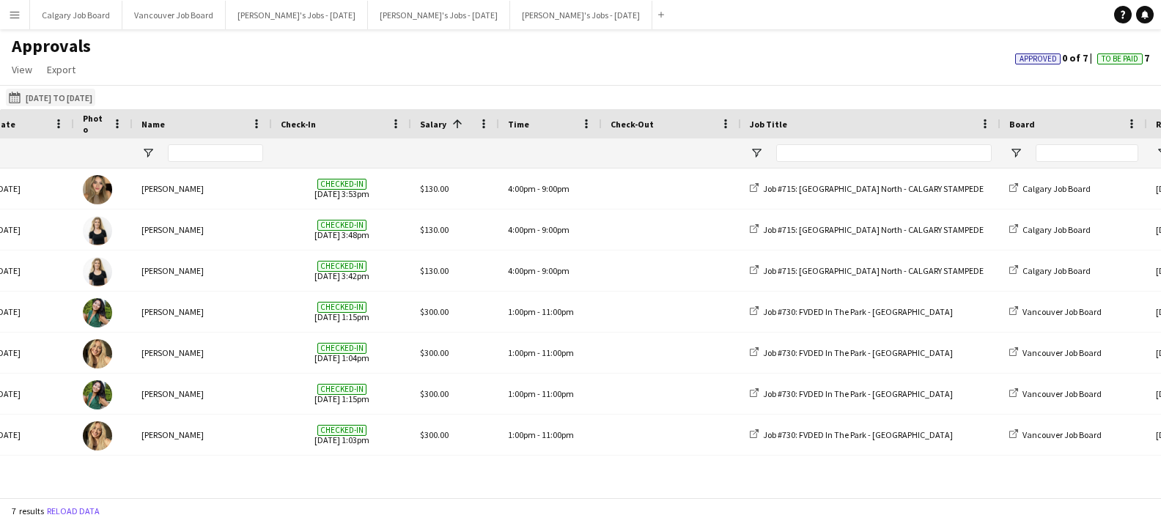
click at [83, 94] on button "[DATE] [DATE] to [DATE]" at bounding box center [50, 98] width 89 height 18
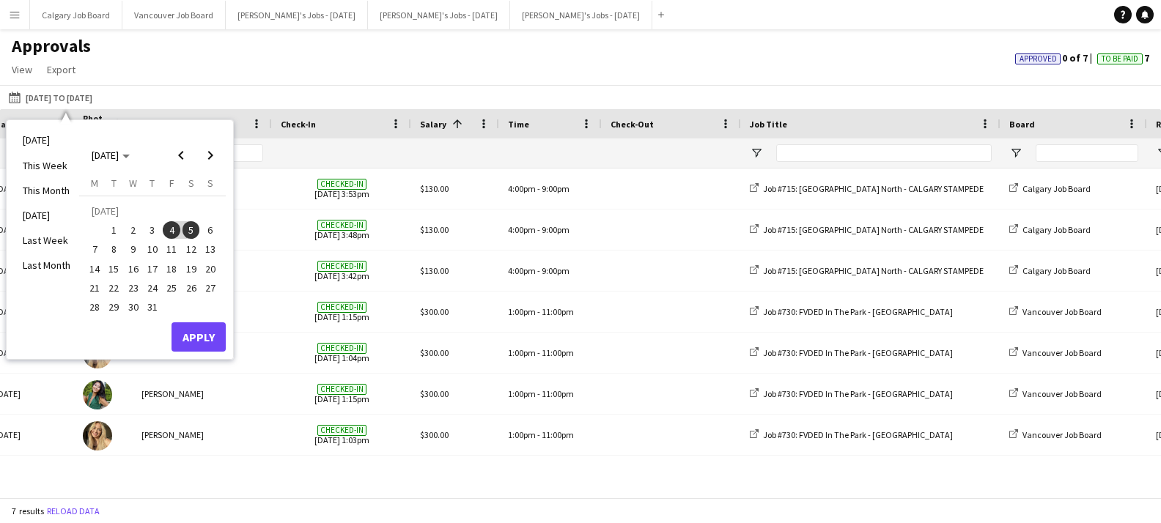
drag, startPoint x: 118, startPoint y: 247, endPoint x: 174, endPoint y: 345, distance: 112.9
click at [118, 248] on span "8" at bounding box center [115, 250] width 18 height 18
click at [200, 343] on button "Apply" at bounding box center [198, 336] width 54 height 29
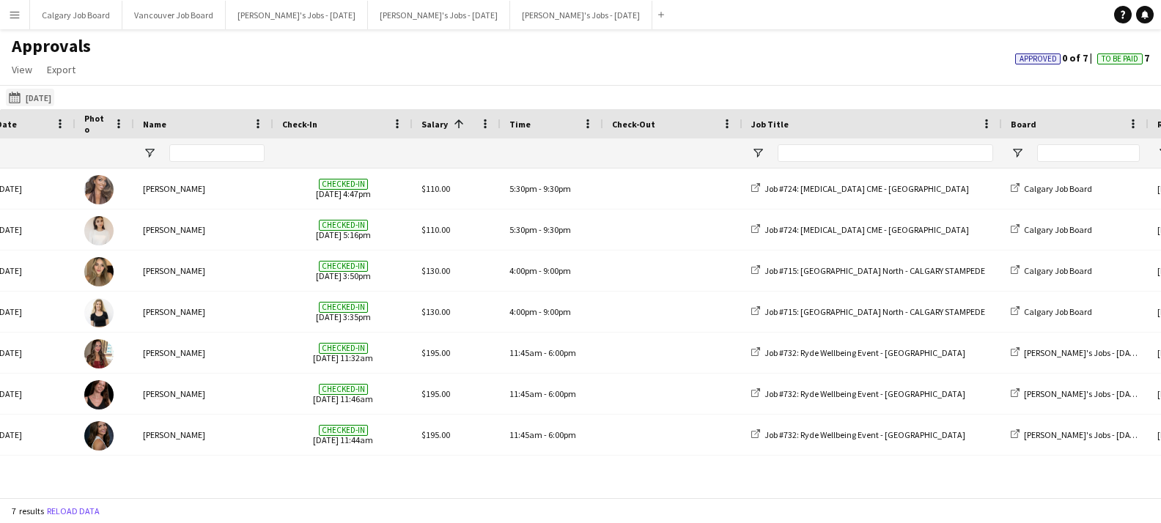
click at [54, 98] on button "[DATE] [DATE]" at bounding box center [30, 98] width 48 height 18
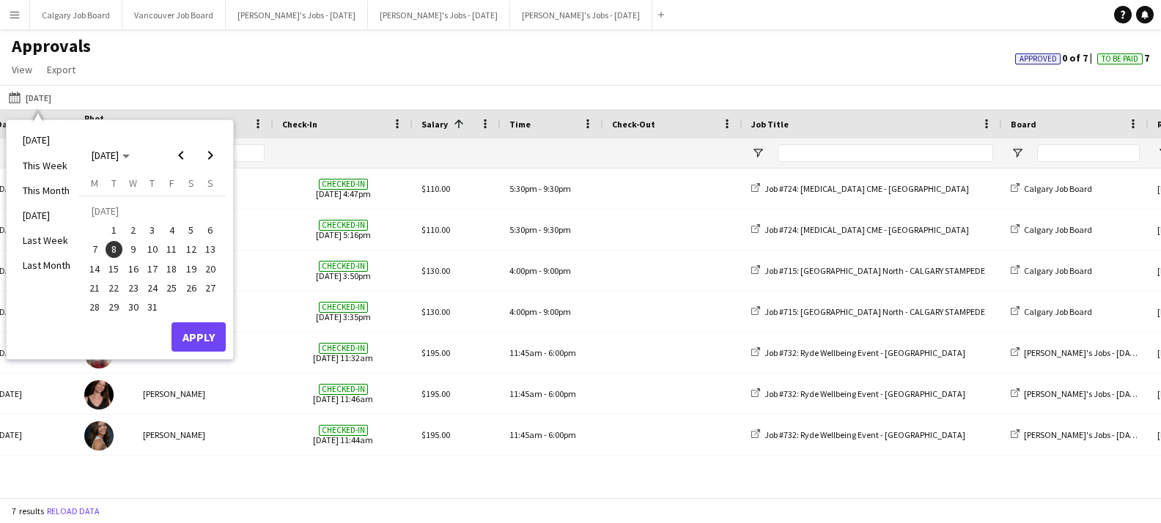
click at [172, 288] on span "25" at bounding box center [172, 288] width 18 height 18
click at [203, 341] on button "Apply" at bounding box center [198, 336] width 54 height 29
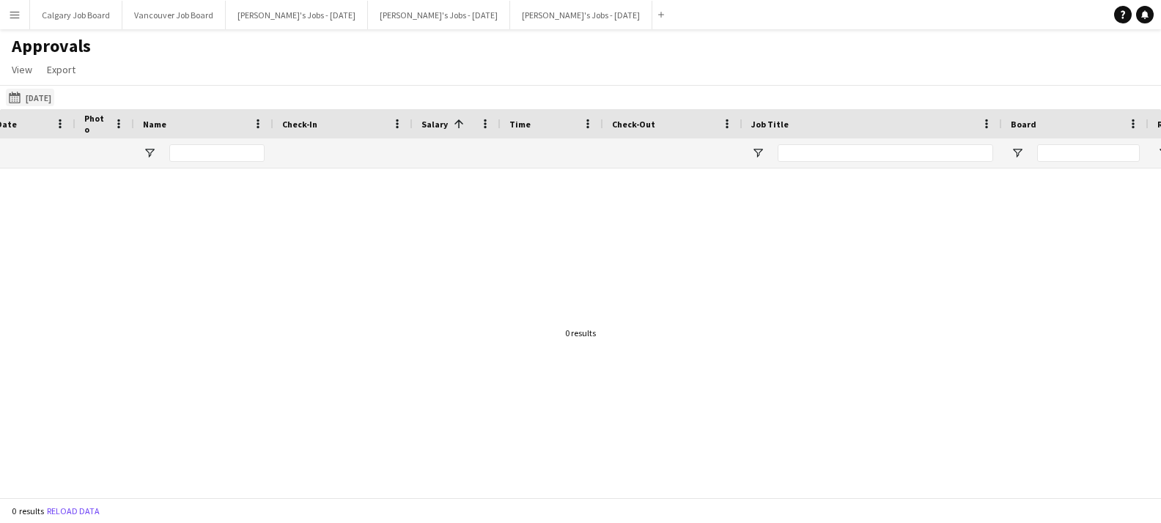
click at [54, 100] on button "[DATE] [DATE]" at bounding box center [30, 98] width 48 height 18
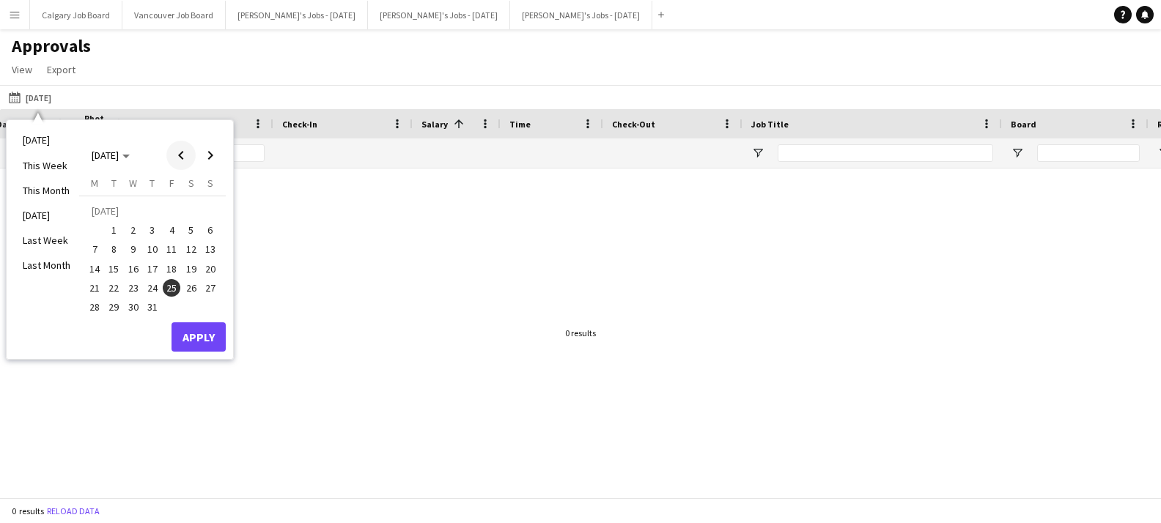
click at [188, 156] on span "Previous month" at bounding box center [180, 155] width 29 height 29
drag, startPoint x: 141, startPoint y: 292, endPoint x: 188, endPoint y: 344, distance: 69.5
click at [141, 292] on button "25" at bounding box center [133, 291] width 19 height 19
click at [212, 345] on button "Apply" at bounding box center [198, 340] width 54 height 29
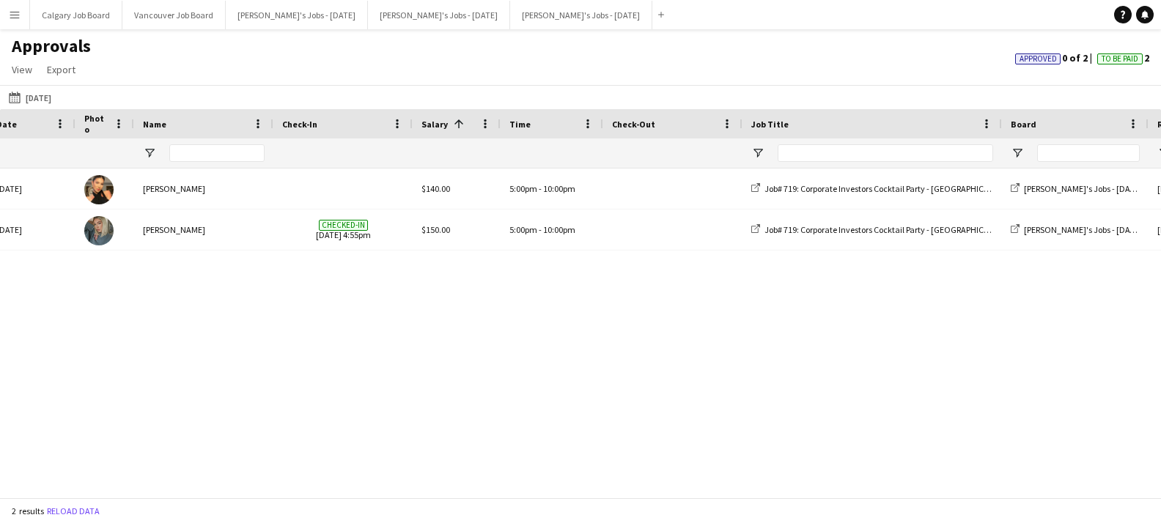
drag, startPoint x: 40, startPoint y: 96, endPoint x: 97, endPoint y: 153, distance: 80.8
click at [40, 95] on button "[DATE] [DATE]" at bounding box center [30, 98] width 48 height 18
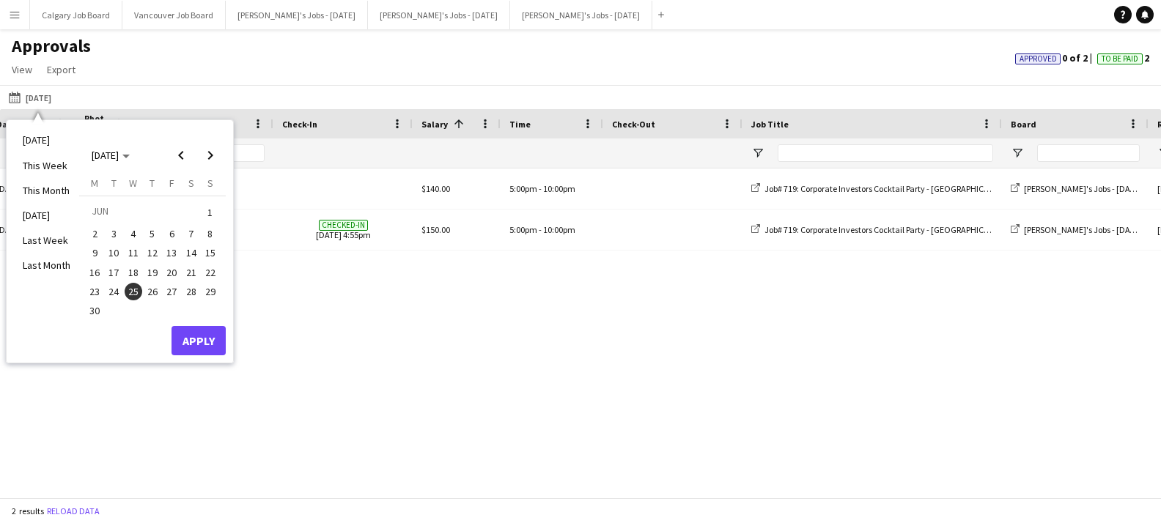
click at [100, 245] on span "9" at bounding box center [95, 254] width 18 height 18
click at [188, 326] on button "Apply" at bounding box center [198, 340] width 54 height 29
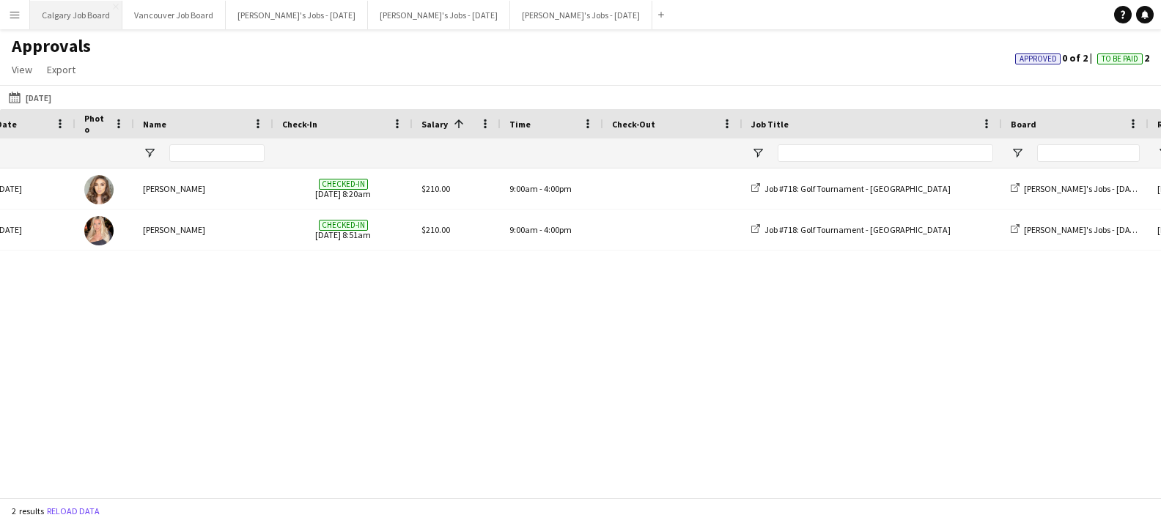
scroll to position [0, 0]
click at [52, 92] on button "[DATE] [DATE]" at bounding box center [30, 98] width 48 height 18
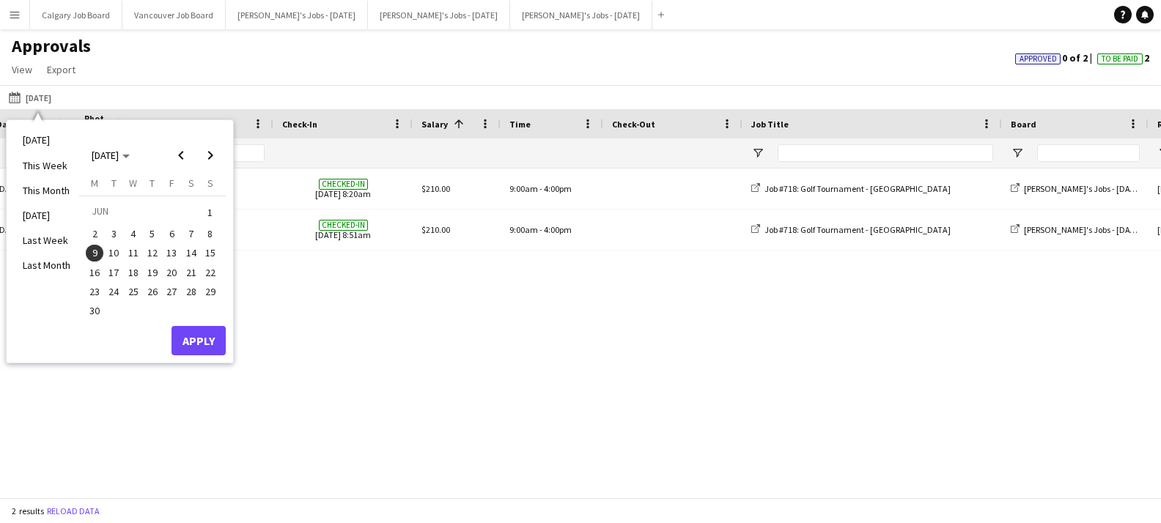
drag, startPoint x: 174, startPoint y: 228, endPoint x: 178, endPoint y: 238, distance: 10.9
click at [174, 229] on span "6" at bounding box center [172, 234] width 18 height 18
click at [204, 331] on button "Apply" at bounding box center [198, 340] width 54 height 29
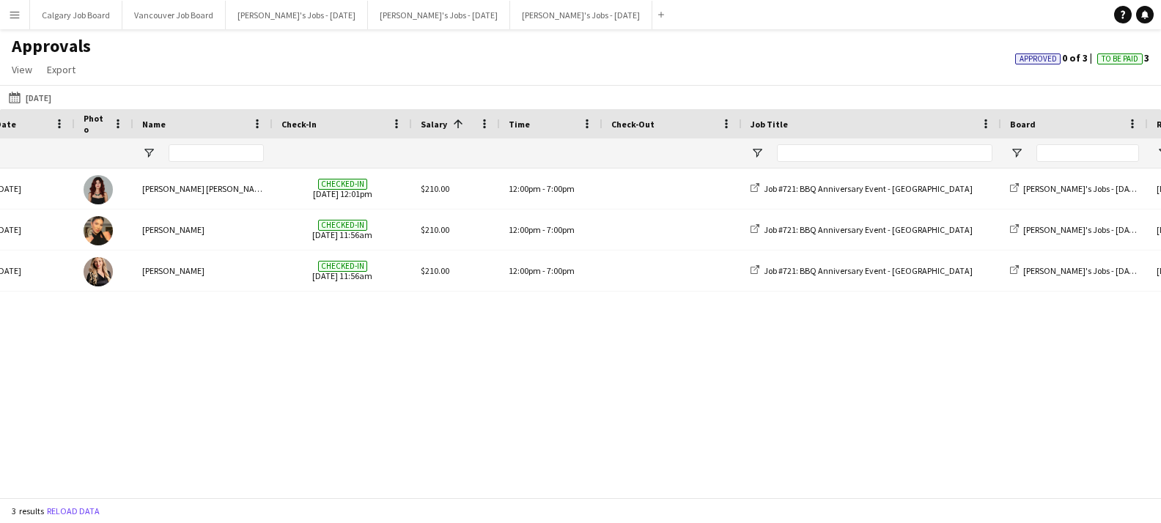
scroll to position [0, 35]
click at [54, 96] on button "[DATE] [DATE]" at bounding box center [30, 98] width 48 height 18
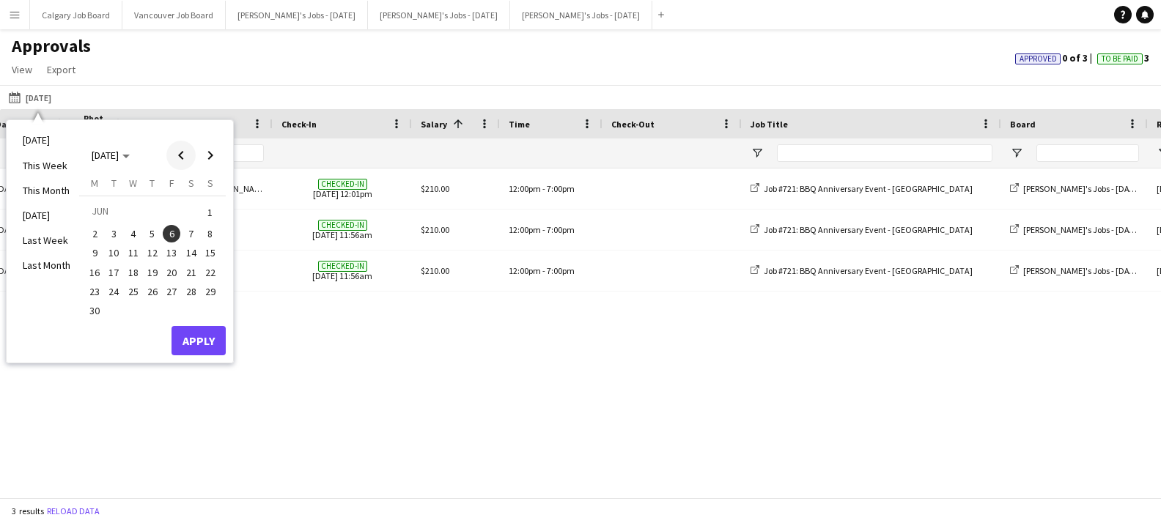
click at [191, 156] on span "Previous month" at bounding box center [180, 155] width 29 height 29
drag, startPoint x: 174, startPoint y: 286, endPoint x: 183, endPoint y: 287, distance: 8.8
click at [174, 286] on span "30" at bounding box center [172, 292] width 18 height 18
click at [188, 287] on span "31" at bounding box center [191, 292] width 18 height 18
click at [215, 149] on span "Next month" at bounding box center [210, 155] width 29 height 29
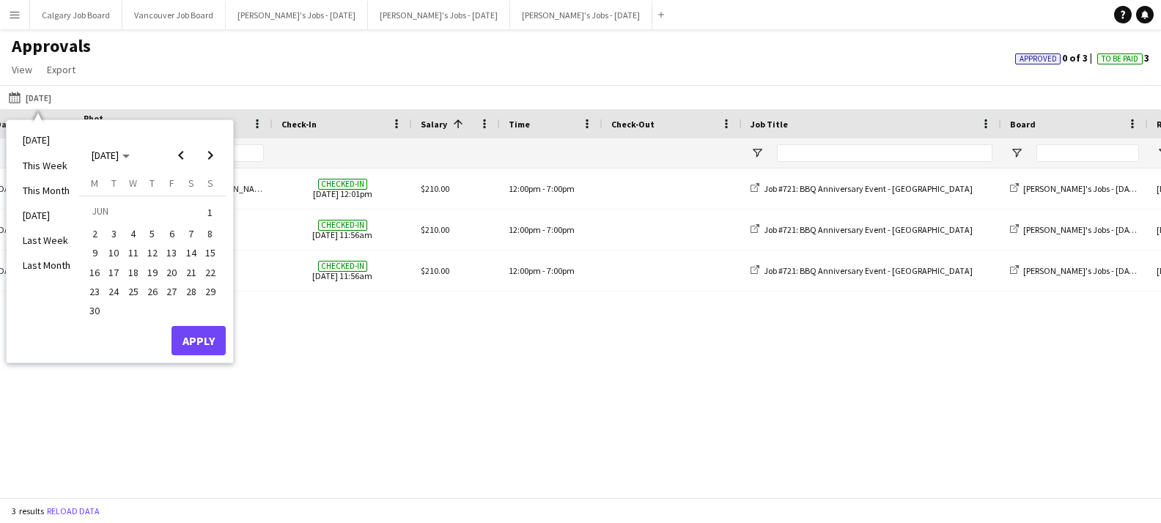
drag, startPoint x: 207, startPoint y: 207, endPoint x: 209, endPoint y: 237, distance: 30.1
click at [207, 207] on span "1" at bounding box center [211, 212] width 18 height 21
click at [204, 331] on button "Apply" at bounding box center [198, 340] width 54 height 29
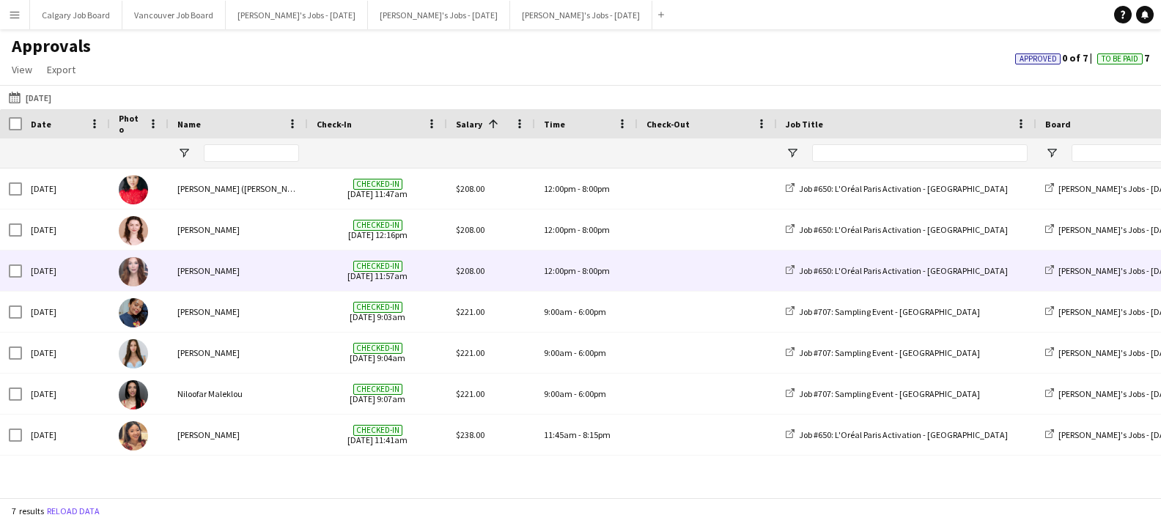
scroll to position [0, 0]
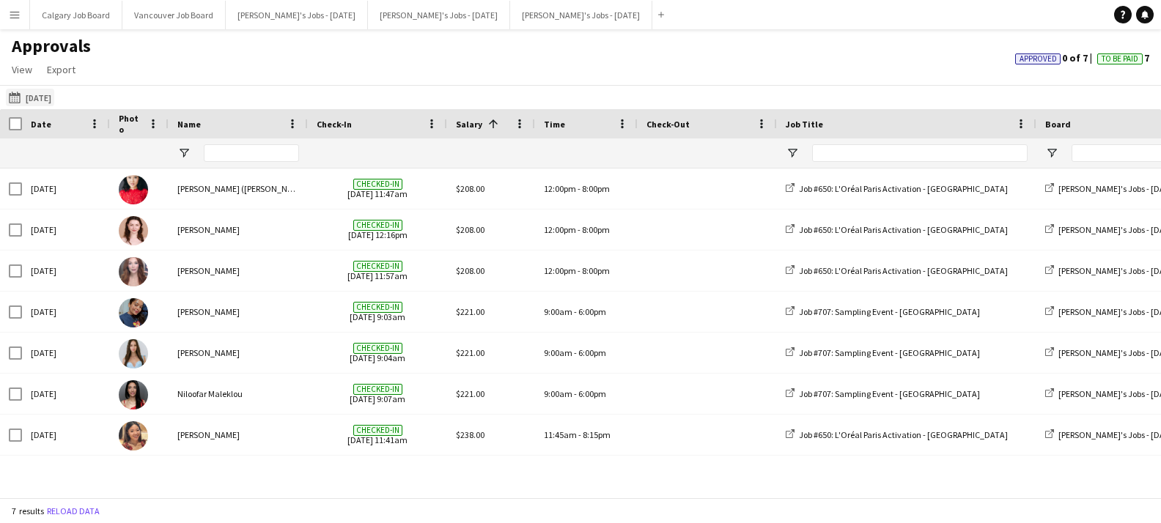
click at [54, 93] on button "[DATE] [DATE]" at bounding box center [30, 98] width 48 height 18
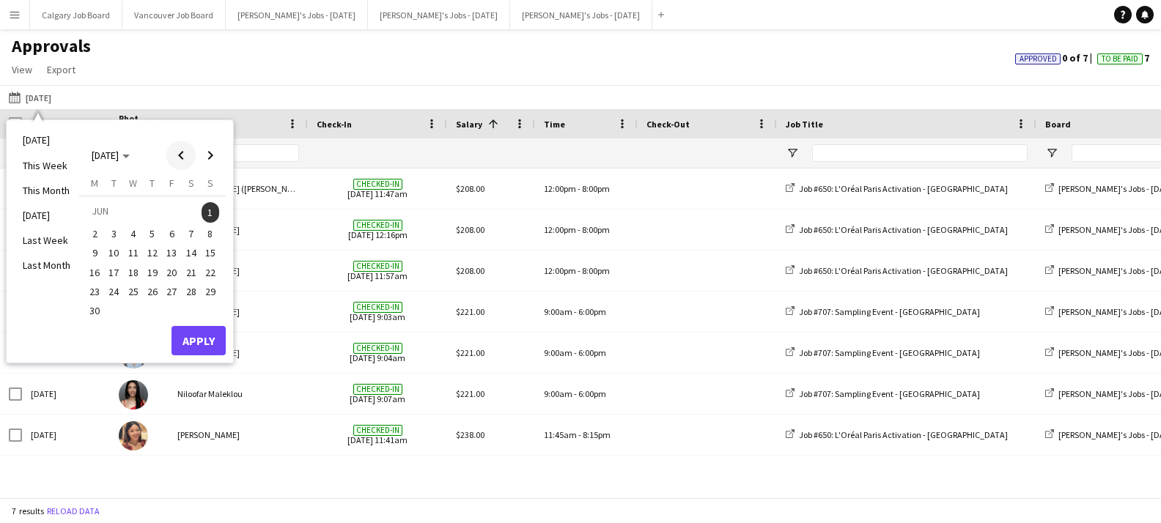
click at [190, 157] on span "Previous month" at bounding box center [180, 155] width 29 height 29
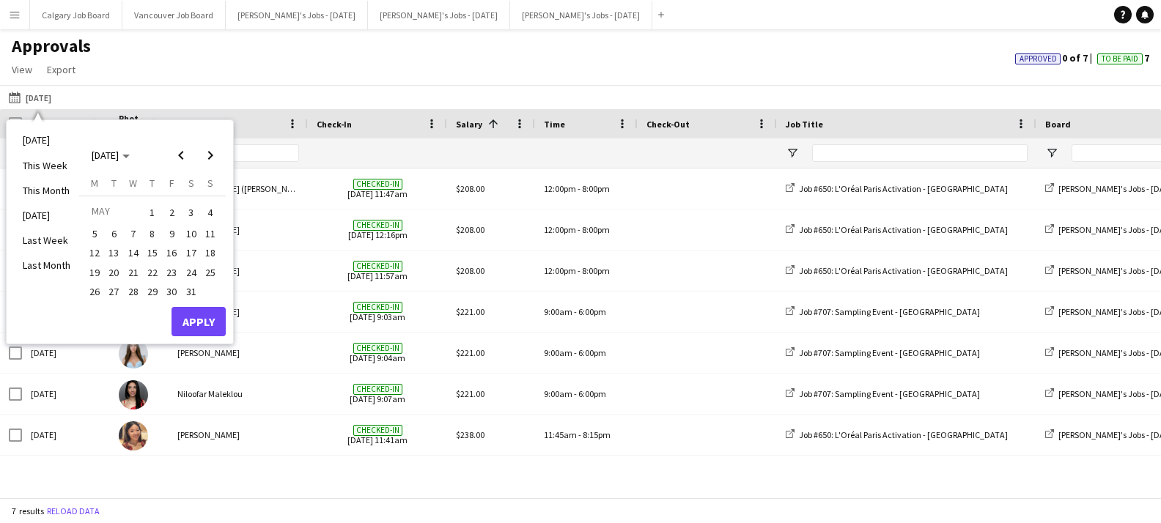
click at [174, 287] on span "30" at bounding box center [172, 292] width 18 height 18
click at [210, 143] on span "Next month" at bounding box center [210, 155] width 29 height 29
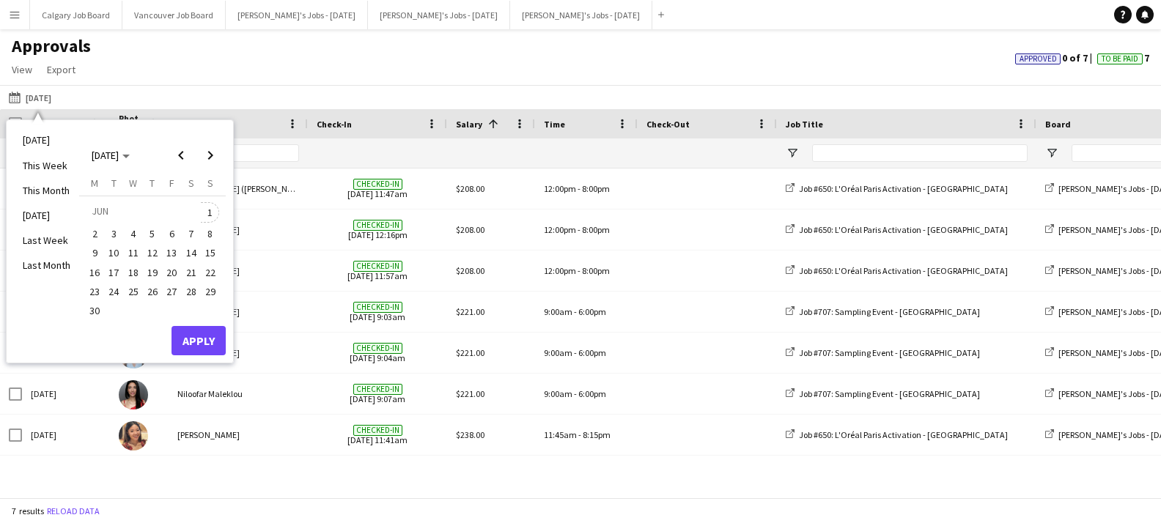
click at [213, 212] on span "1" at bounding box center [211, 212] width 18 height 21
click at [199, 333] on button "Apply" at bounding box center [198, 340] width 54 height 29
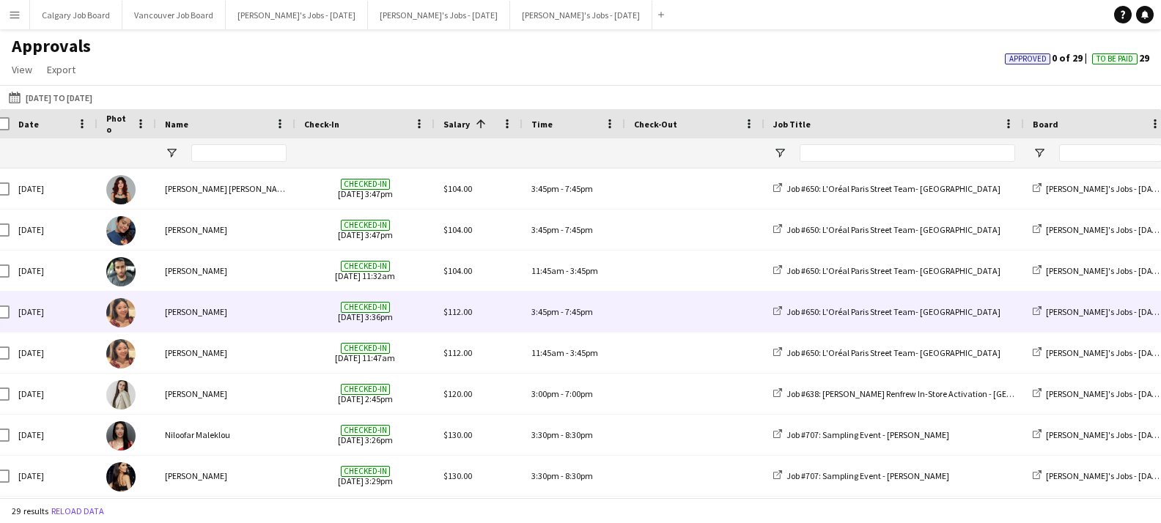
scroll to position [0, 64]
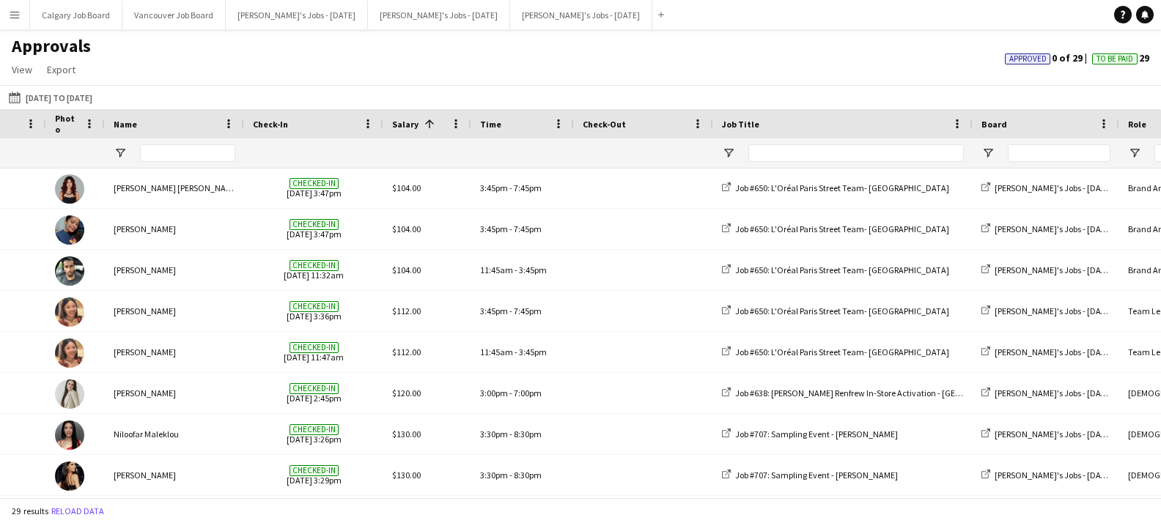
click at [838, 117] on div "Job Title" at bounding box center [834, 124] width 224 height 22
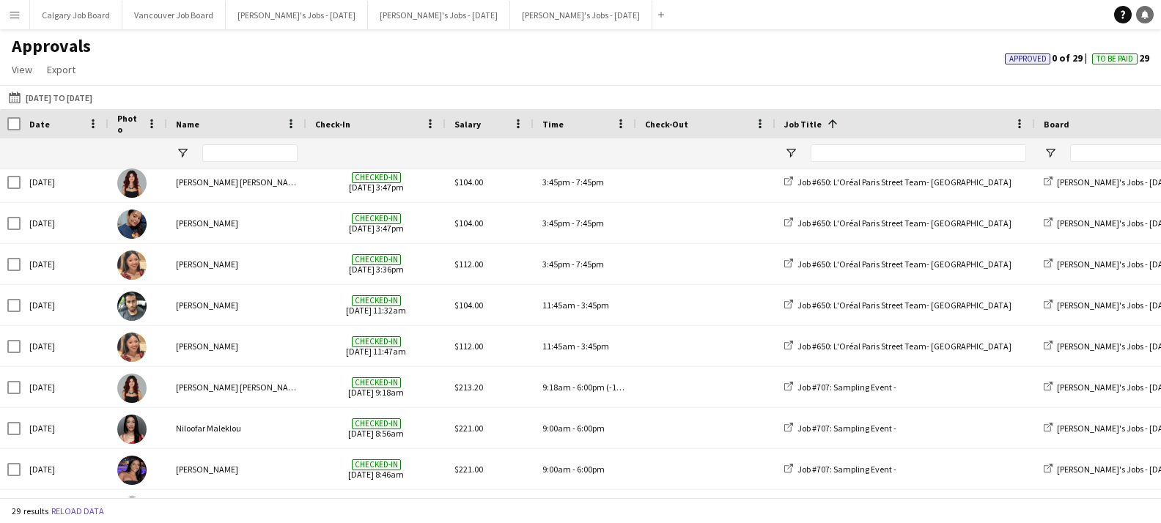
click at [1143, 18] on icon "Notifications" at bounding box center [1144, 14] width 9 height 9
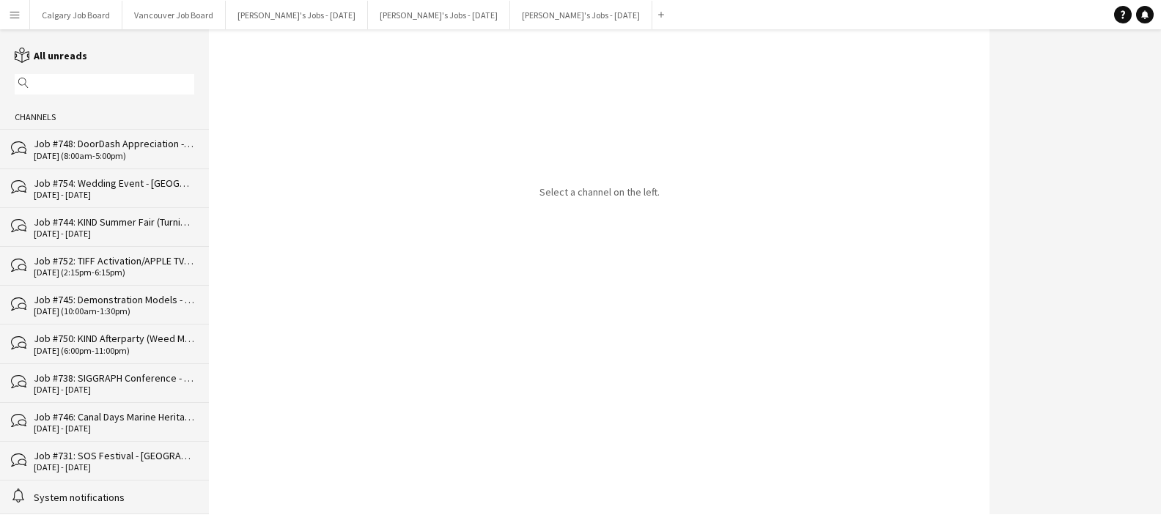
click at [121, 218] on div "Job #744: KIND Summer Fair (Turning Point Brand) - [GEOGRAPHIC_DATA]" at bounding box center [114, 221] width 160 height 13
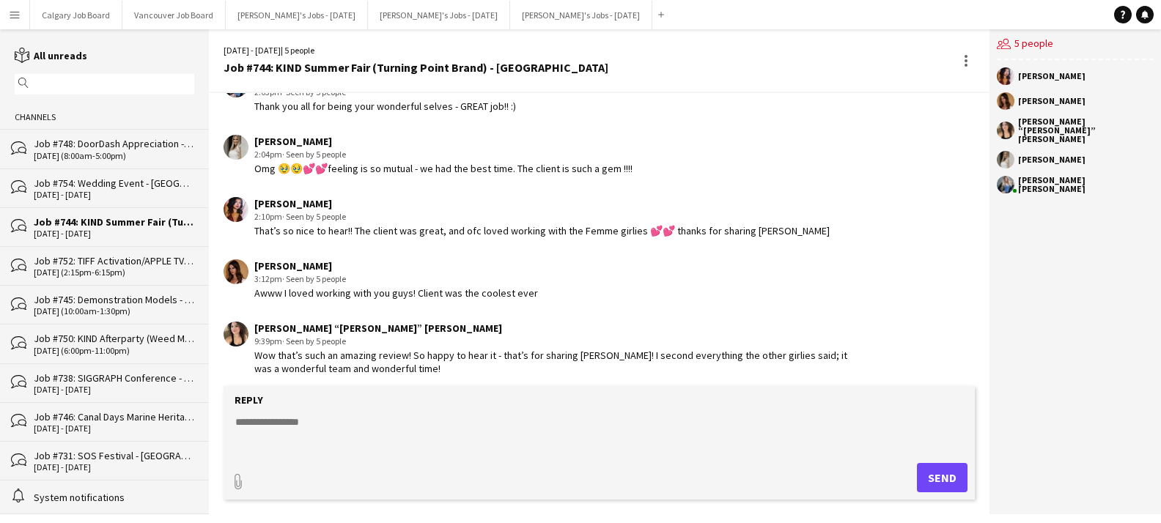
click at [146, 256] on div "Job #752: TIFF Activation/APPLE TV - [GEOGRAPHIC_DATA]" at bounding box center [114, 260] width 160 height 13
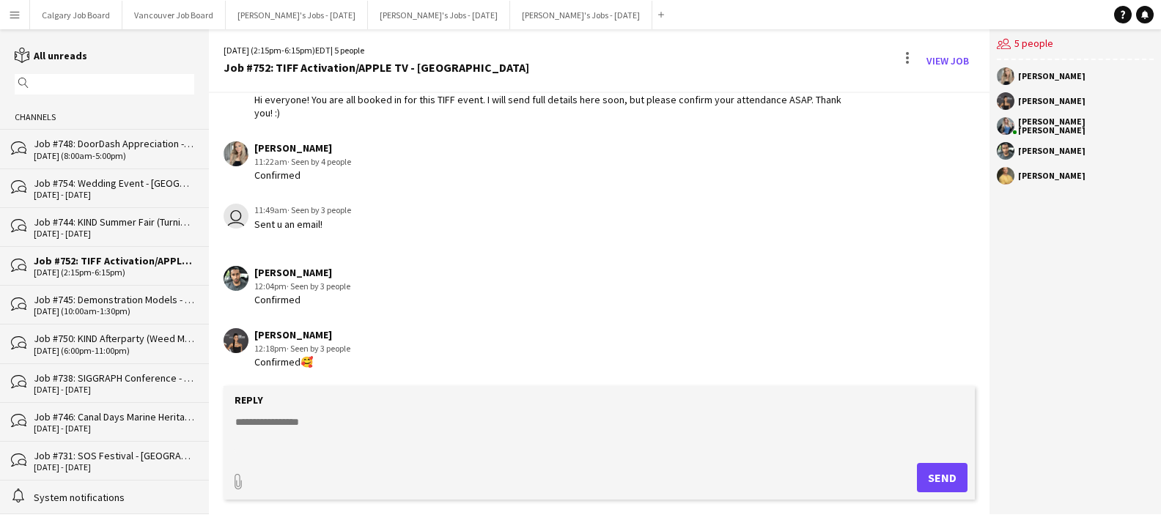
scroll to position [78, 0]
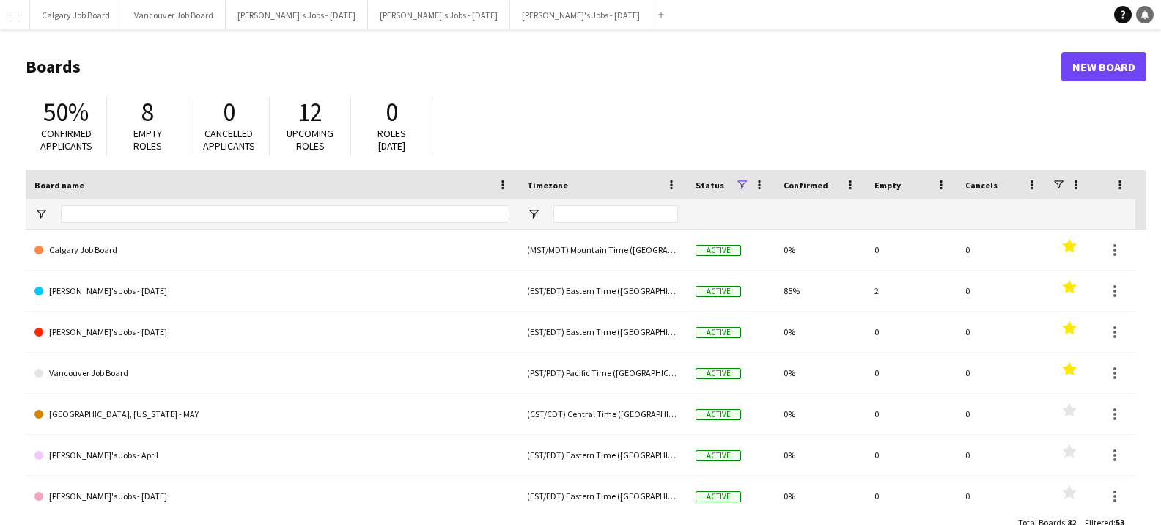
click at [1142, 18] on icon "Notifications" at bounding box center [1144, 14] width 9 height 9
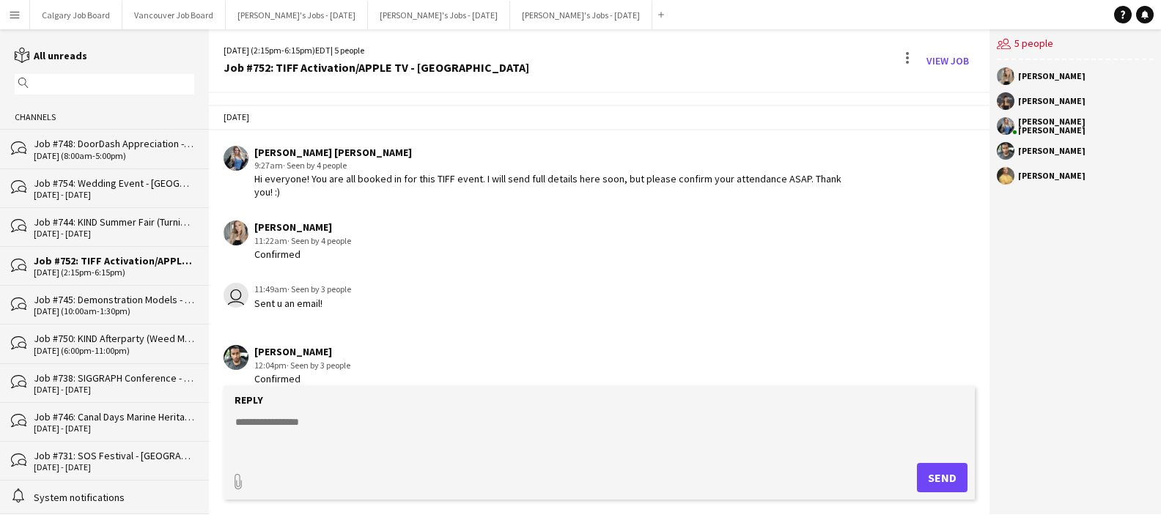
click at [314, 430] on textarea at bounding box center [602, 434] width 736 height 38
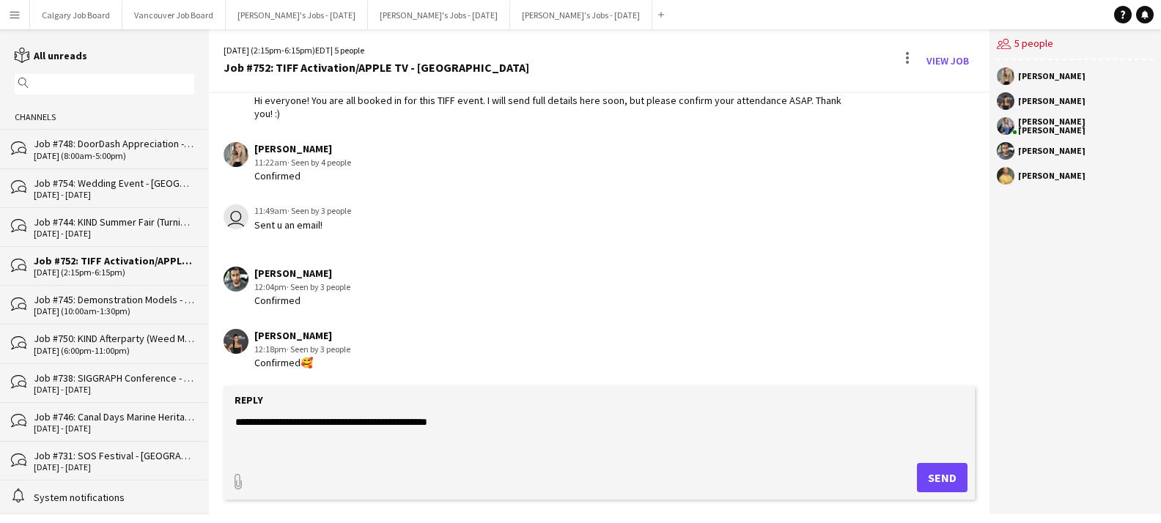
type textarea "**********"
click at [946, 490] on button "Send" at bounding box center [942, 477] width 51 height 29
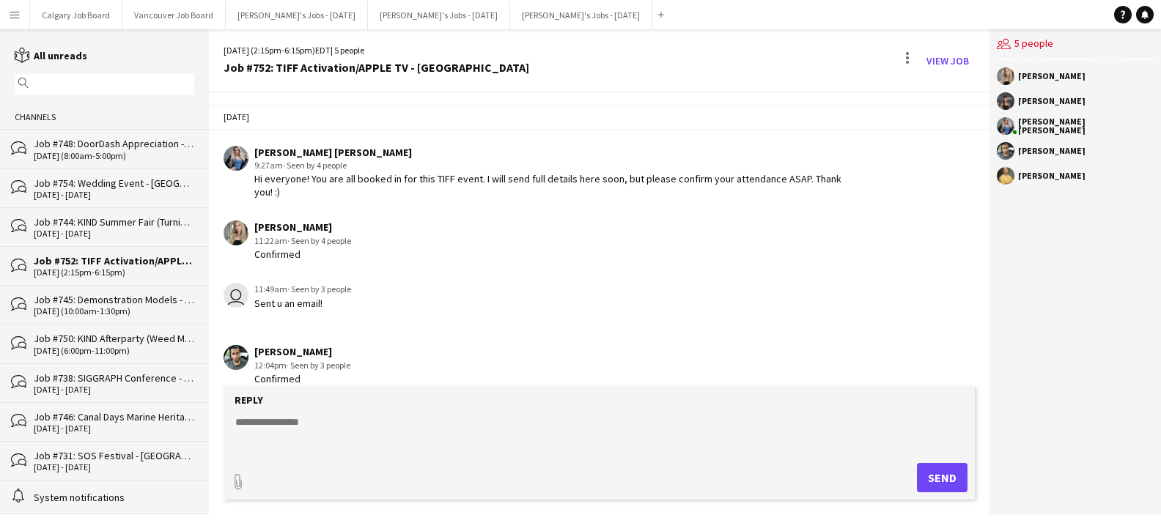
scroll to position [0, 0]
click at [953, 56] on link "View Job" at bounding box center [947, 60] width 54 height 23
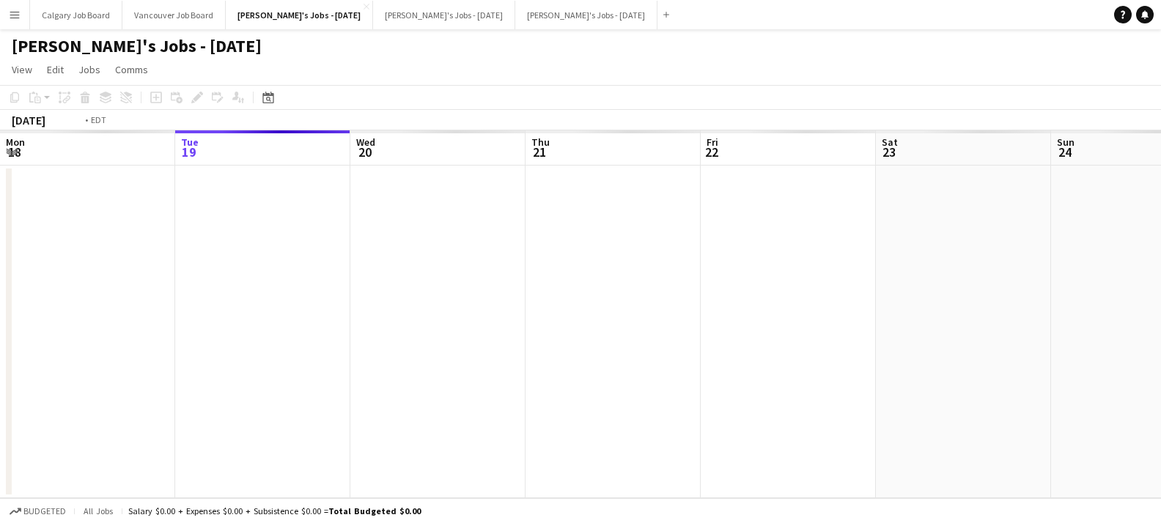
scroll to position [0, 503]
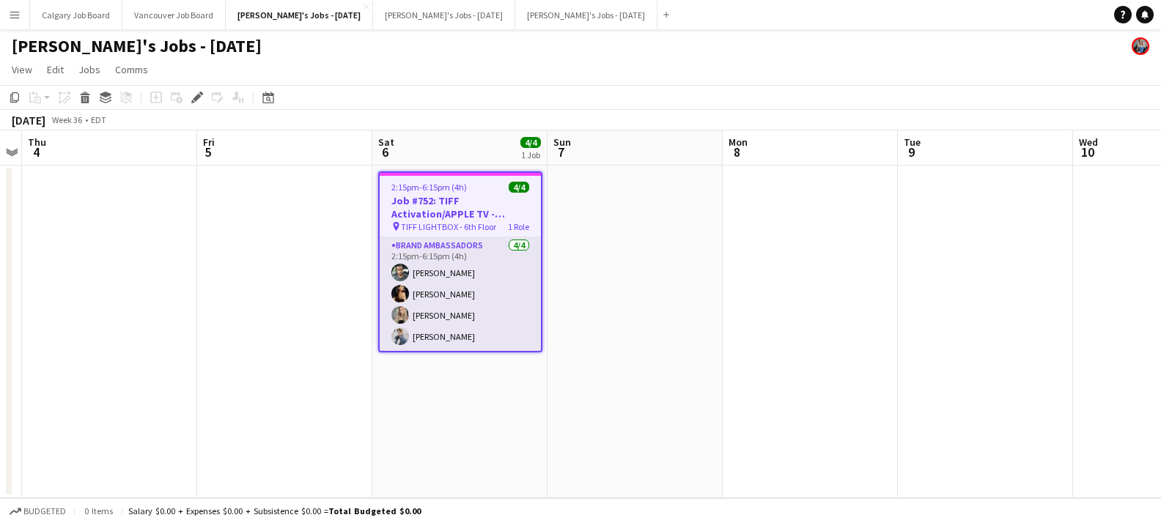
click at [476, 322] on app-card-role "Brand Ambassadors 4/4 2:15pm-6:15pm (4h) Daniel Skellington Meghana Patel Sabri…" at bounding box center [460, 294] width 161 height 114
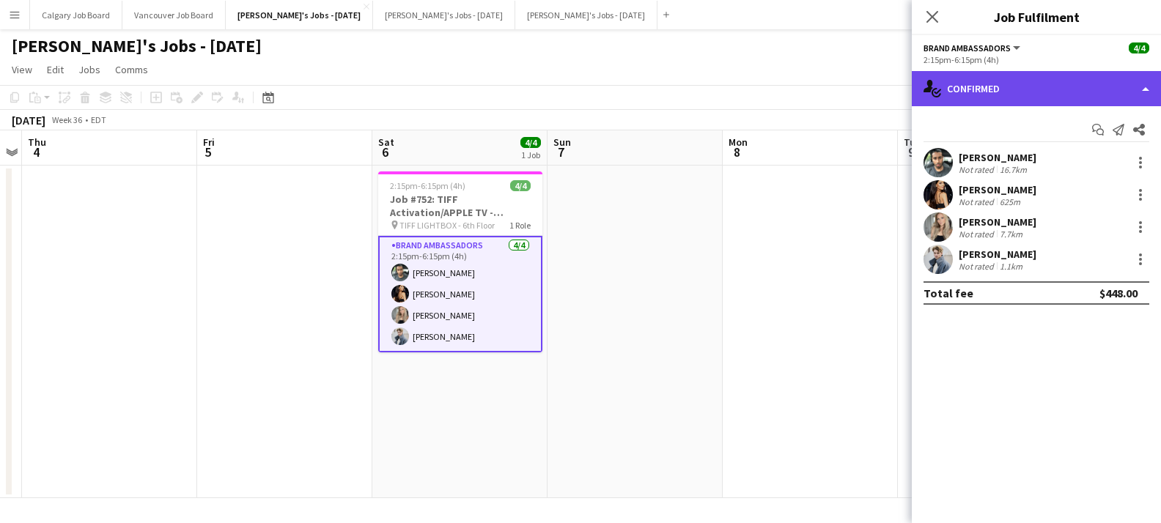
click at [1008, 100] on div "single-neutral-actions-check-2 Confirmed" at bounding box center [1036, 88] width 249 height 35
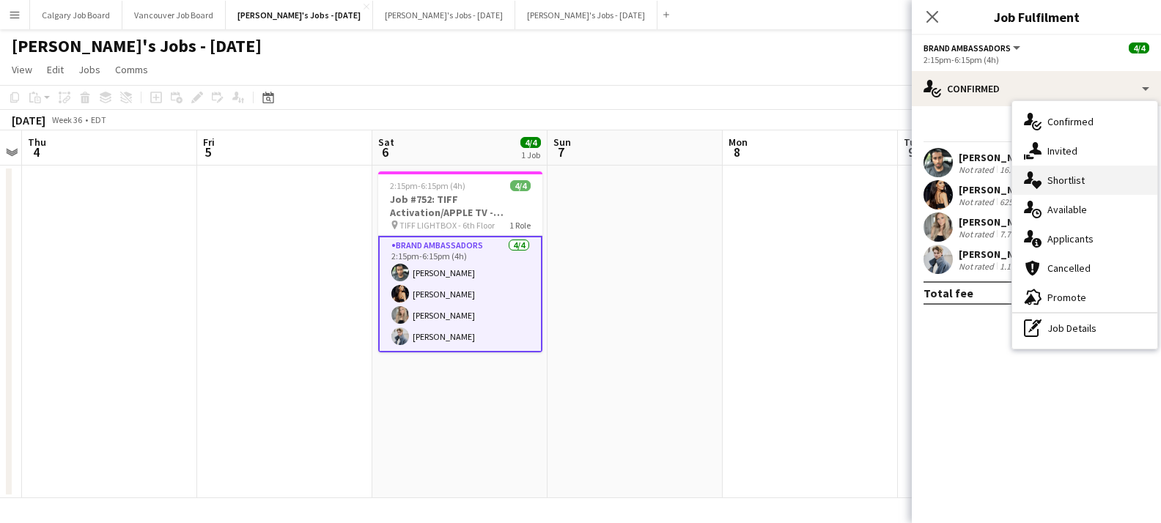
click at [1068, 182] on div "single-neutral-actions-heart Shortlist" at bounding box center [1084, 180] width 145 height 29
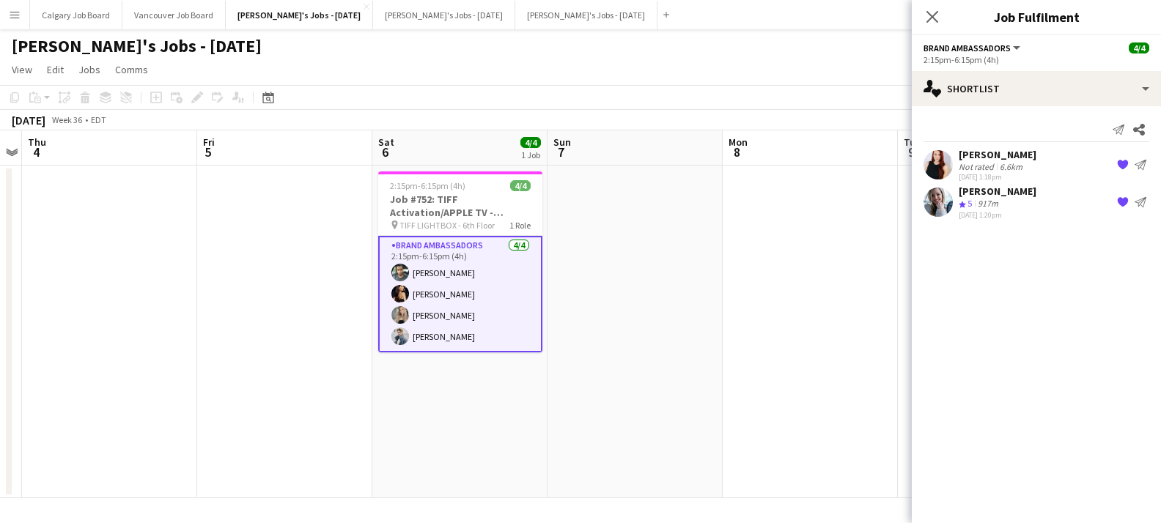
click at [1120, 169] on app-icon "{{ spriteTitle }}" at bounding box center [1123, 165] width 12 height 12
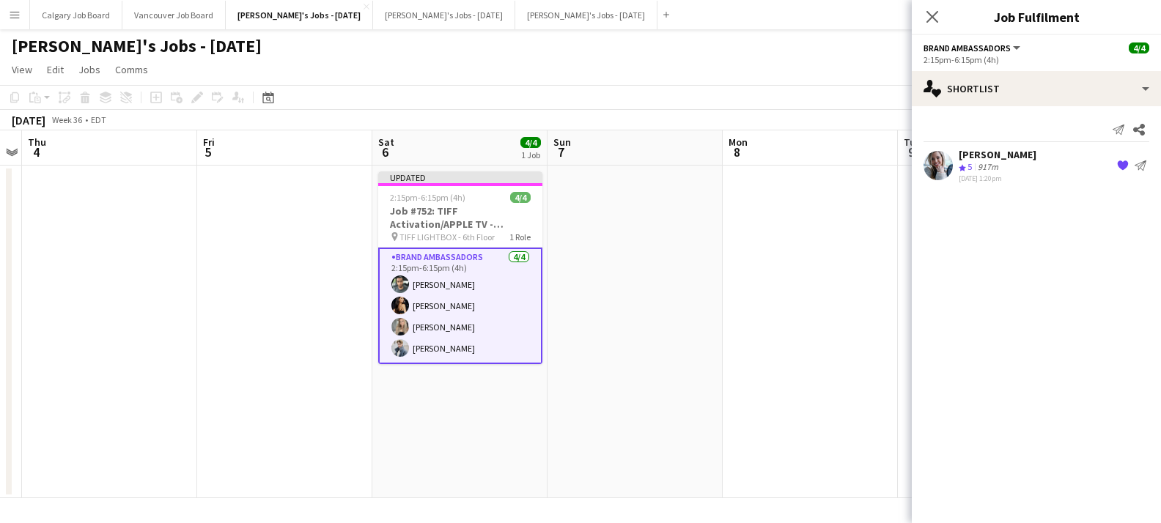
click at [1120, 163] on app-icon "{{ spriteTitle }}" at bounding box center [1123, 166] width 12 height 12
click at [784, 204] on app-date-cell at bounding box center [810, 332] width 175 height 333
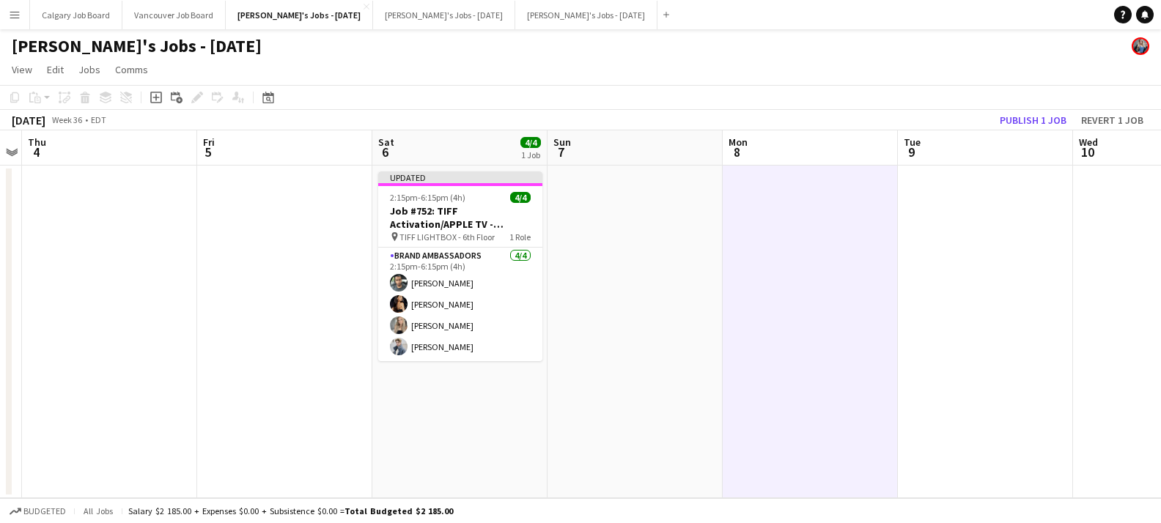
drag, startPoint x: 1046, startPoint y: 116, endPoint x: 788, endPoint y: 218, distance: 278.3
click at [1046, 117] on button "Publish 1 job" at bounding box center [1033, 120] width 78 height 19
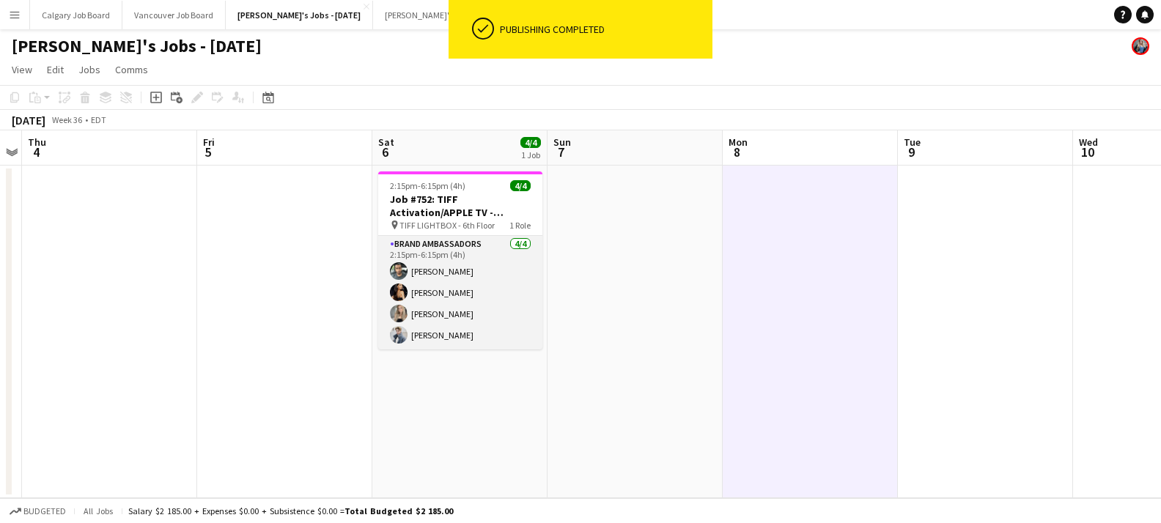
click at [432, 309] on app-card-role "Brand Ambassadors 4/4 2:15pm-6:15pm (4h) Daniel Skellington Meghana Patel Sabri…" at bounding box center [460, 293] width 164 height 114
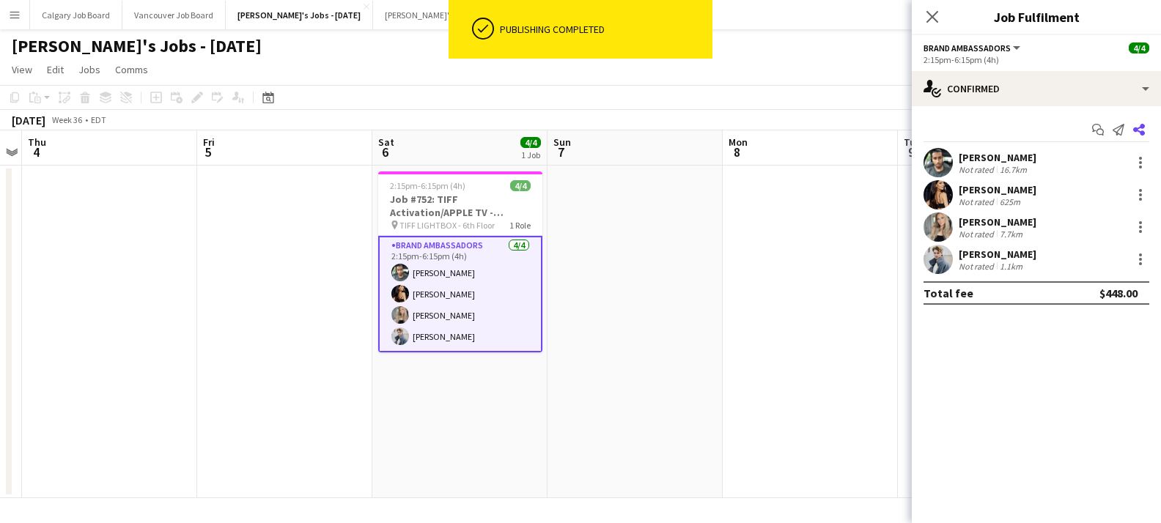
click at [1139, 125] on icon "Share" at bounding box center [1139, 130] width 12 height 12
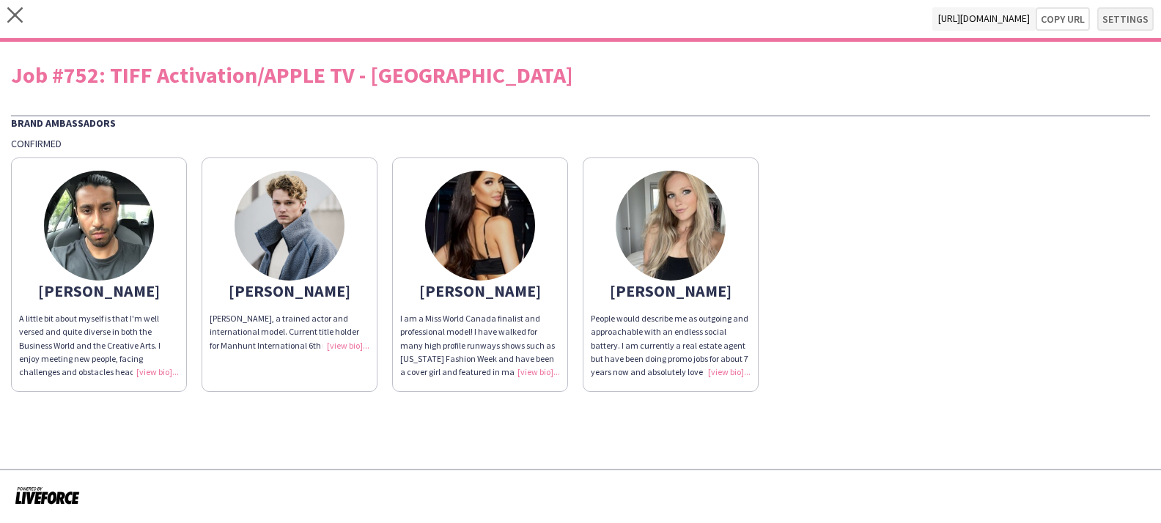
click at [1109, 22] on button "Settings" at bounding box center [1125, 18] width 56 height 23
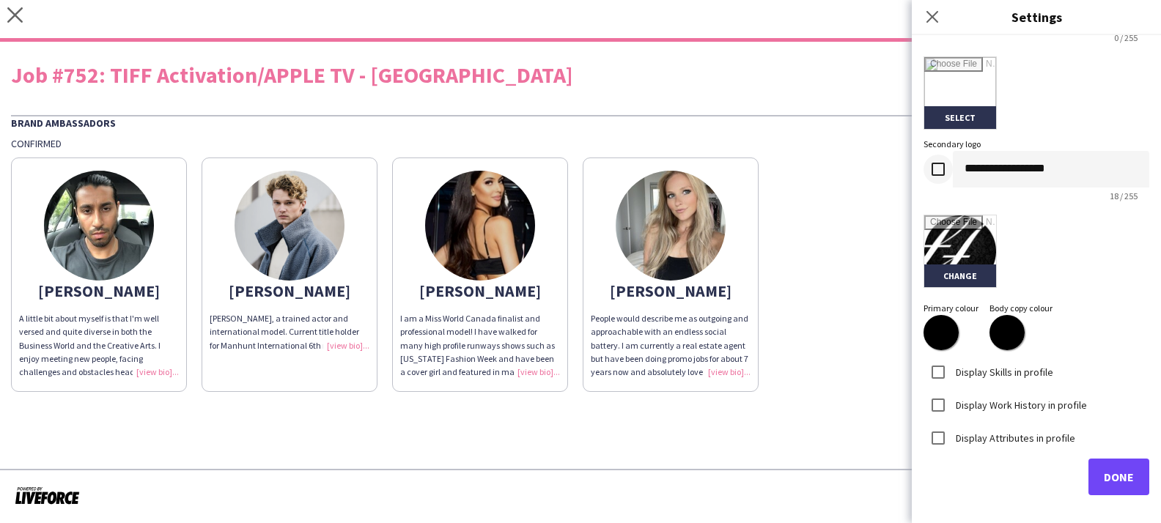
scroll to position [332, 0]
click at [1099, 459] on button "Done" at bounding box center [1118, 477] width 61 height 37
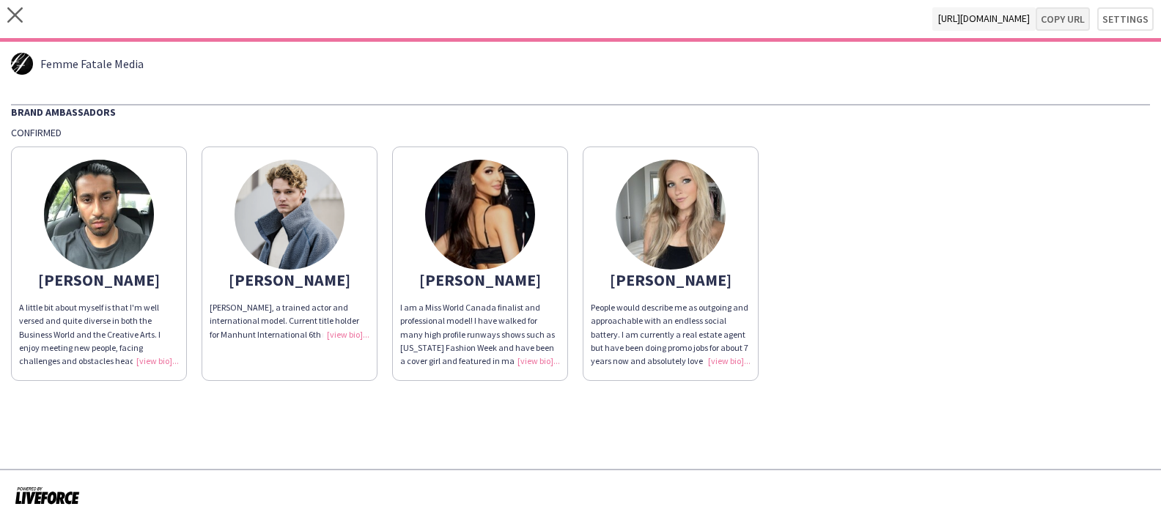
click at [1058, 19] on button "Copy url" at bounding box center [1062, 18] width 54 height 23
click at [15, 12] on icon "close" at bounding box center [14, 14] width 15 height 15
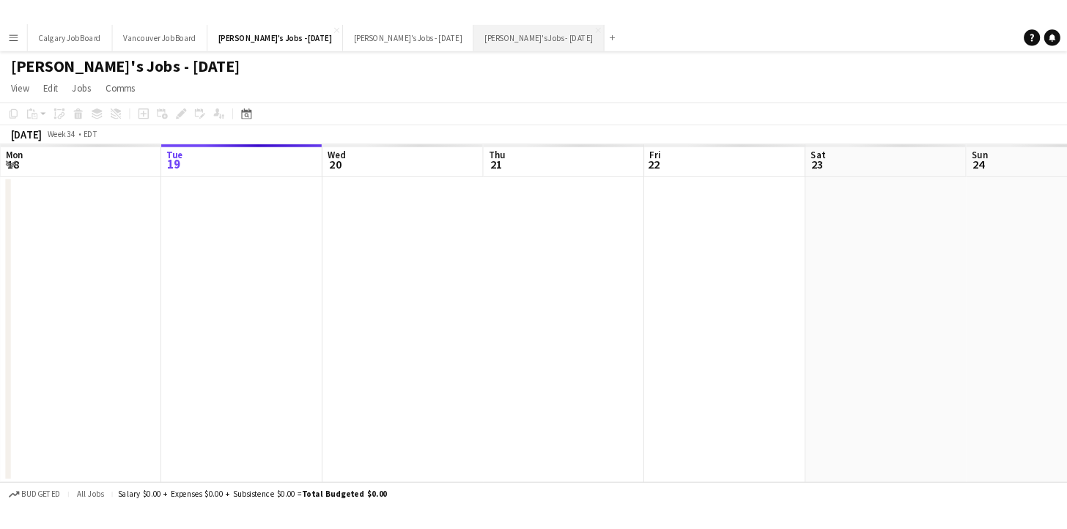
scroll to position [0, 503]
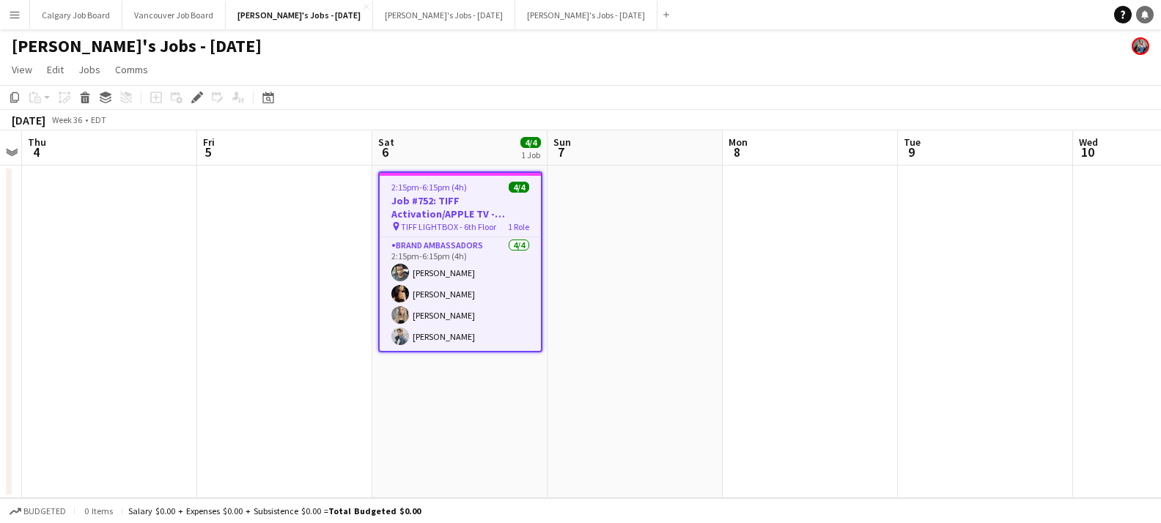
click at [1140, 15] on icon "Notifications" at bounding box center [1144, 14] width 9 height 9
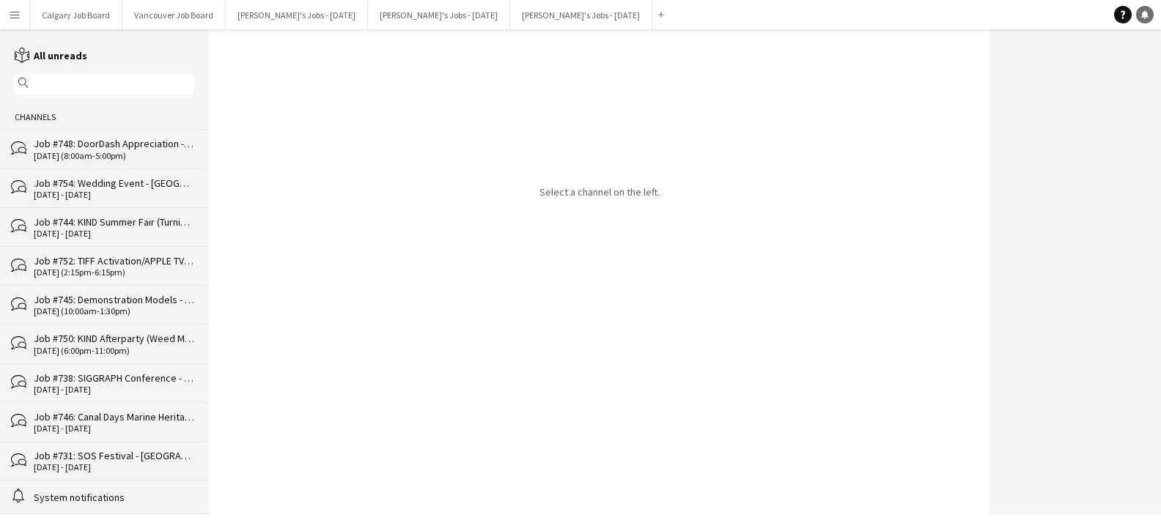
click at [1140, 16] on link "Notifications" at bounding box center [1145, 15] width 18 height 18
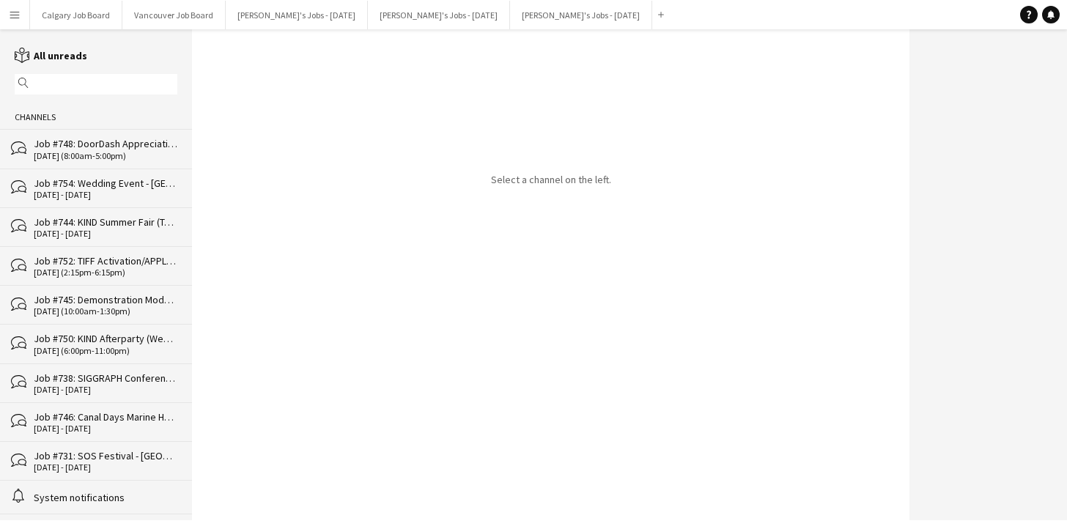
click at [20, 18] on app-icon "Menu" at bounding box center [15, 15] width 12 height 12
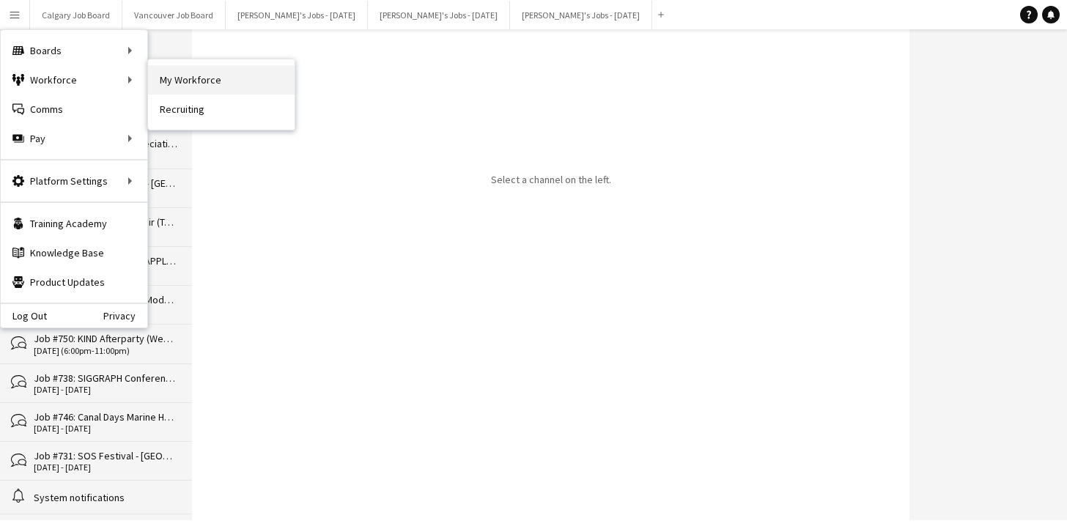
click at [191, 80] on link "My Workforce" at bounding box center [221, 79] width 147 height 29
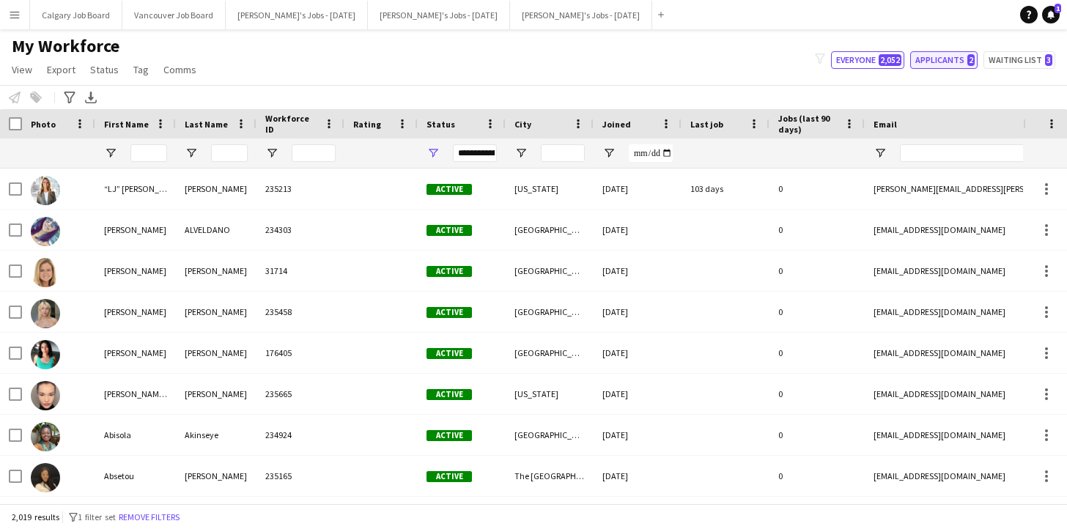
click at [940, 59] on button "Applicants 2" at bounding box center [943, 60] width 67 height 18
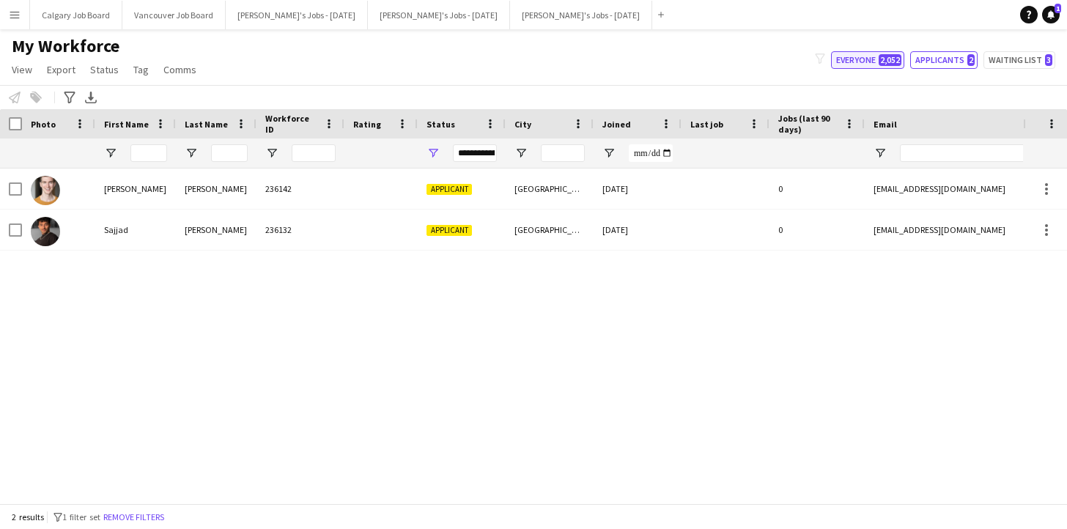
click at [871, 64] on button "Everyone 2,052" at bounding box center [867, 60] width 73 height 18
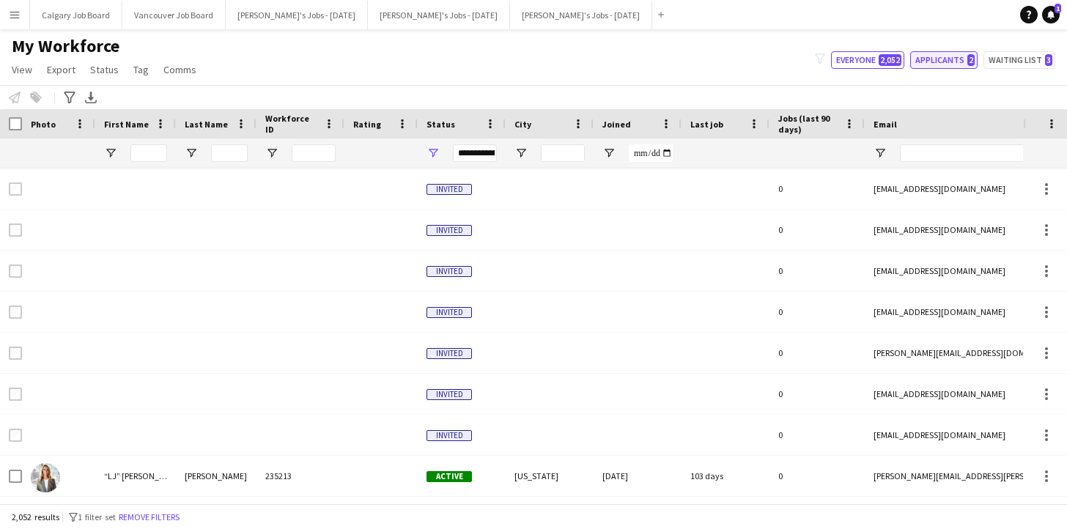
click at [928, 61] on button "Applicants 2" at bounding box center [943, 60] width 67 height 18
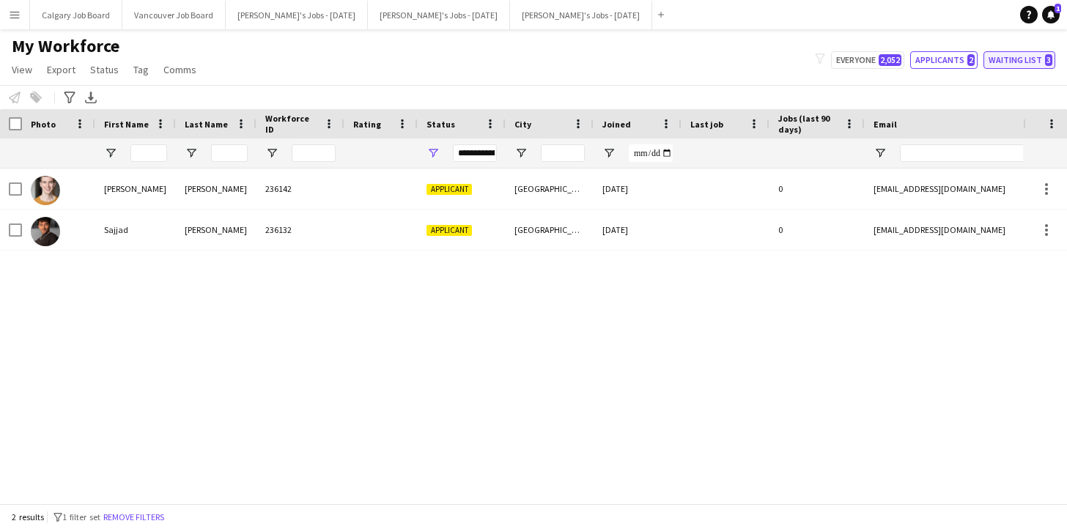
click at [997, 56] on button "Waiting list 3" at bounding box center [1019, 60] width 72 height 18
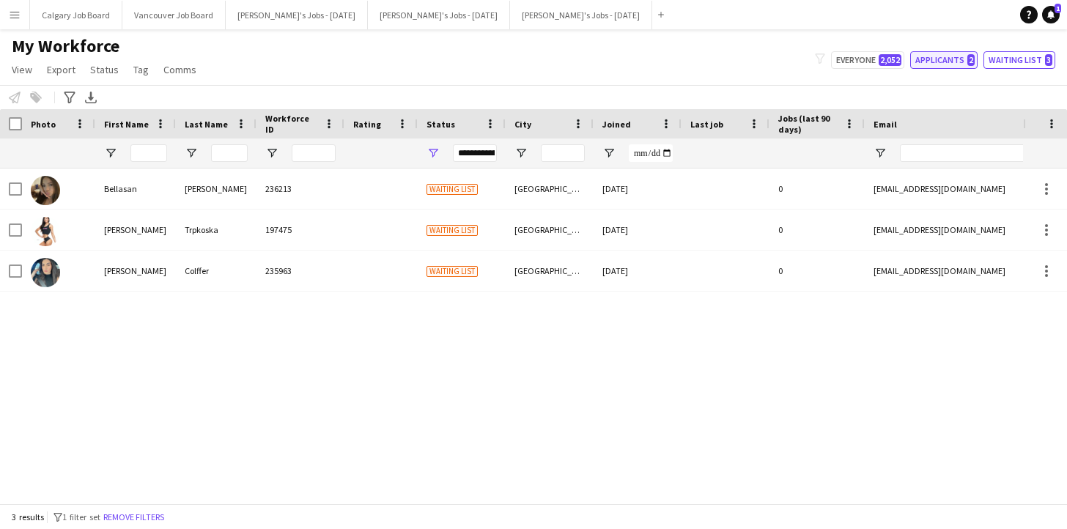
click at [944, 61] on button "Applicants 2" at bounding box center [943, 60] width 67 height 18
type input "**********"
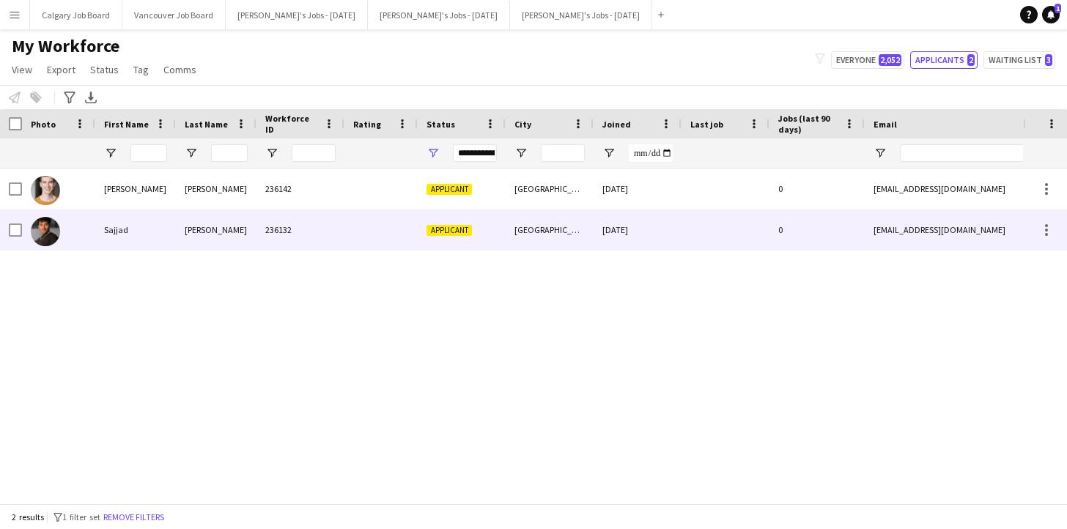
click at [197, 226] on div "Pirani" at bounding box center [216, 230] width 81 height 40
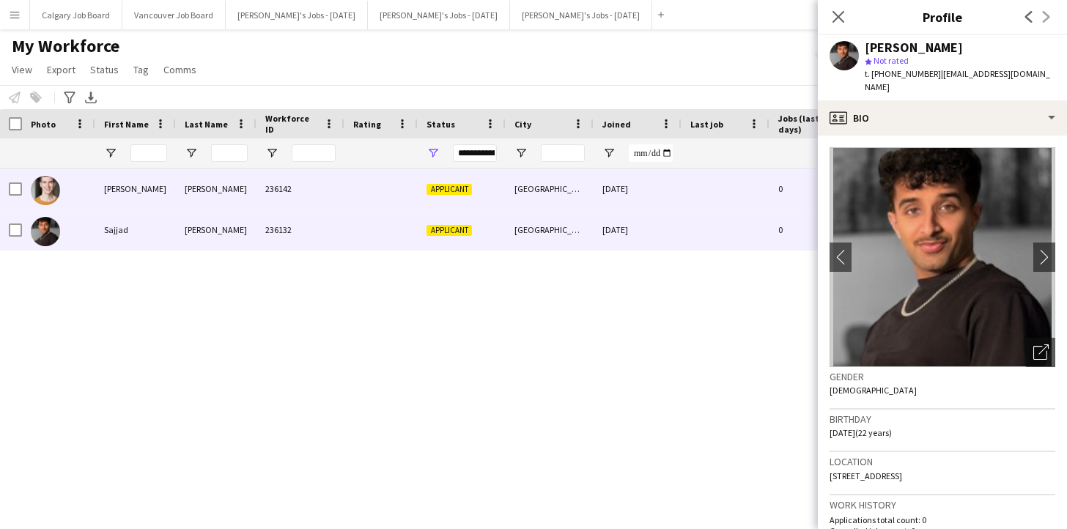
click at [323, 199] on div "236142" at bounding box center [300, 189] width 88 height 40
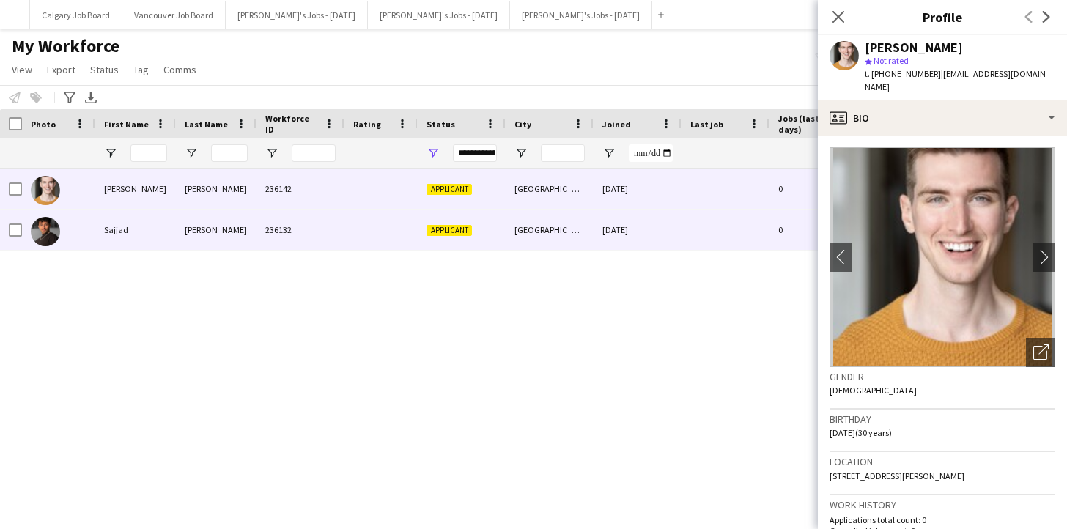
click at [317, 235] on div "236132" at bounding box center [300, 230] width 88 height 40
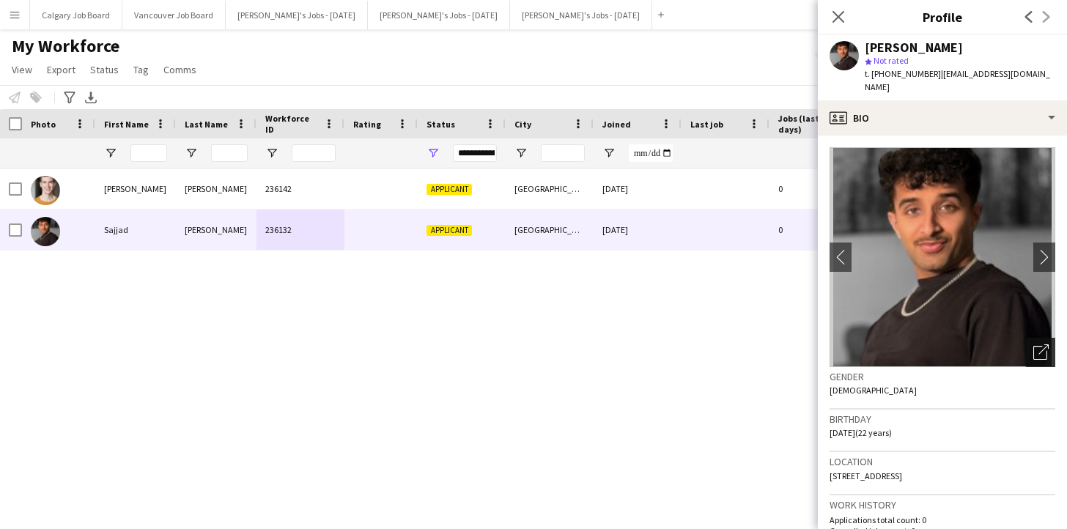
click at [1042, 344] on icon "Open photos pop-in" at bounding box center [1040, 351] width 15 height 15
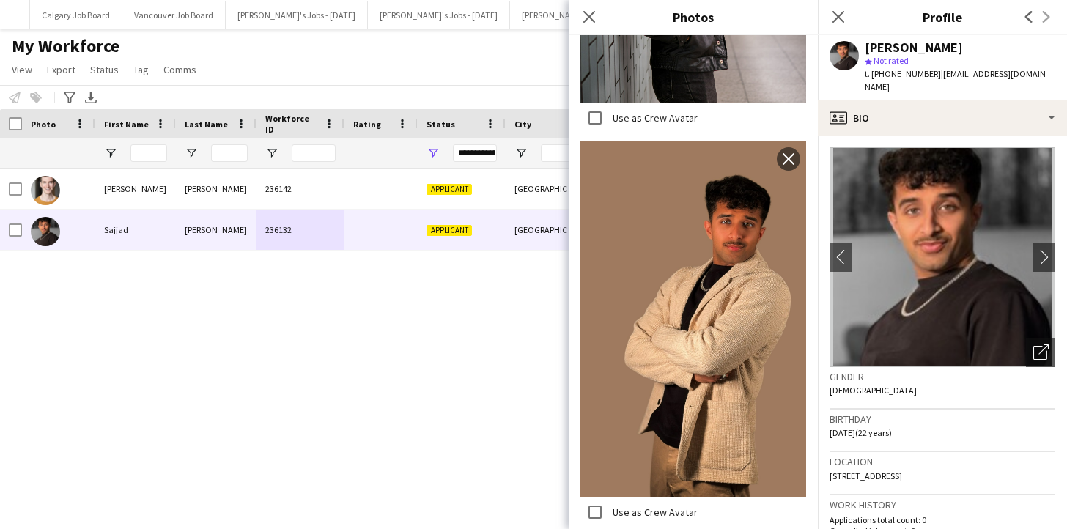
scroll to position [1810, 0]
click at [597, 18] on app-icon "Close pop-in" at bounding box center [589, 17] width 21 height 21
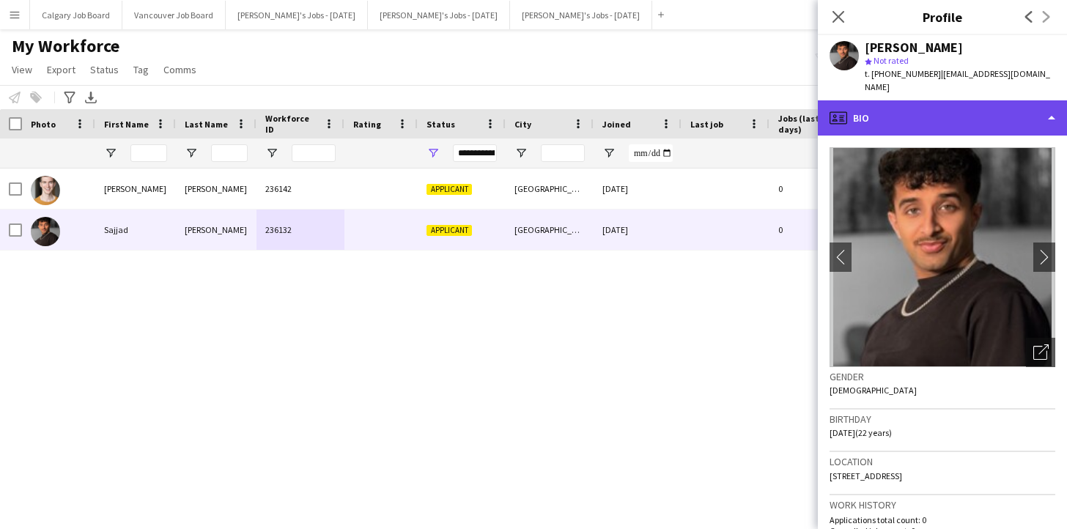
click at [904, 100] on div "profile Bio" at bounding box center [942, 117] width 249 height 35
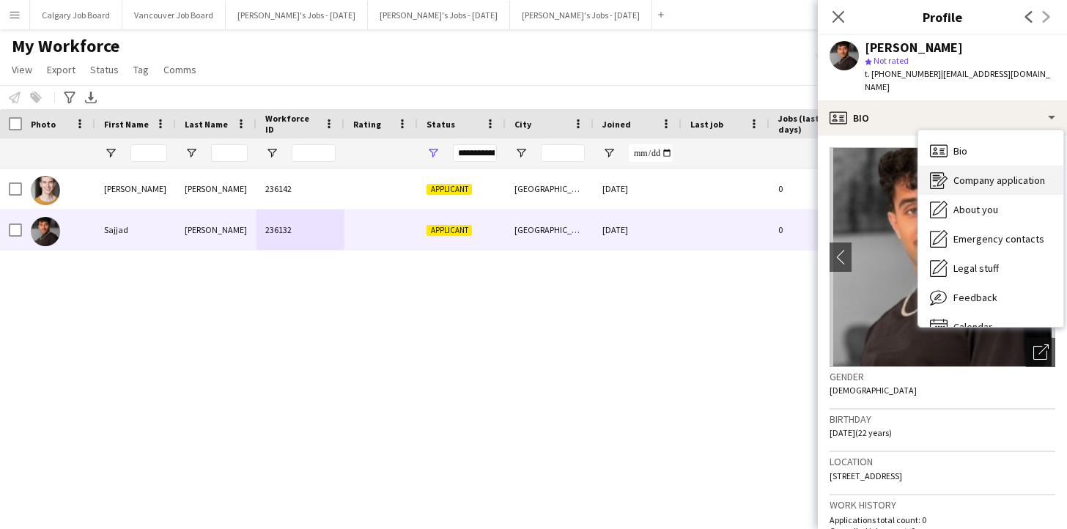
click at [979, 174] on span "Company application" at bounding box center [999, 180] width 92 height 13
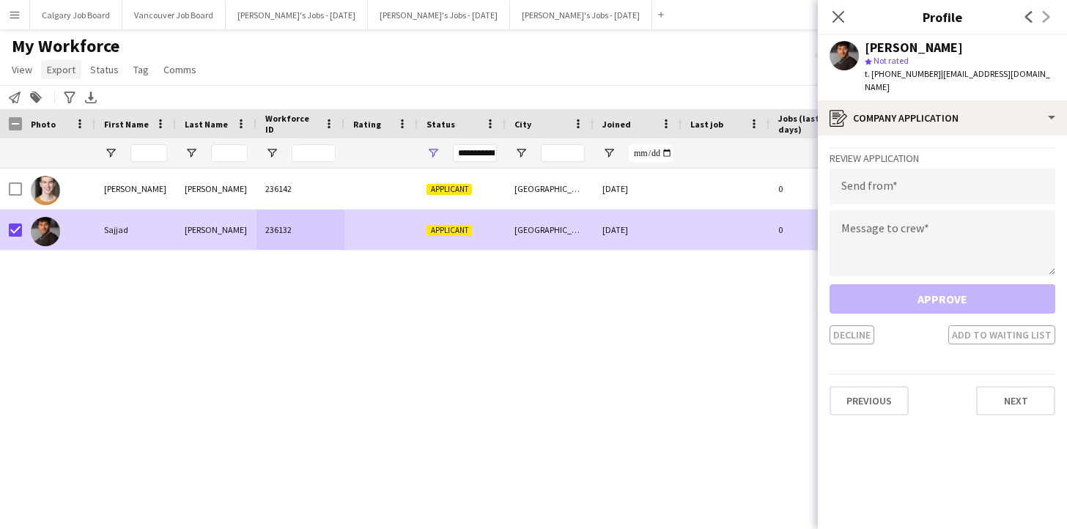
click at [63, 70] on span "Export" at bounding box center [61, 69] width 29 height 13
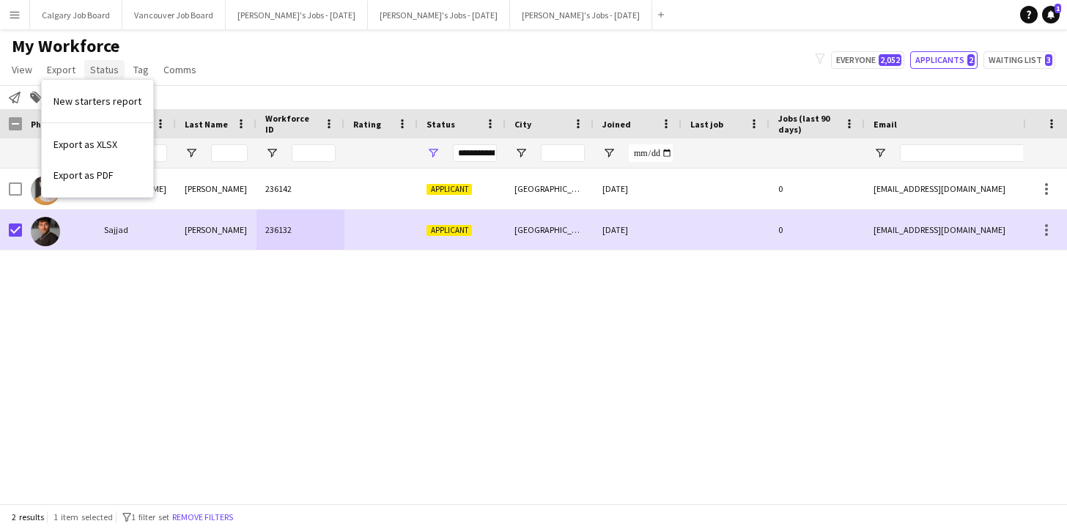
click at [102, 70] on span "Status" at bounding box center [104, 69] width 29 height 13
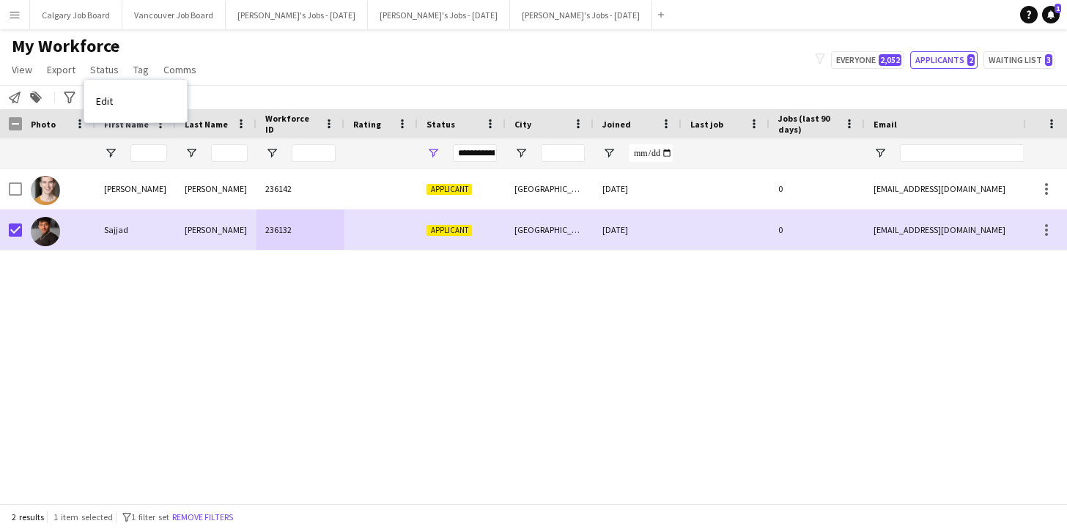
click at [109, 100] on span "Edit" at bounding box center [104, 101] width 17 height 13
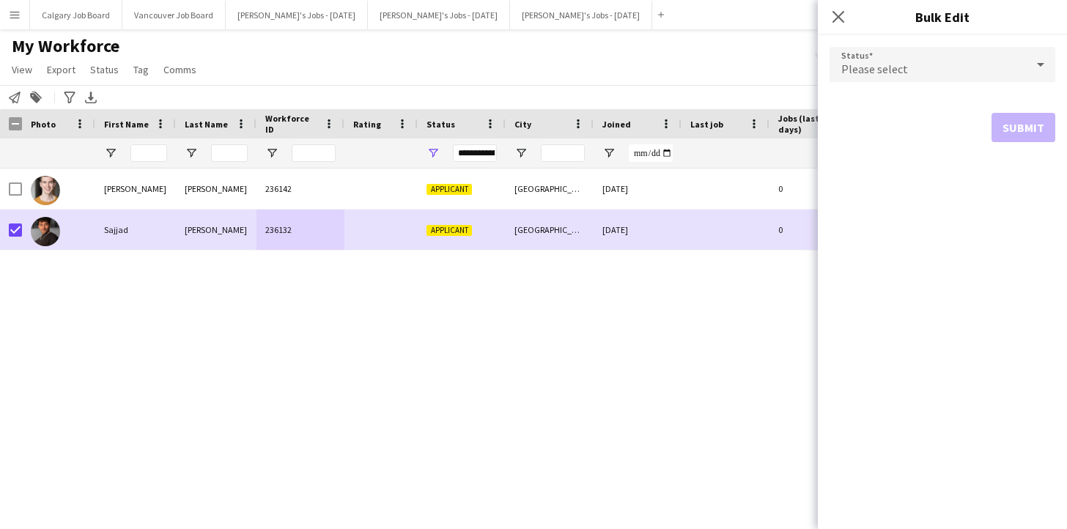
click at [978, 69] on div "Please select" at bounding box center [928, 64] width 196 height 35
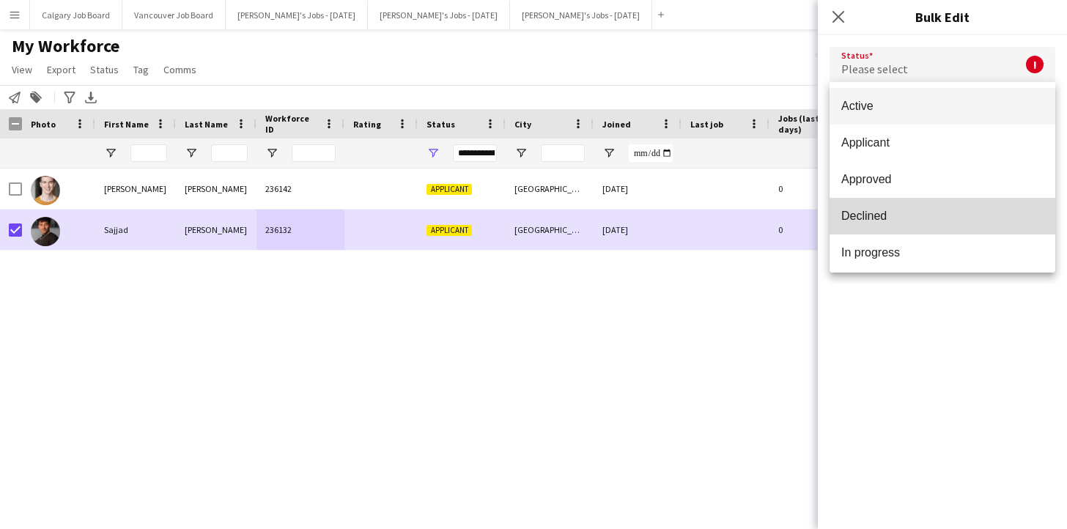
click at [926, 207] on mat-option "Declined" at bounding box center [943, 216] width 226 height 37
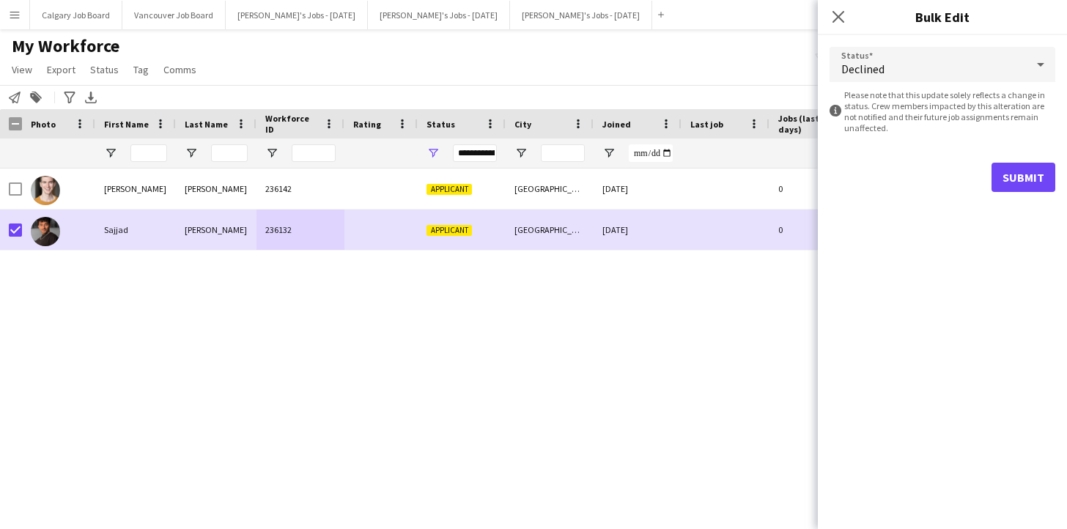
click at [1025, 171] on button "Submit" at bounding box center [1024, 177] width 64 height 29
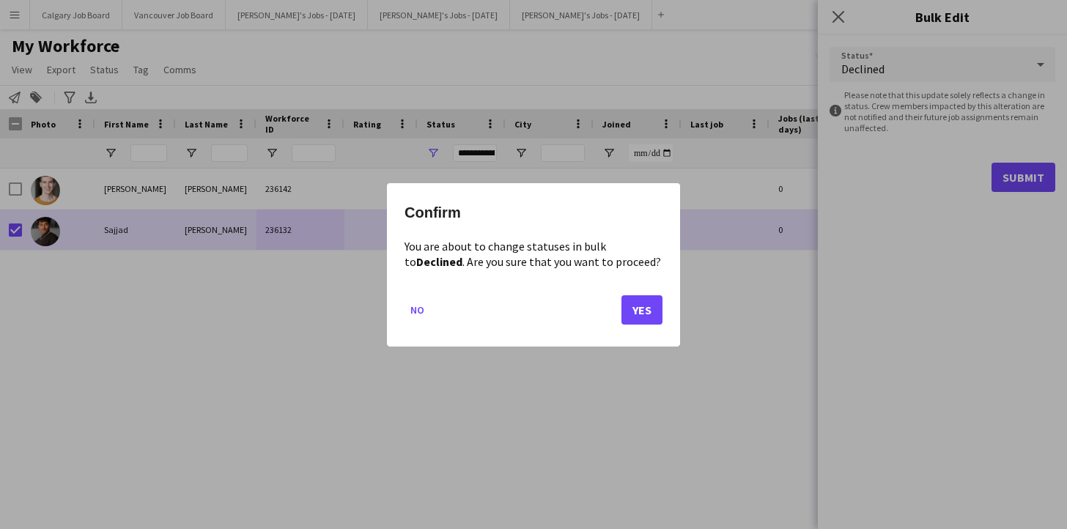
click at [619, 306] on mat-dialog-actions "No Yes" at bounding box center [534, 315] width 258 height 62
click at [656, 306] on button "Yes" at bounding box center [641, 309] width 41 height 29
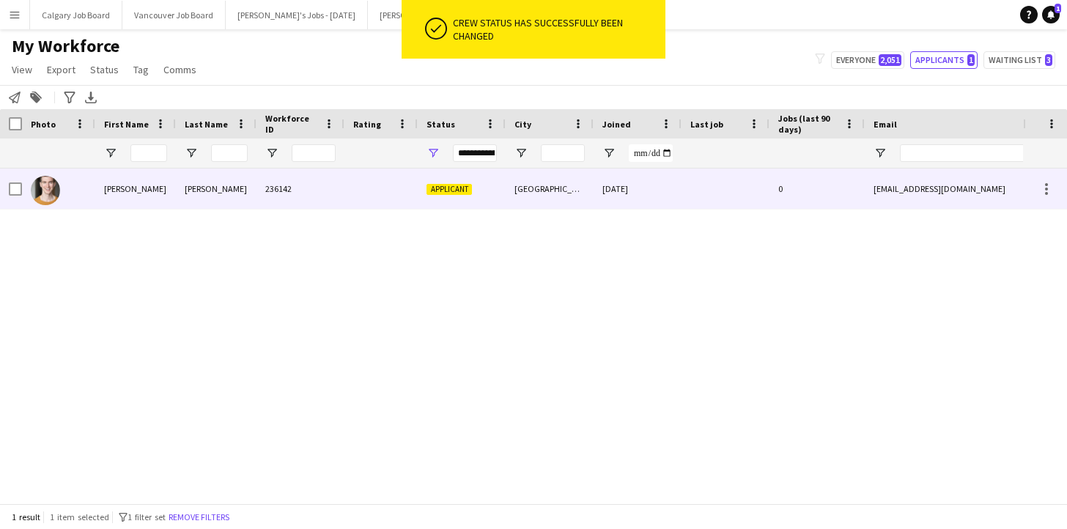
click at [222, 198] on div "[PERSON_NAME]" at bounding box center [216, 189] width 81 height 40
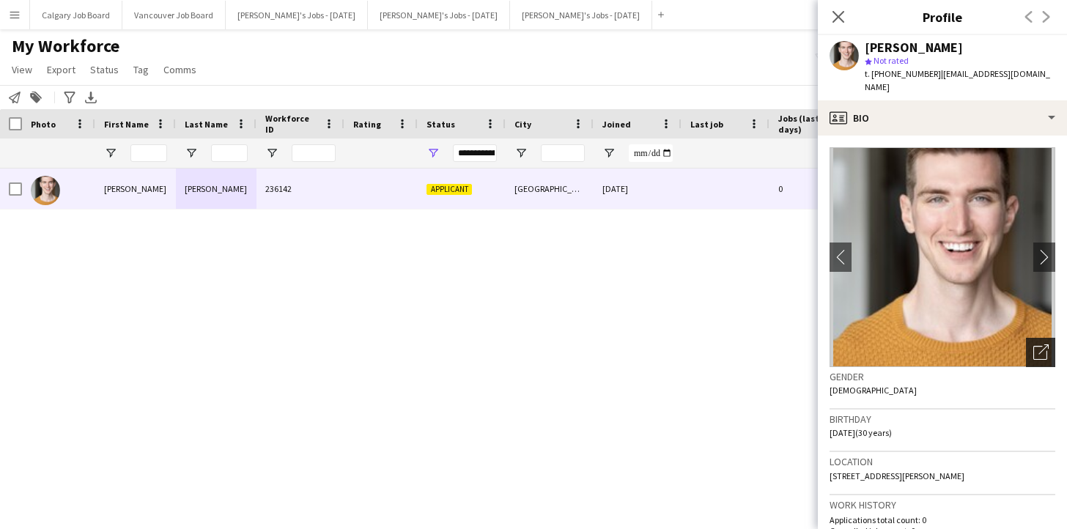
click at [1037, 344] on icon "Open photos pop-in" at bounding box center [1040, 351] width 15 height 15
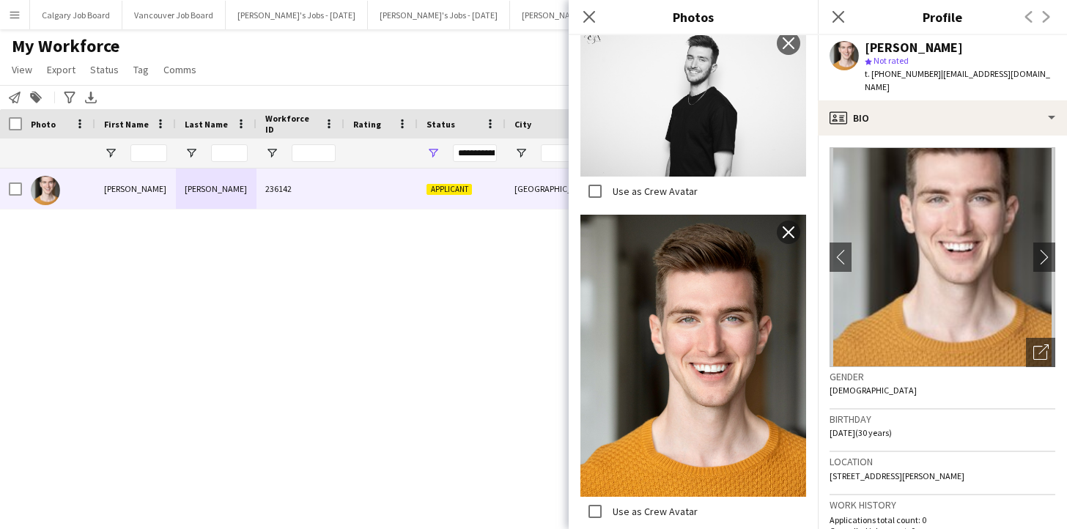
scroll to position [1706, 0]
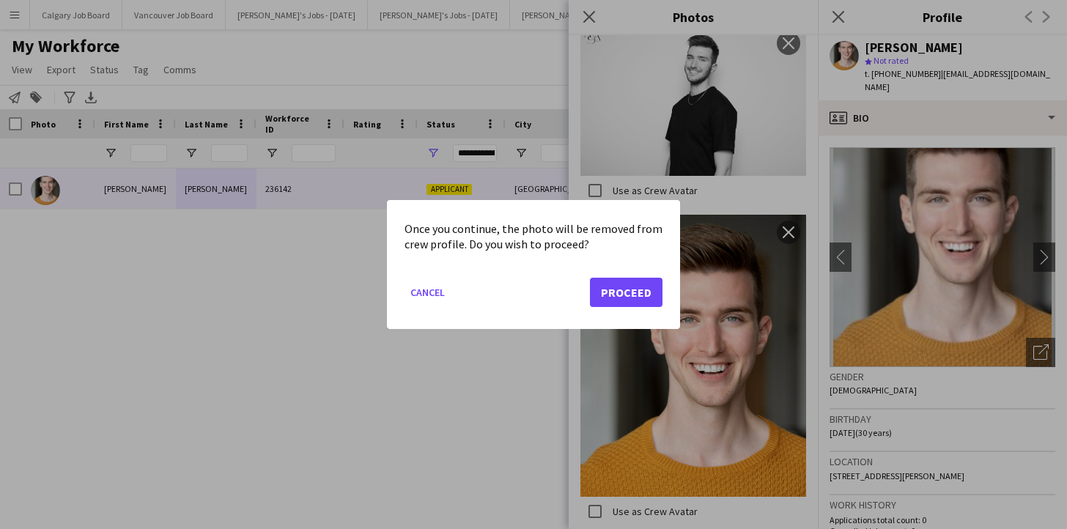
click at [640, 282] on button "Proceed" at bounding box center [626, 292] width 73 height 29
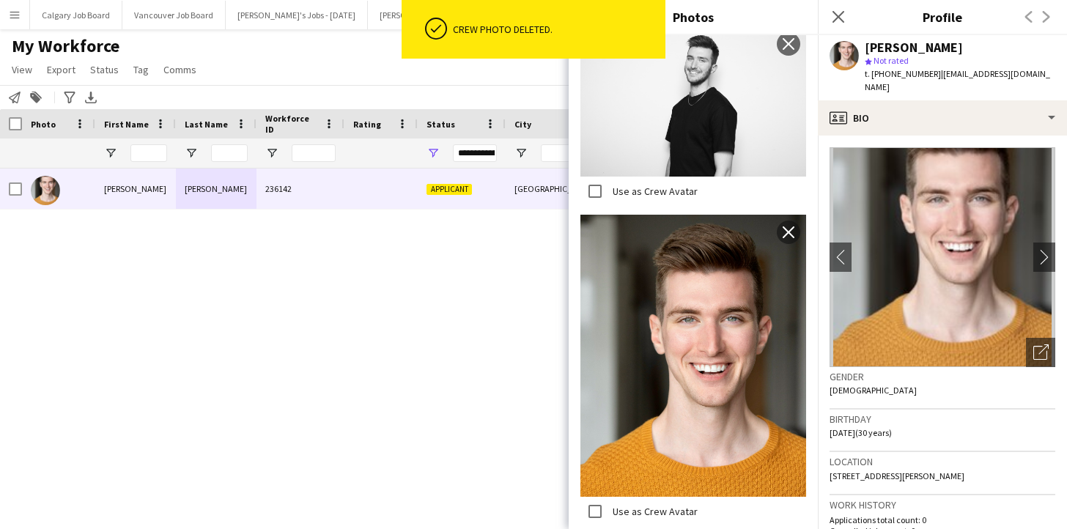
scroll to position [1233, 0]
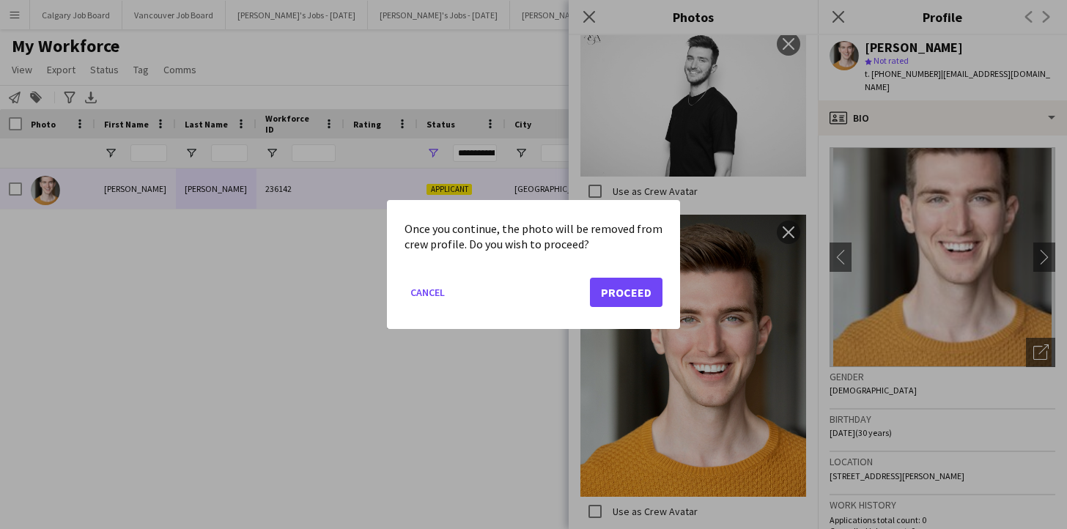
click at [617, 280] on button "Proceed" at bounding box center [626, 292] width 73 height 29
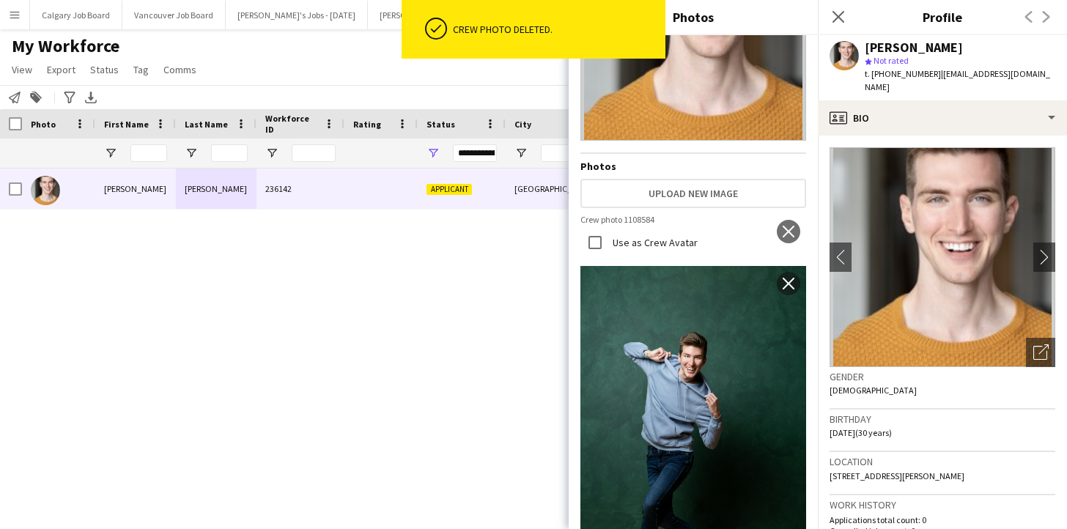
scroll to position [132, 0]
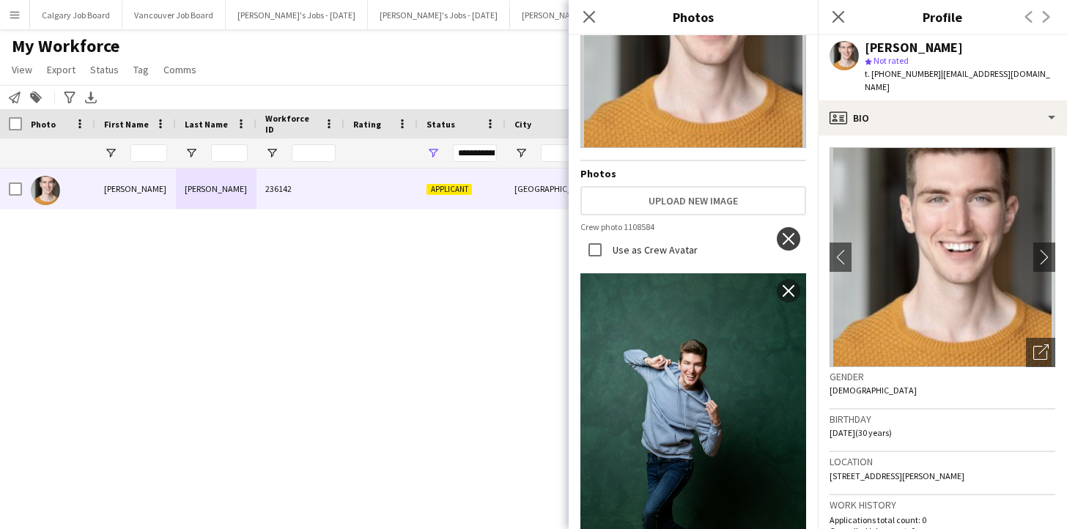
click at [792, 239] on app-icon "close" at bounding box center [788, 239] width 15 height 12
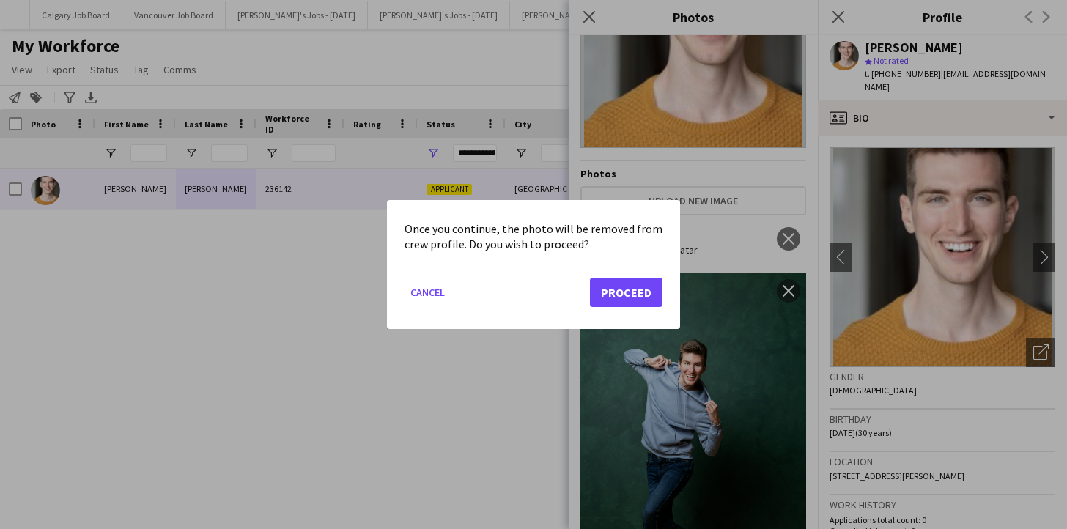
click at [616, 288] on button "Proceed" at bounding box center [626, 292] width 73 height 29
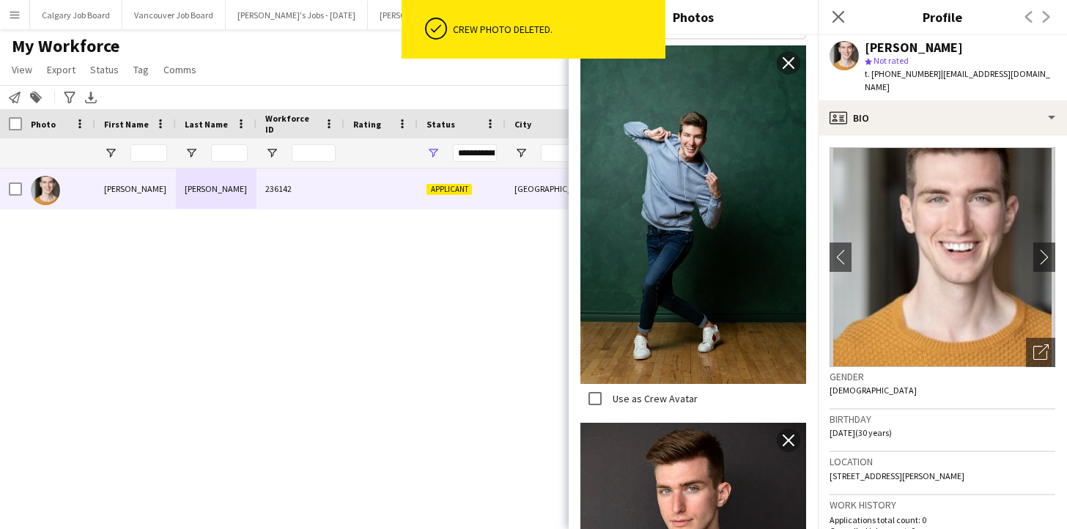
scroll to position [293, 0]
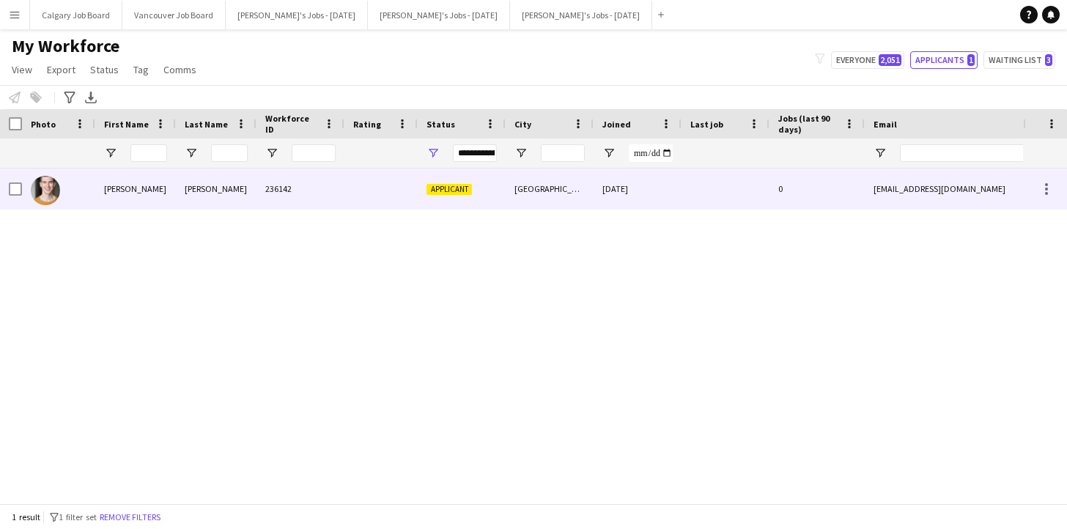
click at [320, 188] on div "236142" at bounding box center [300, 189] width 88 height 40
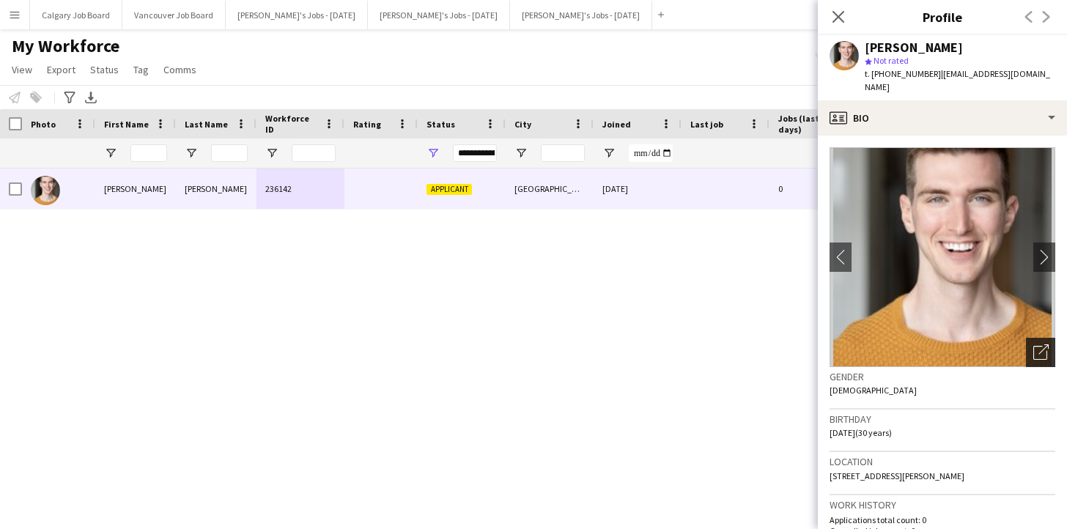
click at [1038, 344] on icon "Open photos pop-in" at bounding box center [1040, 351] width 15 height 15
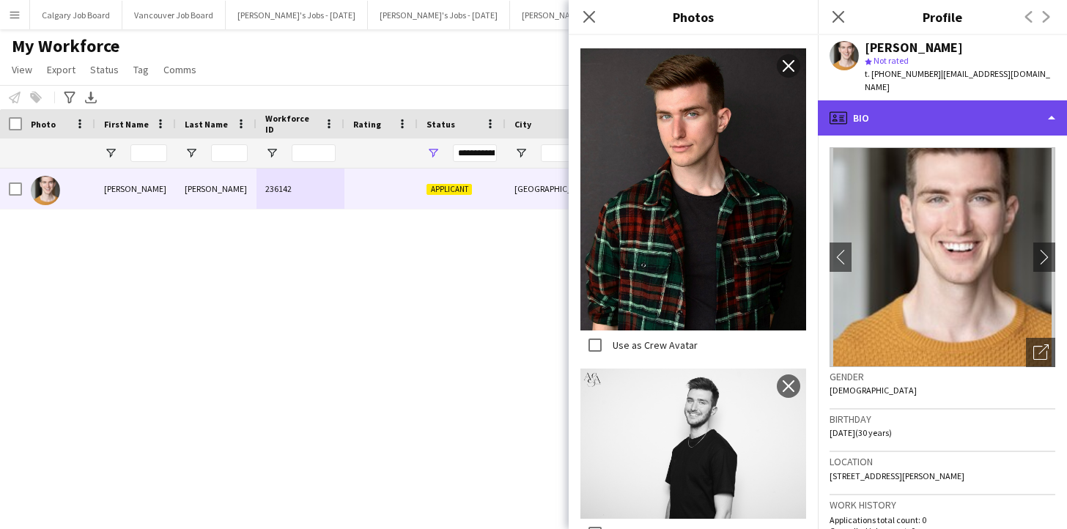
click at [930, 117] on div "profile Bio" at bounding box center [942, 117] width 249 height 35
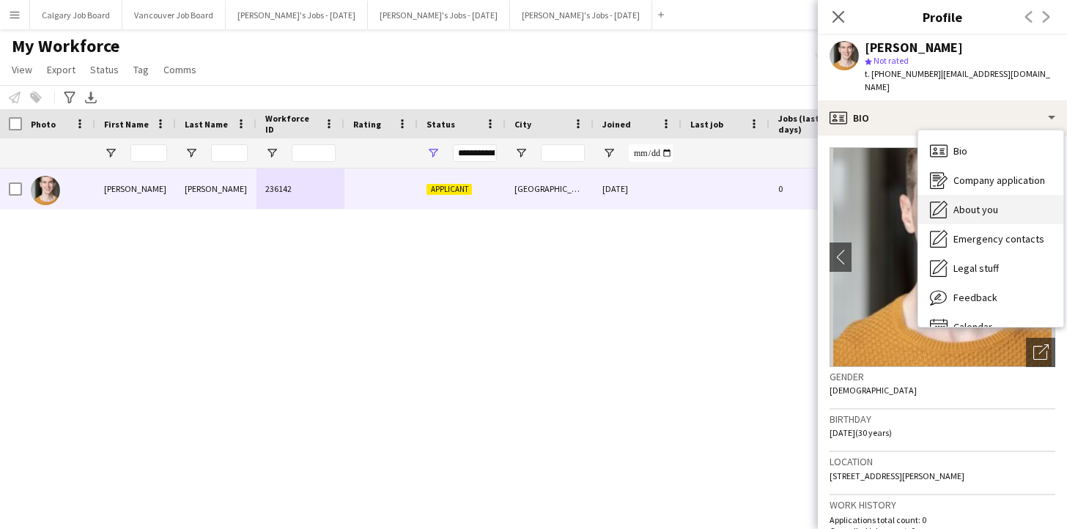
click at [956, 203] on span "About you" at bounding box center [975, 209] width 45 height 13
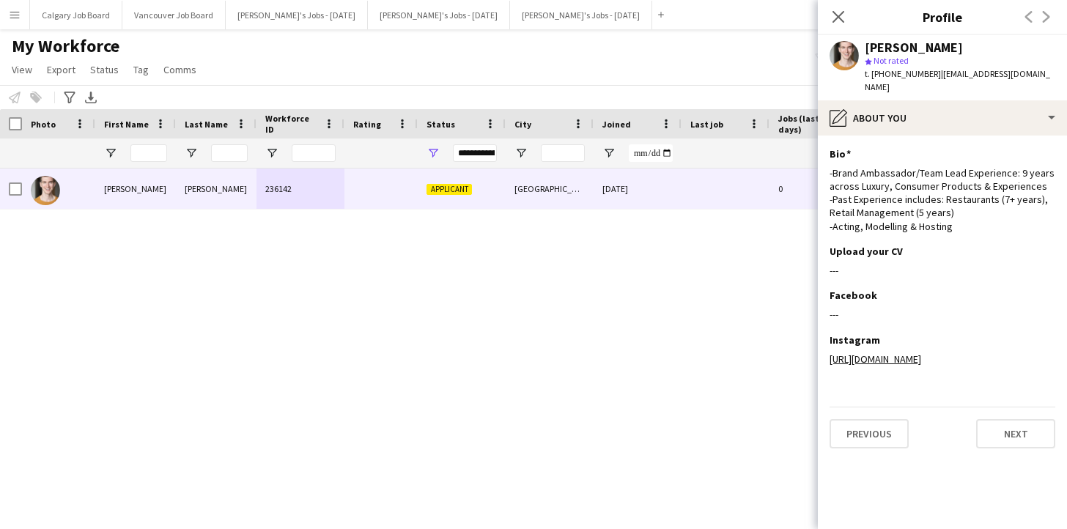
drag, startPoint x: 930, startPoint y: 76, endPoint x: 1022, endPoint y: 75, distance: 91.6
click at [1022, 75] on span "| jakematton7@gmail.com" at bounding box center [957, 80] width 185 height 24
copy span "[EMAIL_ADDRESS][DOMAIN_NAME]"
click at [836, 21] on icon "Close pop-in" at bounding box center [838, 17] width 14 height 14
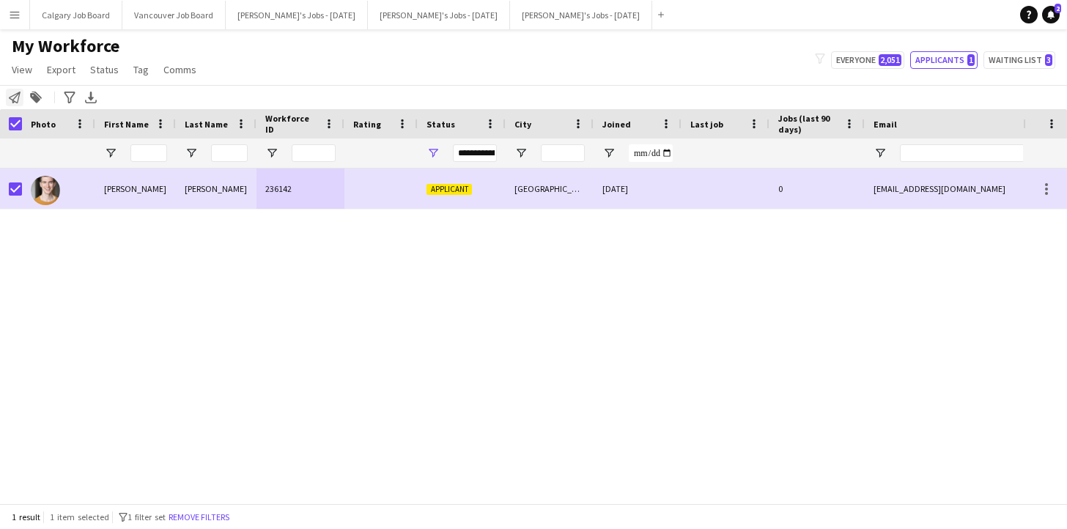
click at [23, 100] on div "Notify workforce" at bounding box center [15, 98] width 18 height 18
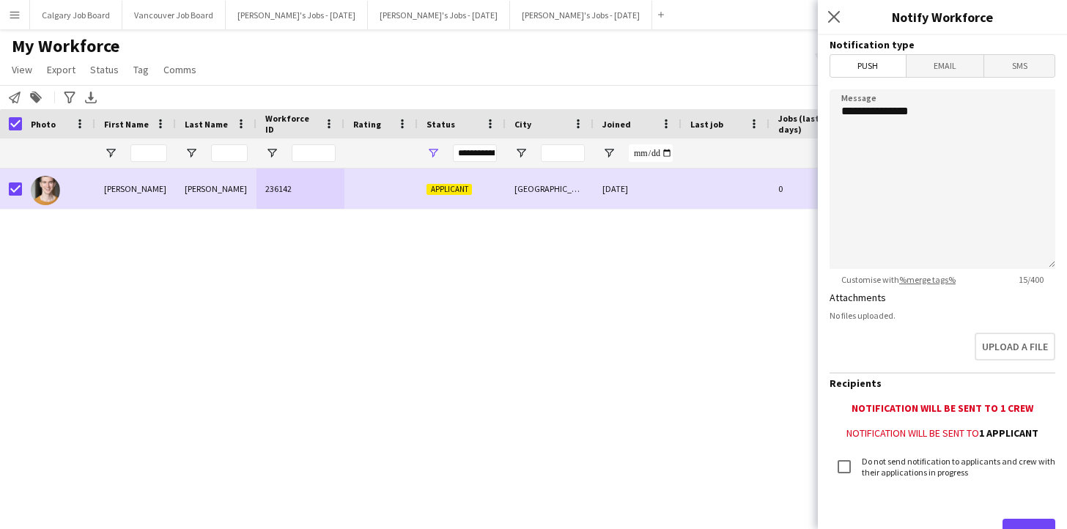
click at [948, 73] on span "Email" at bounding box center [946, 66] width 78 height 22
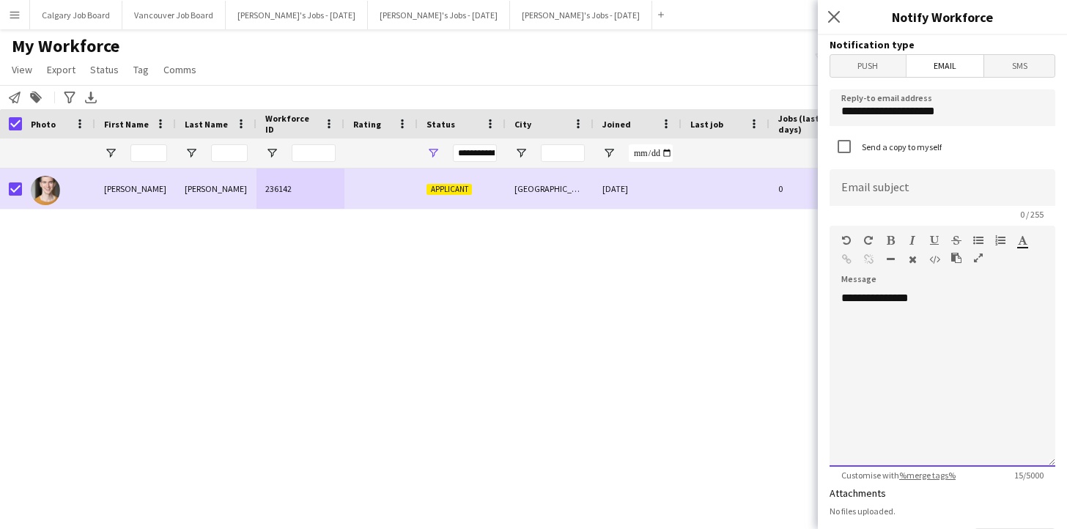
drag, startPoint x: 947, startPoint y: 310, endPoint x: 945, endPoint y: 302, distance: 8.2
click at [947, 309] on div "**********" at bounding box center [943, 379] width 226 height 176
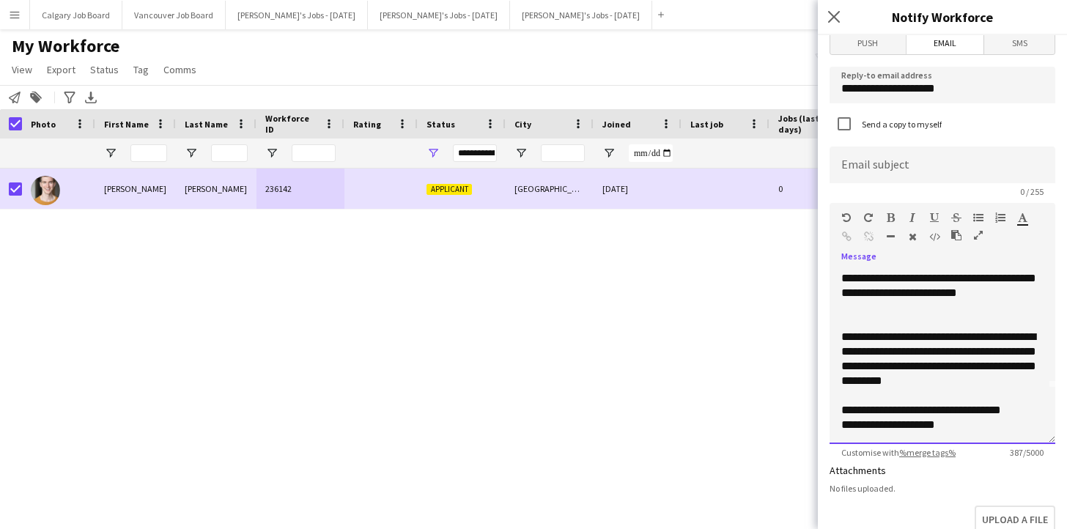
scroll to position [46, 0]
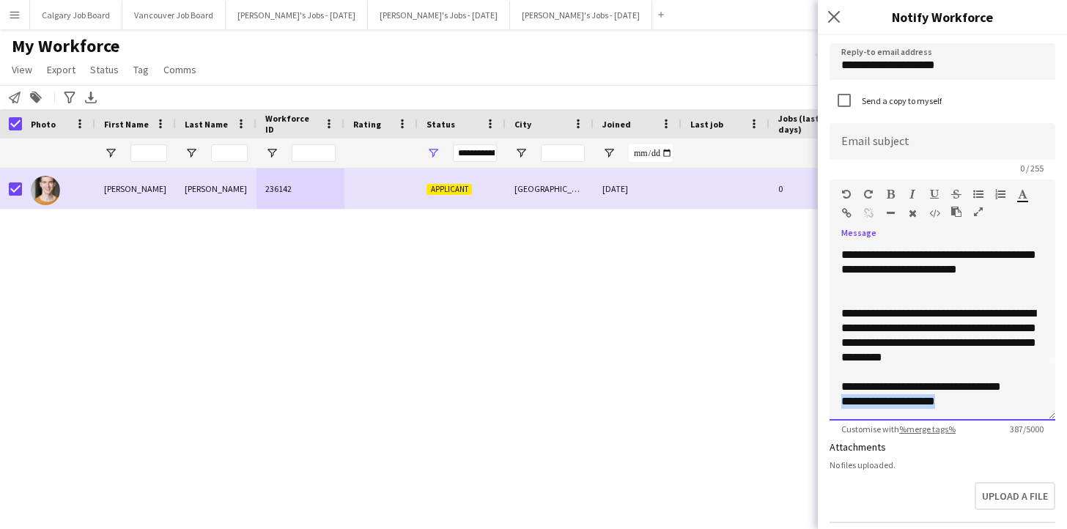
drag, startPoint x: 1040, startPoint y: 399, endPoint x: 824, endPoint y: 402, distance: 215.5
click at [824, 402] on form "**********" at bounding box center [942, 428] width 249 height 878
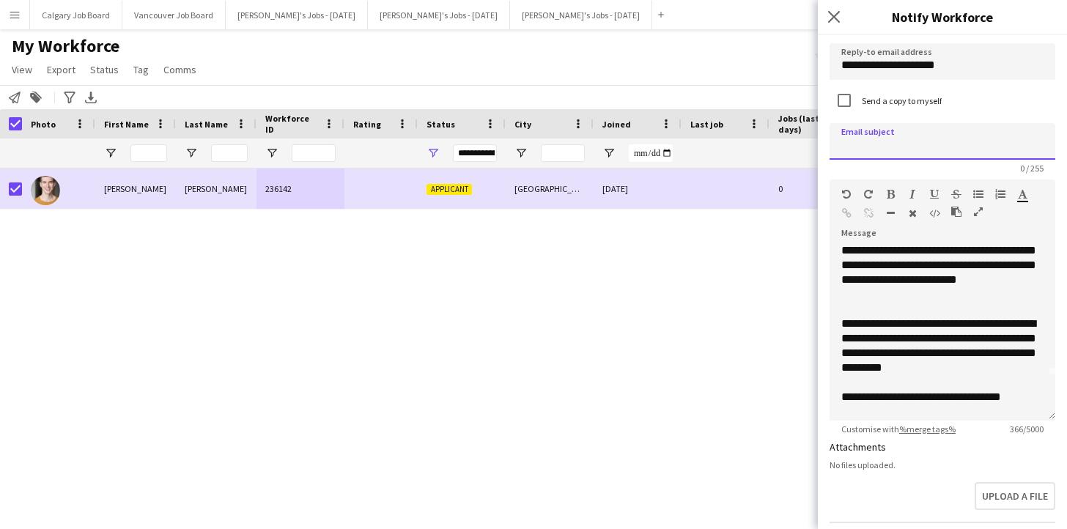
paste input "**********"
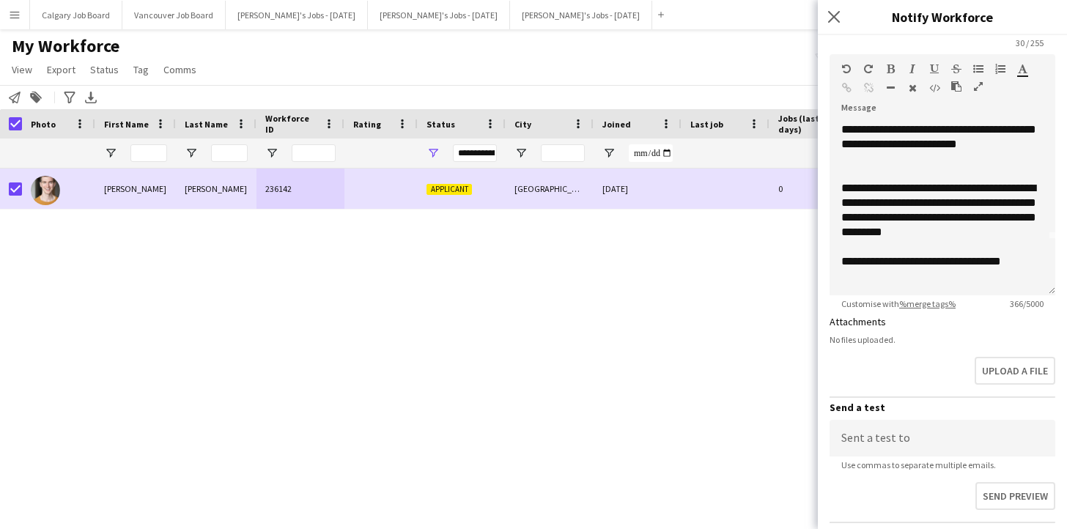
scroll to position [189, 0]
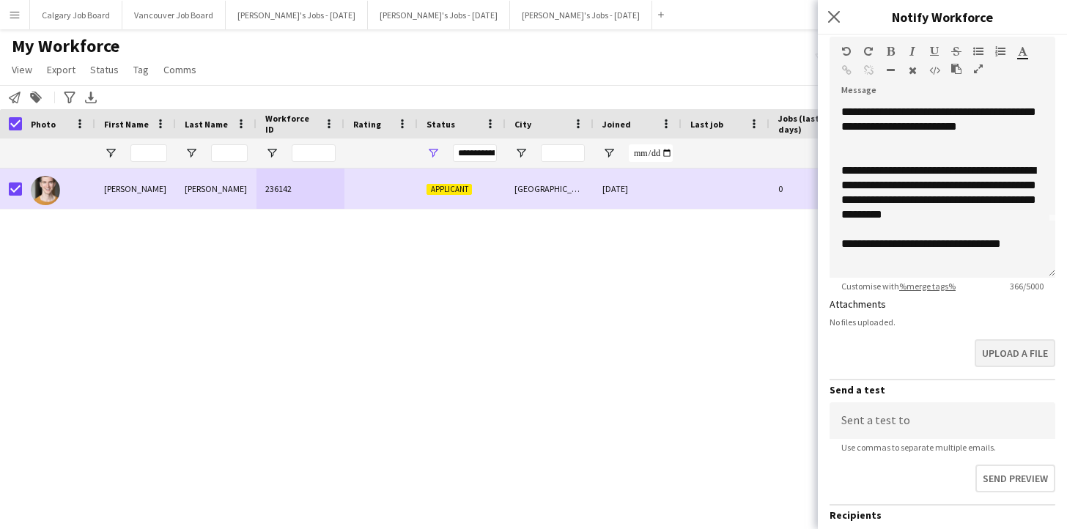
type input "**********"
click at [1012, 358] on button "Upload a file" at bounding box center [1015, 353] width 81 height 28
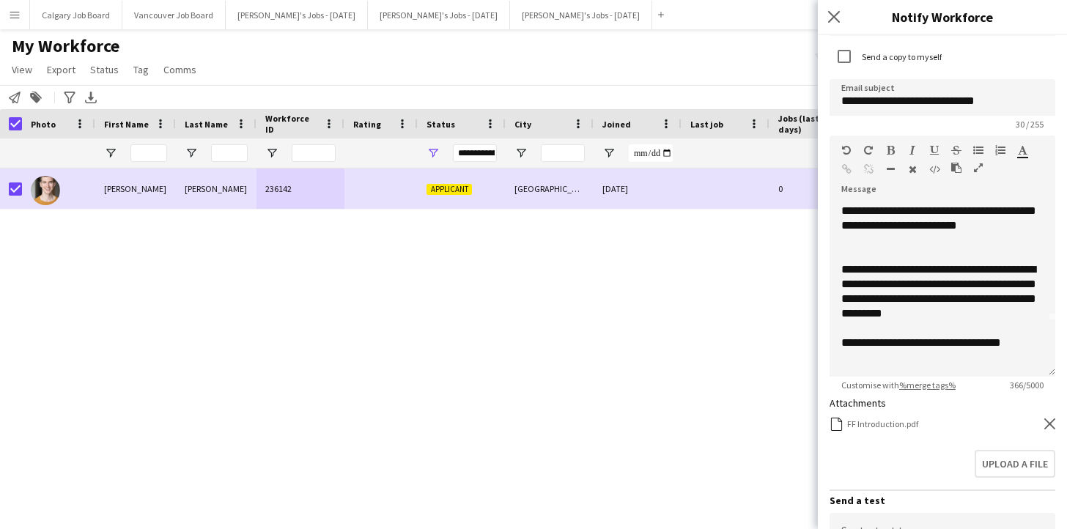
scroll to position [84, 0]
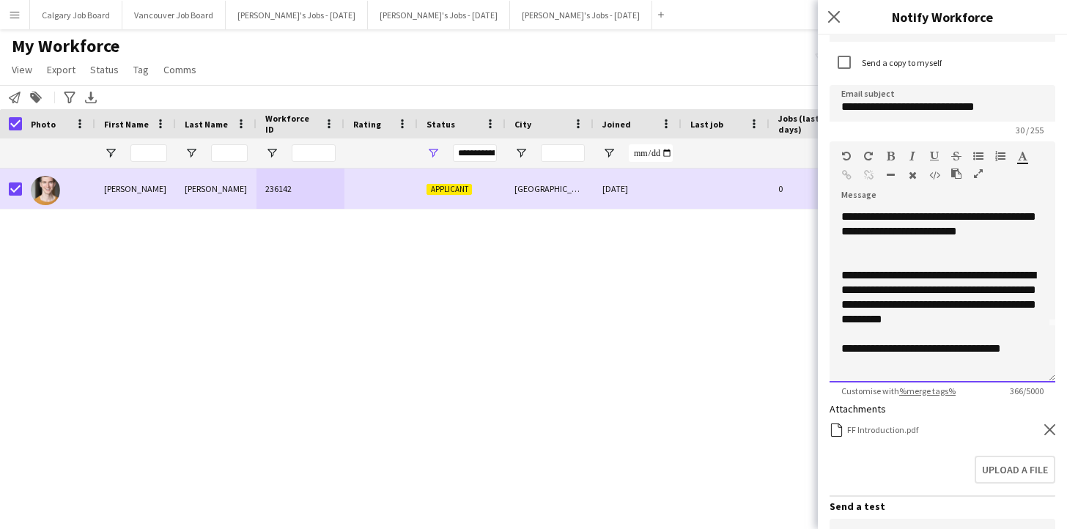
click at [880, 273] on div "**********" at bounding box center [942, 297] width 202 height 59
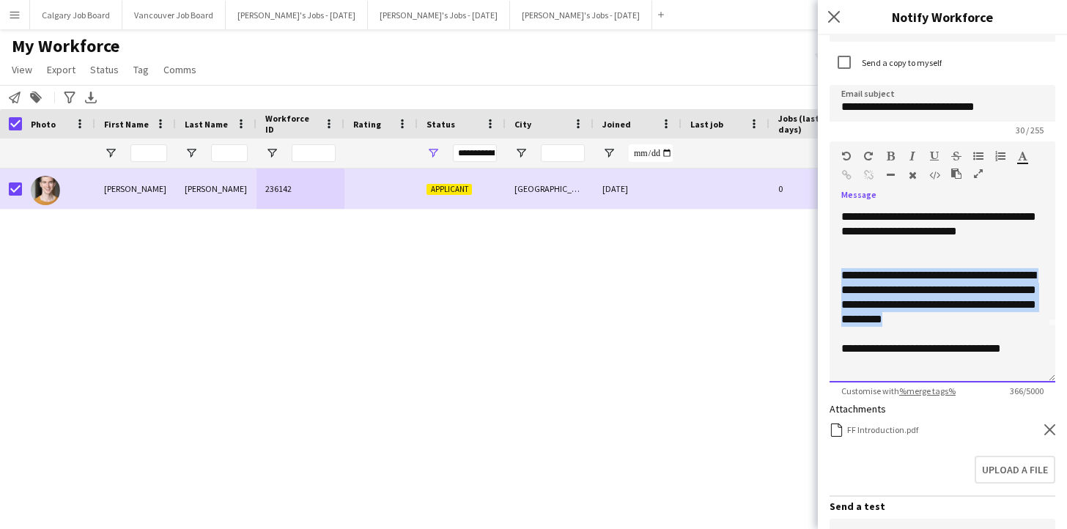
drag, startPoint x: 838, startPoint y: 273, endPoint x: 1029, endPoint y: 318, distance: 196.4
click at [1030, 321] on div "**********" at bounding box center [943, 295] width 226 height 176
click at [890, 155] on icon "button" at bounding box center [891, 156] width 8 height 10
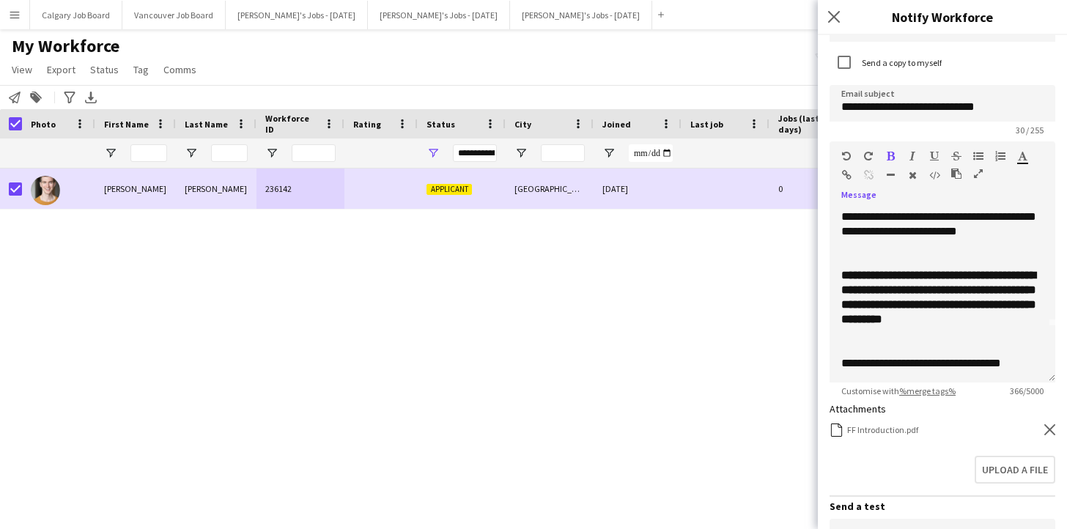
click at [911, 154] on icon "button" at bounding box center [912, 156] width 6 height 10
click at [1021, 155] on icon "button" at bounding box center [1023, 156] width 10 height 10
type input "*******"
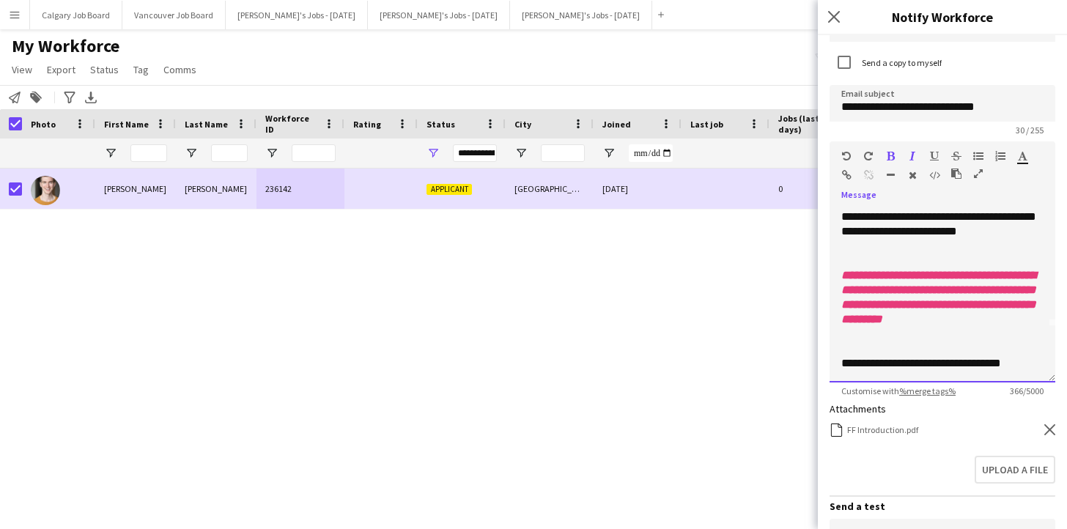
click at [979, 320] on font "**********" at bounding box center [938, 297] width 195 height 55
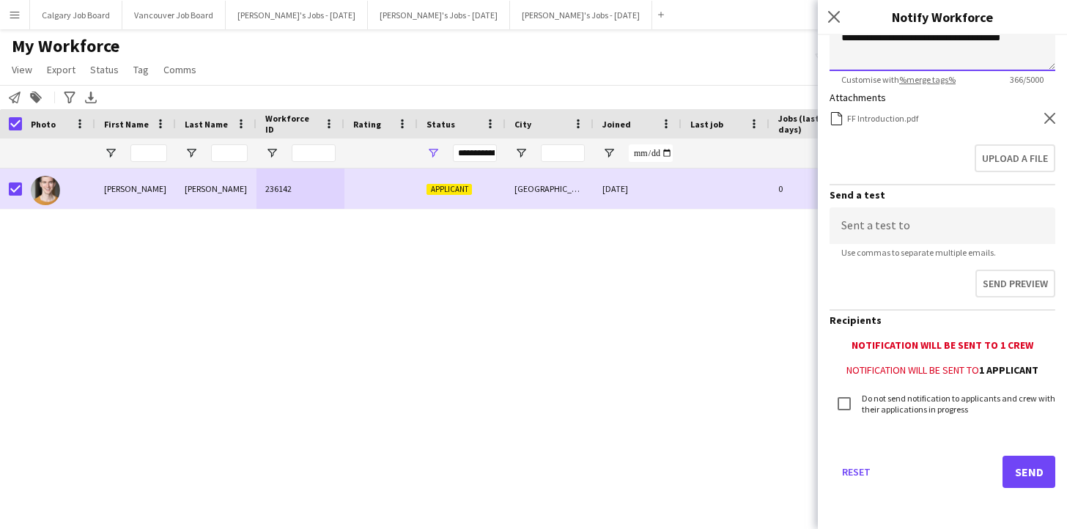
scroll to position [395, 0]
click at [1027, 483] on button "Send" at bounding box center [1029, 473] width 53 height 32
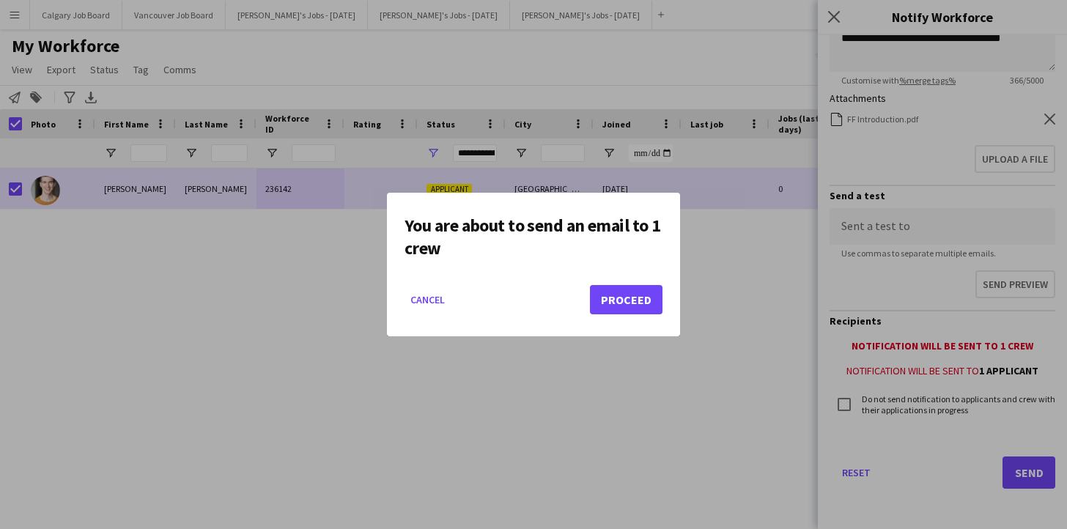
click at [620, 289] on button "Proceed" at bounding box center [626, 299] width 73 height 29
